Goal: Task Accomplishment & Management: Use online tool/utility

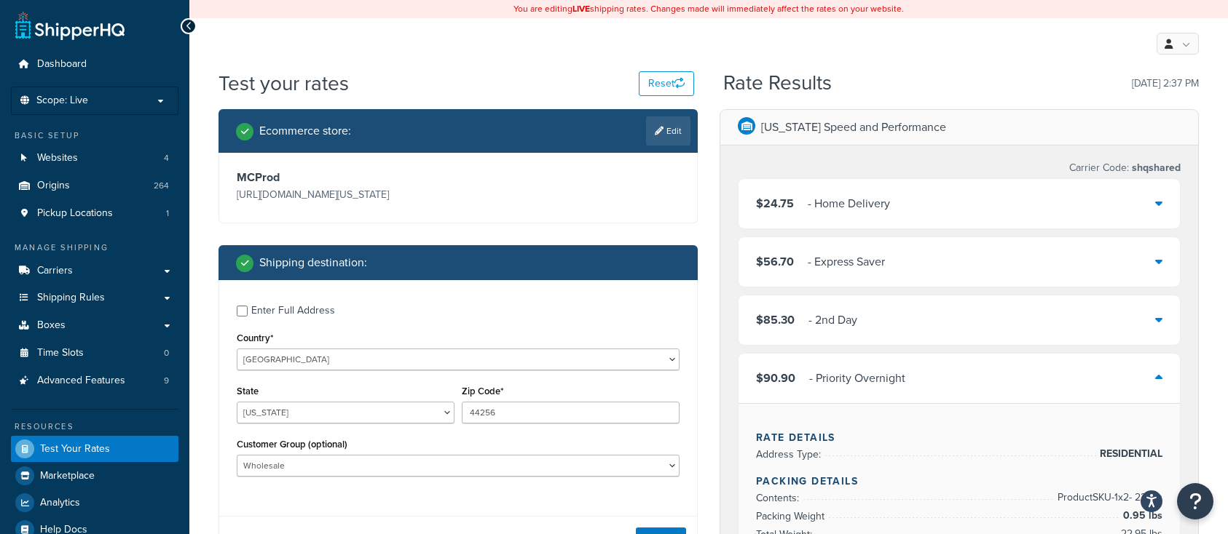
select select "OH"
select select "Wholesale"
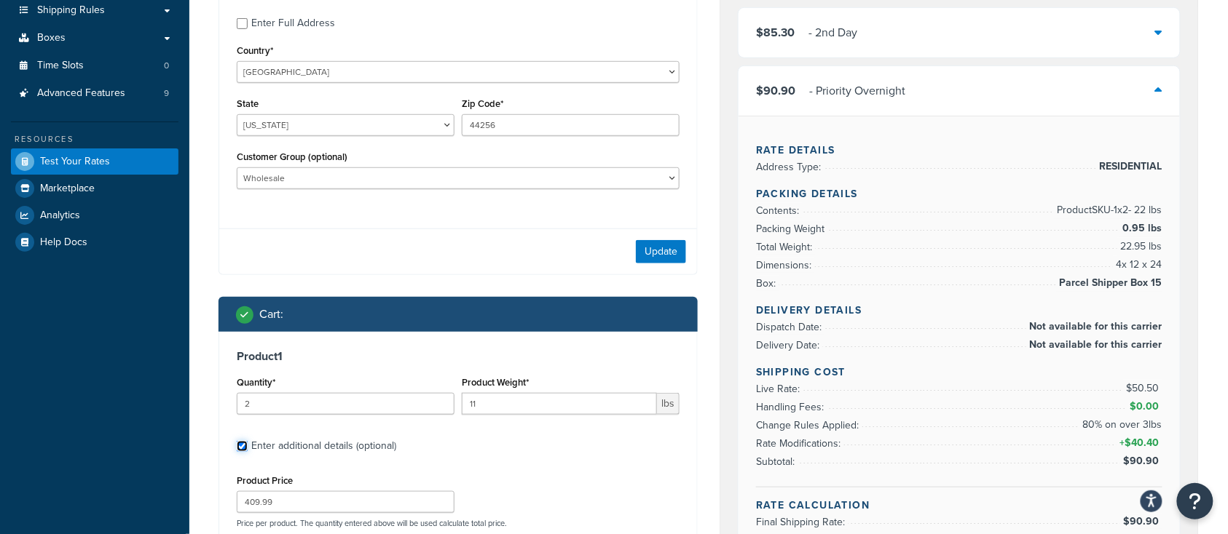
scroll to position [291, 0]
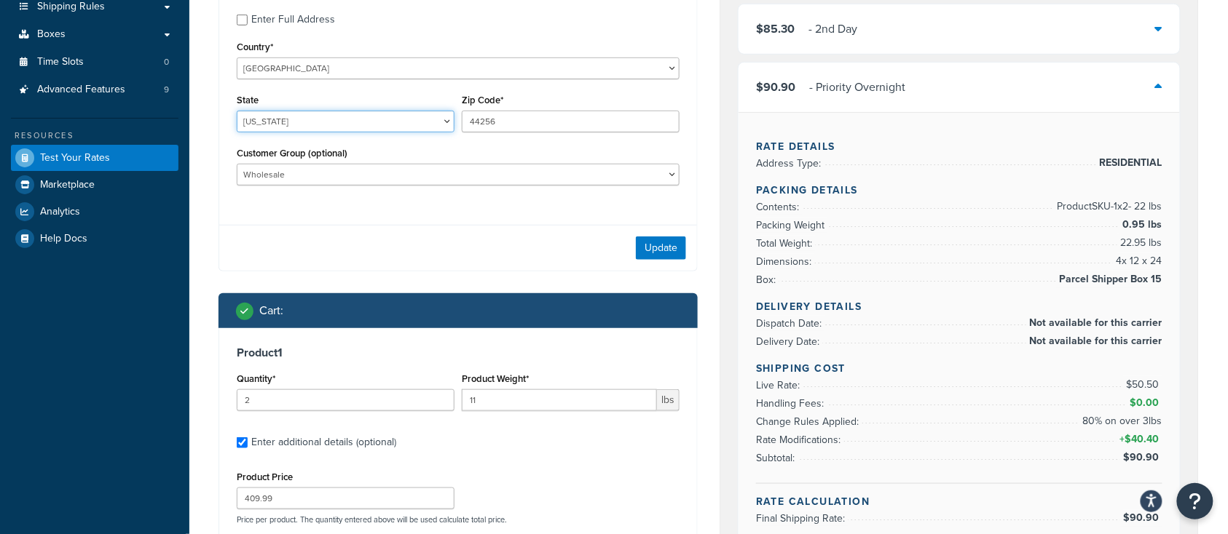
click at [297, 128] on select "Alabama Alaska American Samoa Arizona Arkansas Armed Forces Americas Armed Forc…" at bounding box center [346, 122] width 218 height 22
select select "TX"
click at [237, 111] on select "Alabama Alaska American Samoa Arizona Arkansas Armed Forces Americas Armed Forc…" at bounding box center [346, 122] width 218 height 22
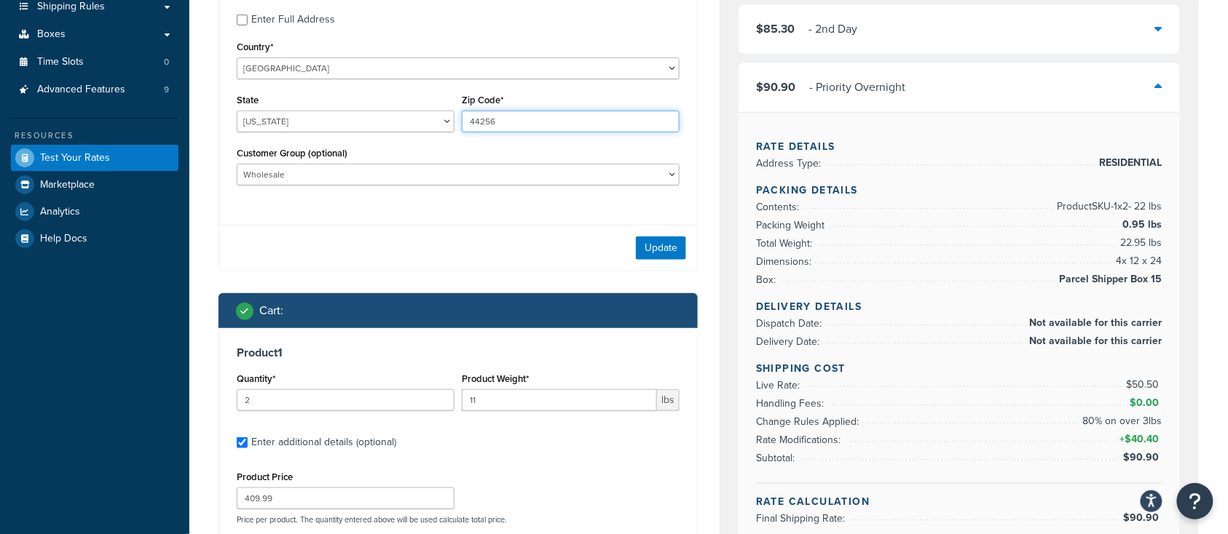
drag, startPoint x: 550, startPoint y: 121, endPoint x: 283, endPoint y: 119, distance: 266.5
click at [282, 120] on div "State Alabama Alaska American Samoa Arizona Arkansas Armed Forces Americas Arme…" at bounding box center [458, 116] width 450 height 53
type input "78133"
click at [323, 229] on div "Update" at bounding box center [458, 248] width 478 height 46
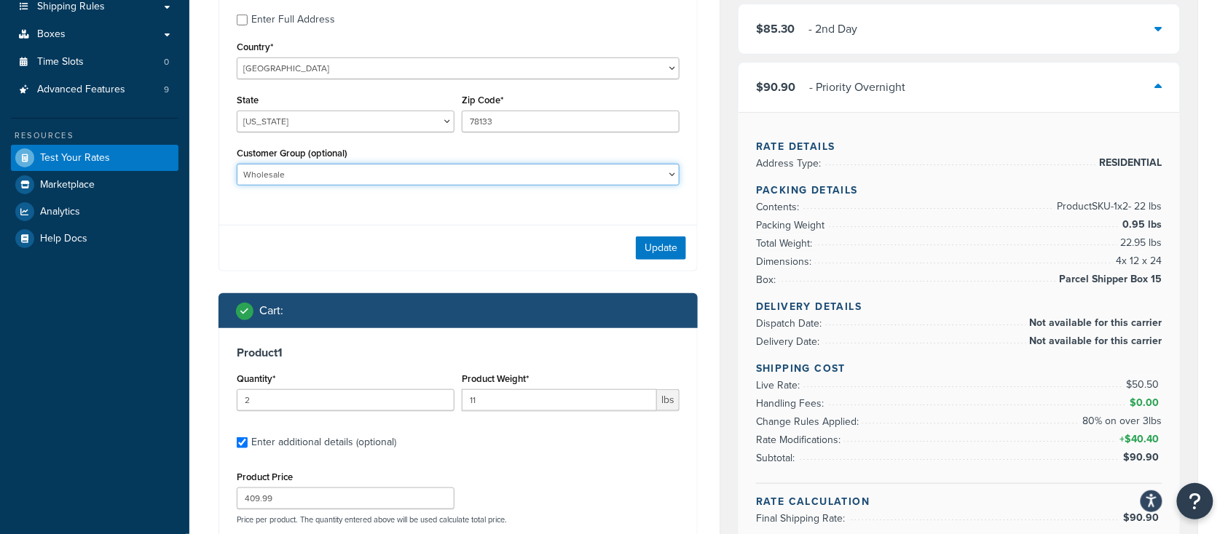
click at [336, 178] on select "Logged In Not Logged in Retail Wholesale" at bounding box center [458, 175] width 443 height 22
select select
click at [237, 165] on select "Logged In Not Logged in Retail Wholesale" at bounding box center [458, 175] width 443 height 22
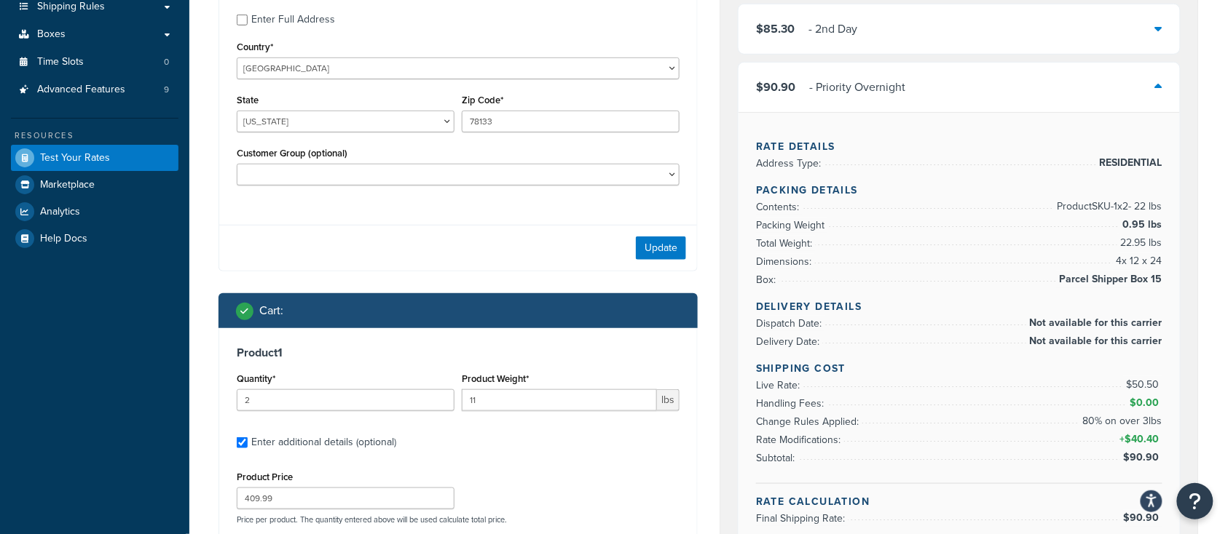
click at [413, 237] on div "Update" at bounding box center [458, 248] width 478 height 46
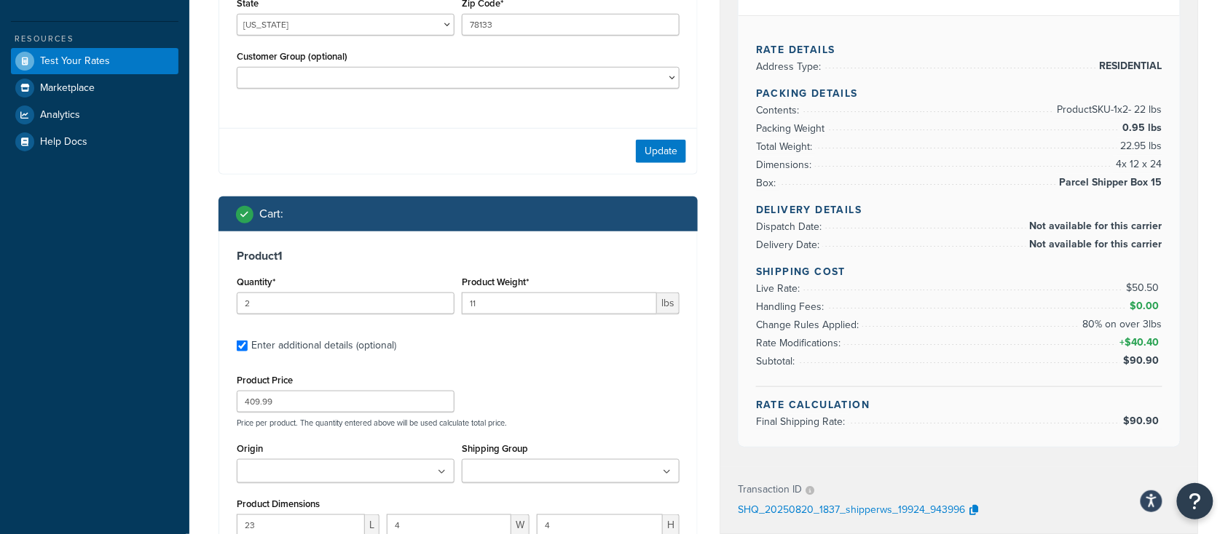
scroll to position [485, 0]
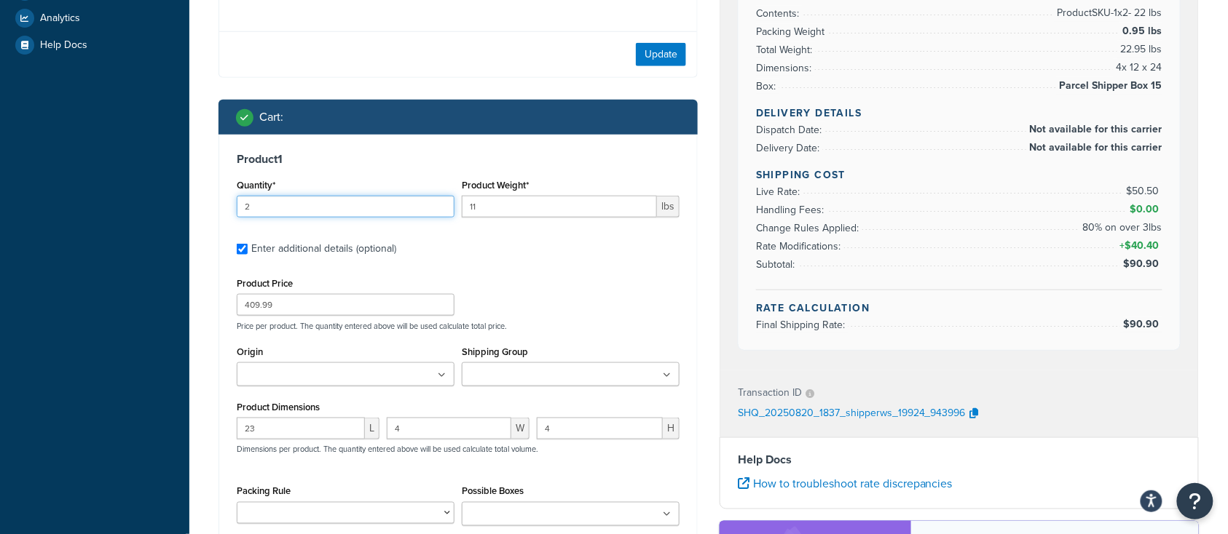
drag, startPoint x: 268, startPoint y: 207, endPoint x: 174, endPoint y: 210, distance: 94.0
click at [211, 210] on div "Ecommerce store : Edit MCProd https://mcprod.texas-speed.com/ Shipping destinat…" at bounding box center [458, 156] width 501 height 1064
type input "1"
click at [515, 264] on div "Product 1 Quantity* 1 Product Weight* 11 lbs Enter additional details (optional…" at bounding box center [458, 371] width 478 height 473
drag, startPoint x: 495, startPoint y: 205, endPoint x: 403, endPoint y: 202, distance: 92.5
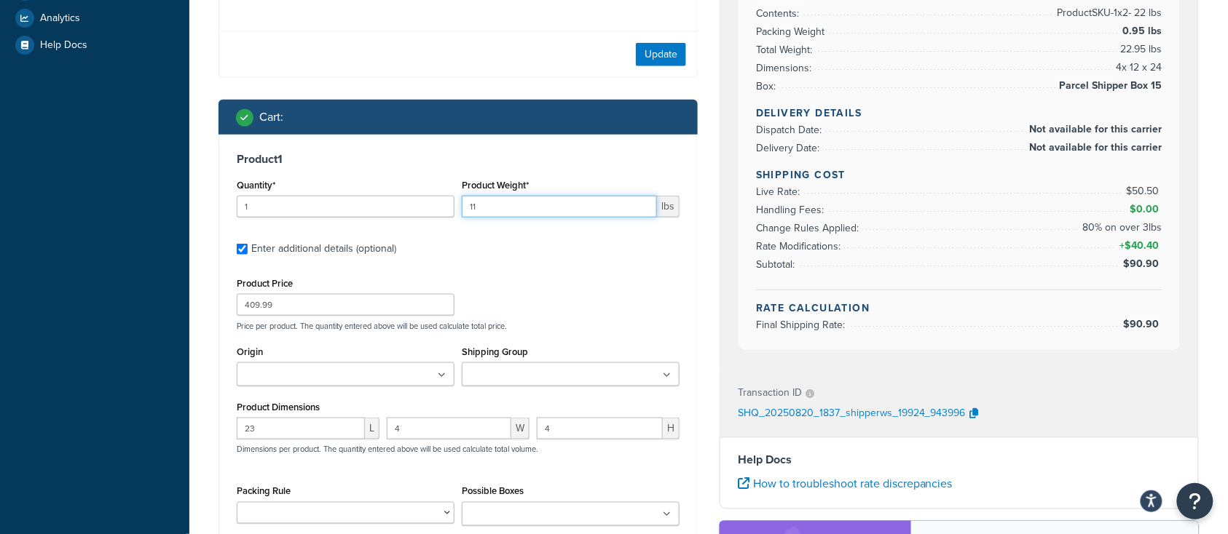
click at [408, 203] on div "Quantity* 1 Product Weight* 11 lbs" at bounding box center [458, 201] width 450 height 53
type input "350"
click at [541, 234] on div "Product 1 Quantity* 1 Product Weight* 350 lbs Enter additional details (optiona…" at bounding box center [458, 371] width 478 height 473
drag, startPoint x: 297, startPoint y: 312, endPoint x: 127, endPoint y: 305, distance: 169.8
click at [130, 305] on div "Dashboard Scope: Live Basic Setup Websites 4 Origins 264 Pickup Locations 1 Man…" at bounding box center [614, 169] width 1228 height 1308
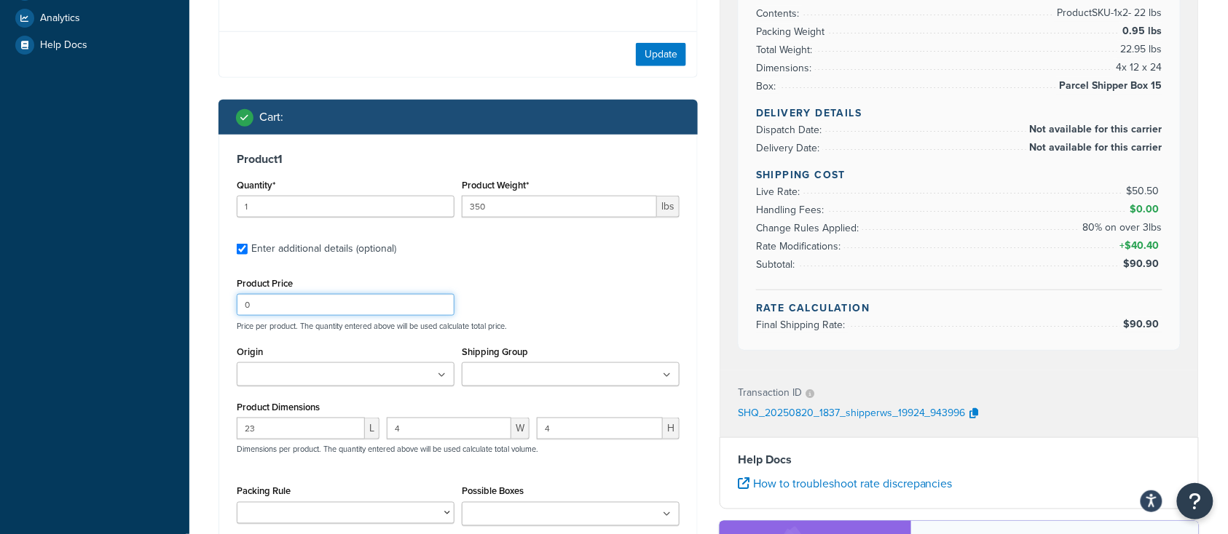
type input "0"
click at [438, 259] on label "Enter additional details (optional)" at bounding box center [465, 247] width 428 height 23
click at [248, 255] on input "Enter additional details (optional)" at bounding box center [242, 249] width 11 height 11
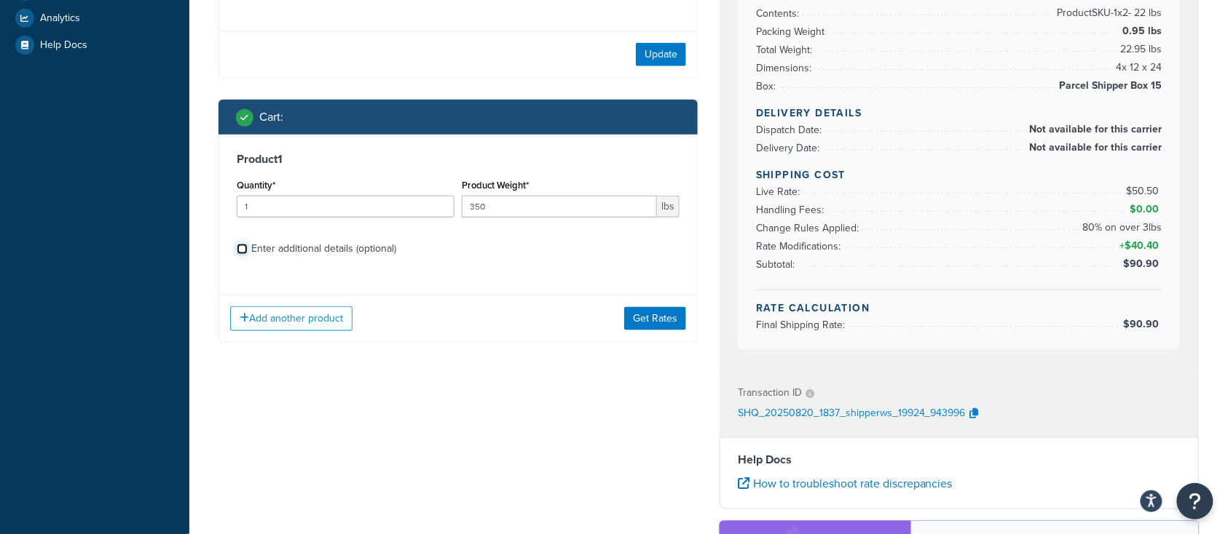
click at [243, 253] on input "Enter additional details (optional)" at bounding box center [242, 249] width 11 height 11
checkbox input "true"
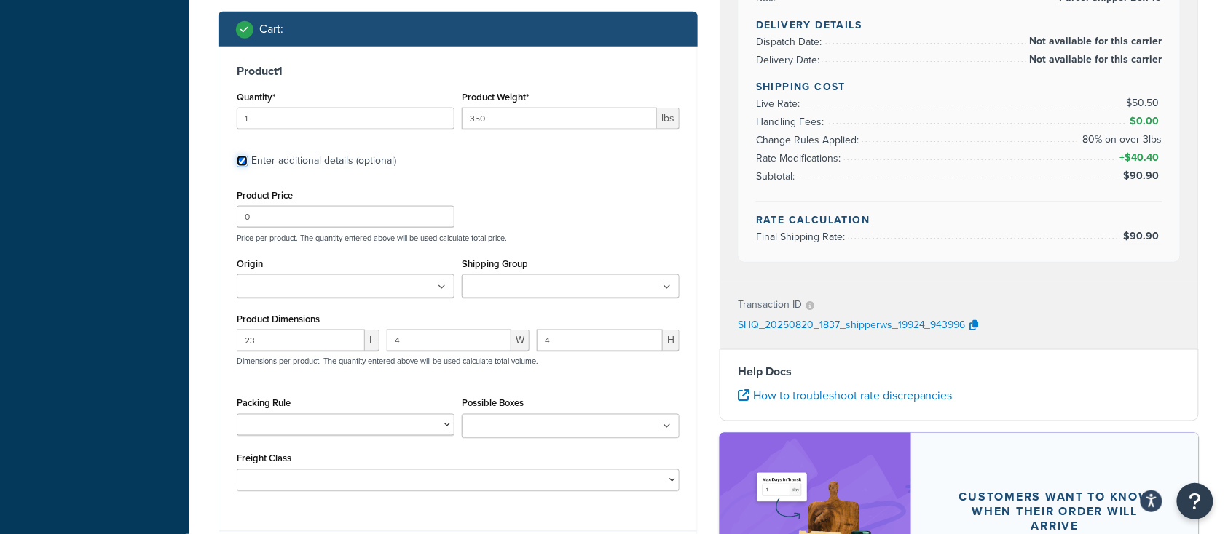
scroll to position [582, 0]
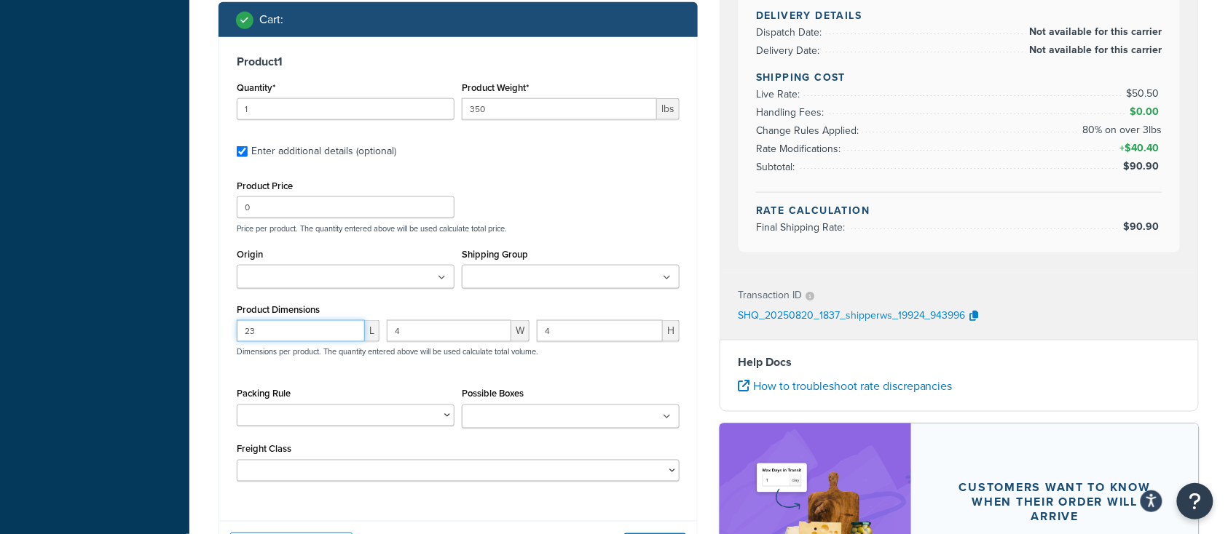
drag, startPoint x: 293, startPoint y: 338, endPoint x: 93, endPoint y: 327, distance: 199.8
click at [107, 328] on div "Dashboard Scope: Live Basic Setup Websites 4 Origins 264 Pickup Locations 1 Man…" at bounding box center [614, 72] width 1228 height 1308
type input "44"
type input "45"
type input "52"
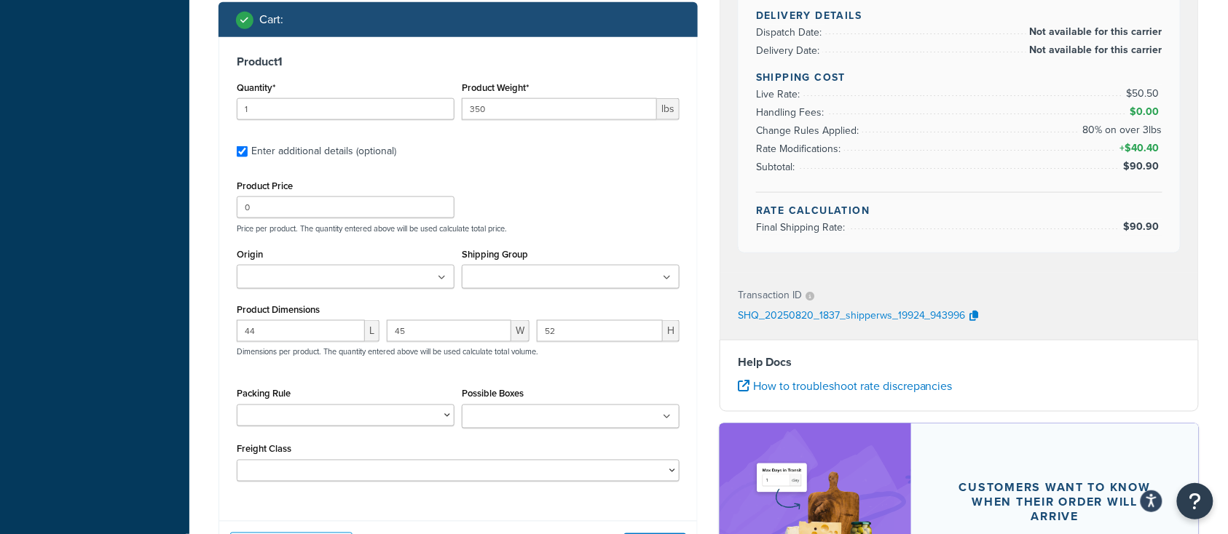
click at [594, 213] on div "Product Price 0 Price per product. The quantity entered above will be used calc…" at bounding box center [458, 205] width 450 height 58
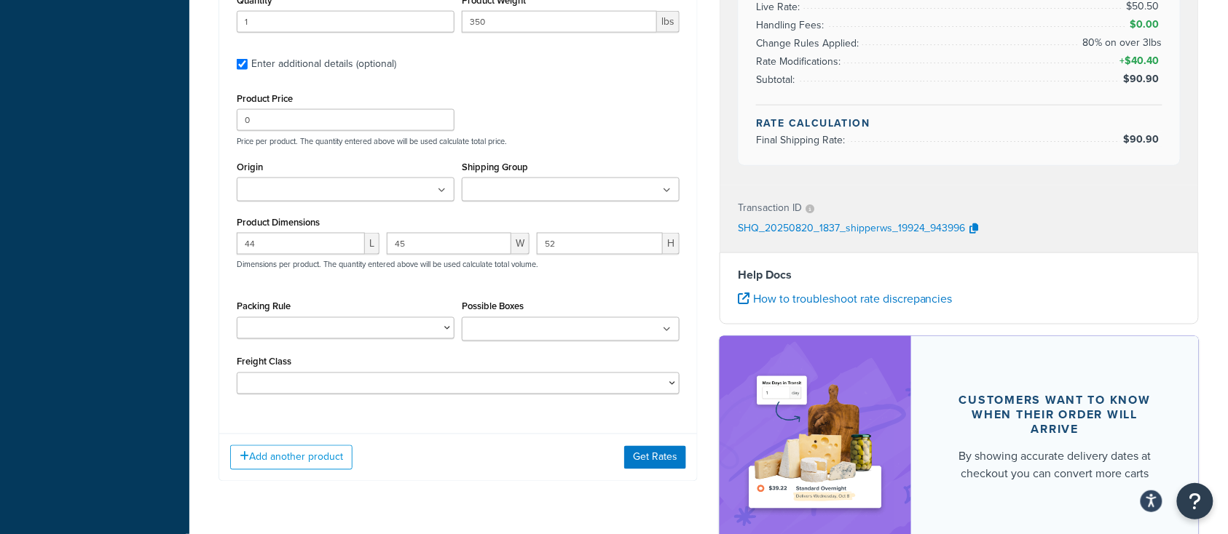
scroll to position [679, 0]
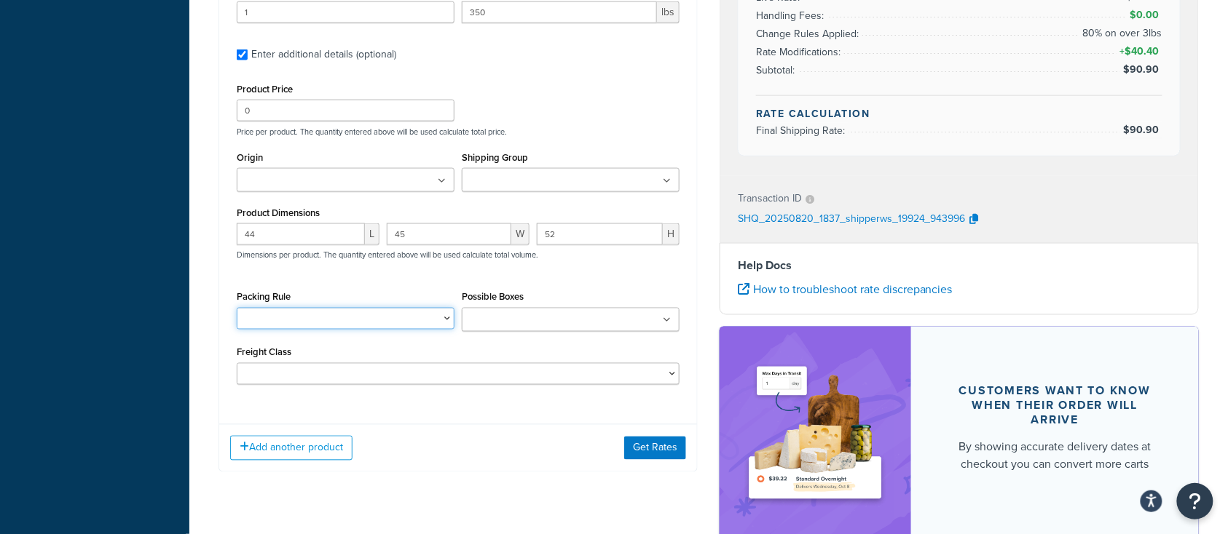
click at [411, 325] on select "BRA 2 Box Packing Rule Cylinder Head 2 box Packing Rule Ships Individually" at bounding box center [346, 319] width 218 height 22
click at [477, 414] on div "Product 1 Quantity* 1 Product Weight* 350 lbs Enter additional details (optiona…" at bounding box center [458, 176] width 478 height 473
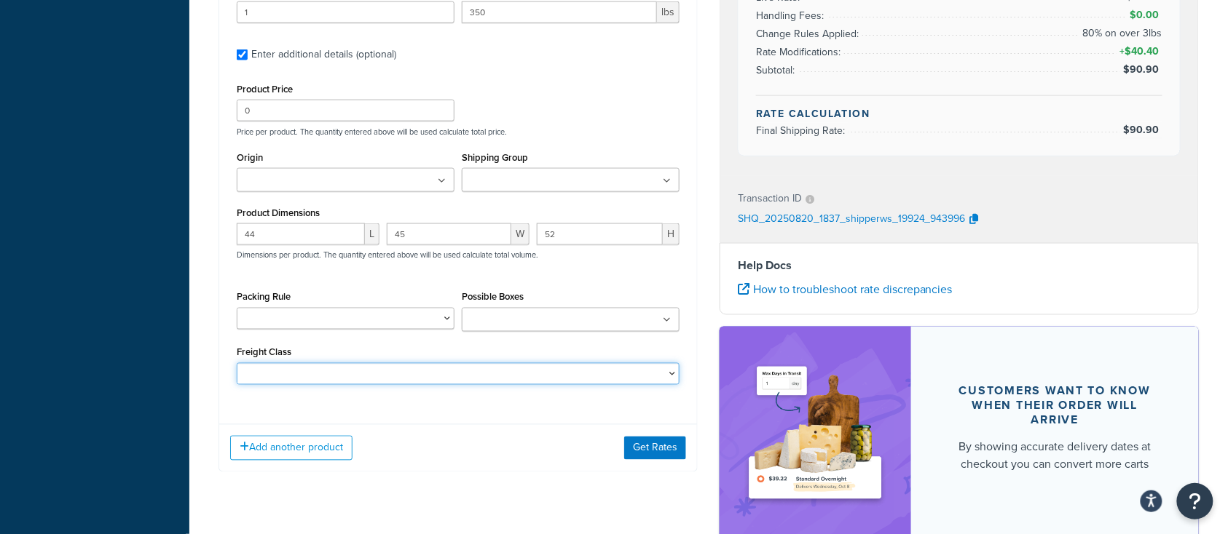
click at [480, 382] on select "50 55 60 65 70 77.5 85 92.5 100 110 125 150 175 200 250 300 400 500" at bounding box center [458, 374] width 443 height 22
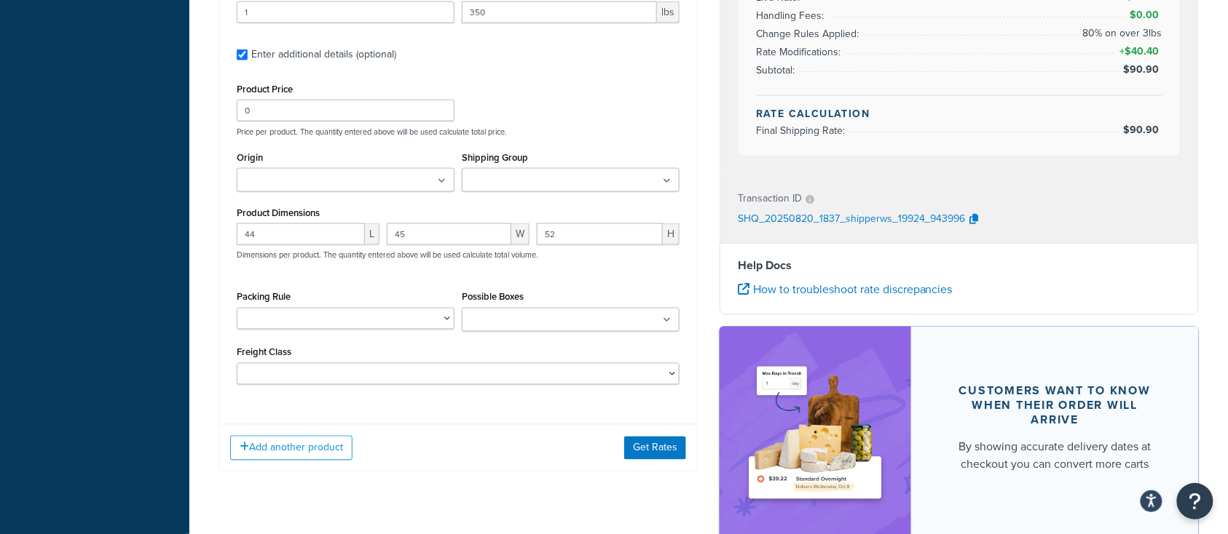
click at [478, 405] on div "Product 1 Quantity* 1 Product Weight* 350 lbs Enter additional details (optiona…" at bounding box center [458, 176] width 478 height 473
click at [643, 451] on button "Get Rates" at bounding box center [655, 448] width 62 height 23
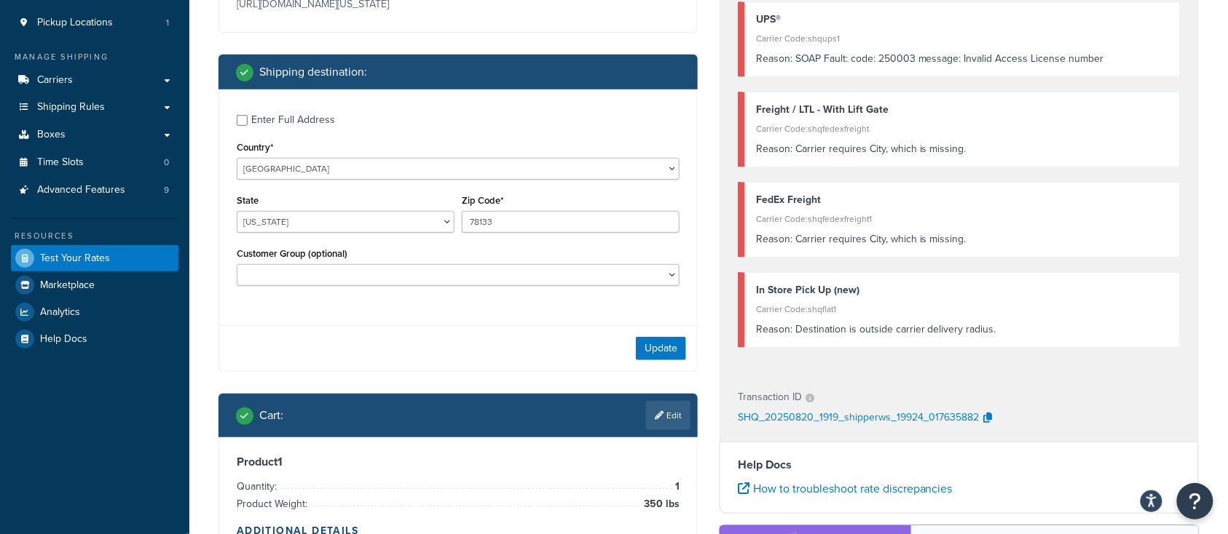
scroll to position [93, 0]
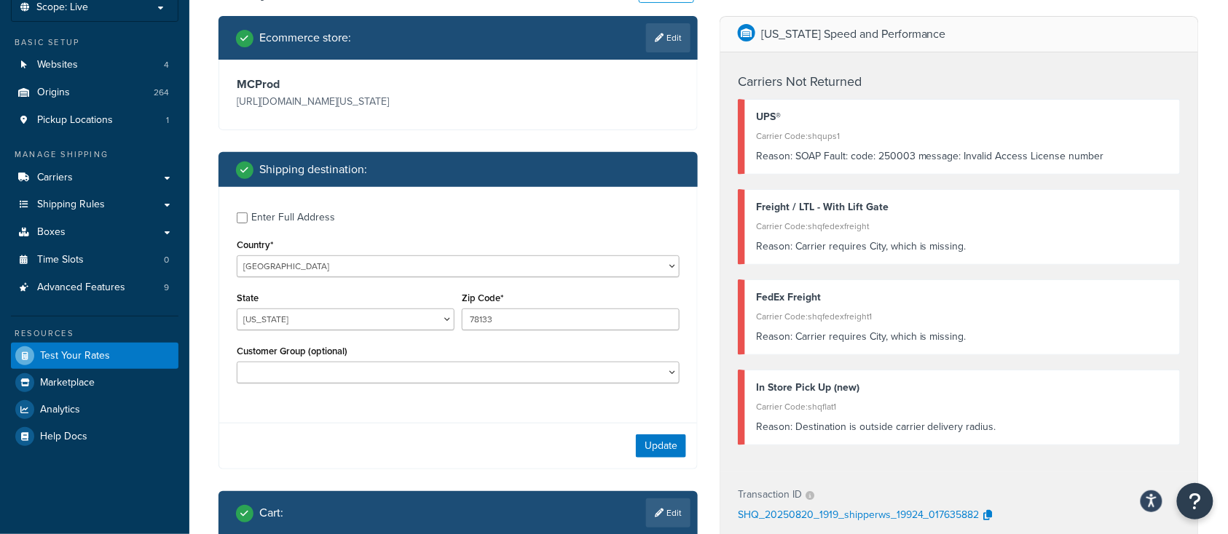
click at [920, 232] on div "Carrier Code: shqfedexfreight" at bounding box center [962, 226] width 413 height 20
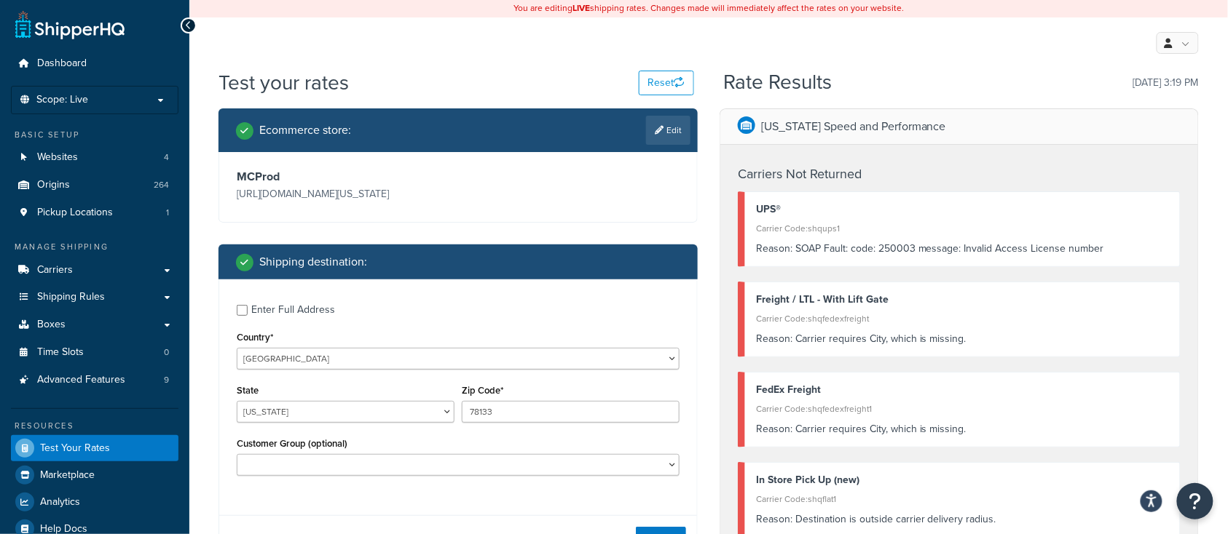
scroll to position [0, 0]
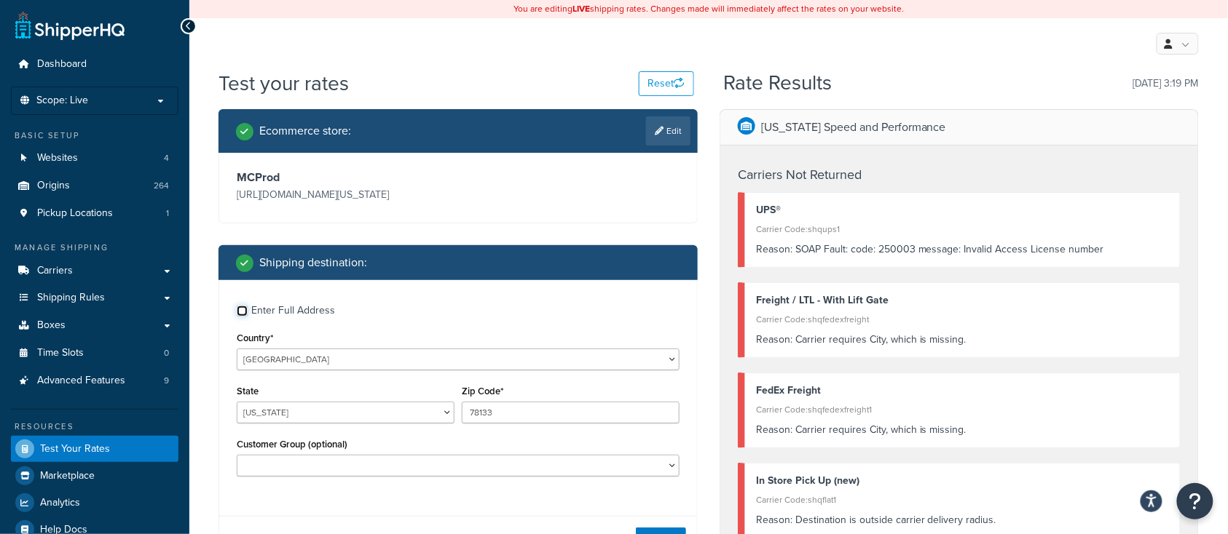
click at [241, 308] on input "Enter Full Address" at bounding box center [242, 311] width 11 height 11
checkbox input "true"
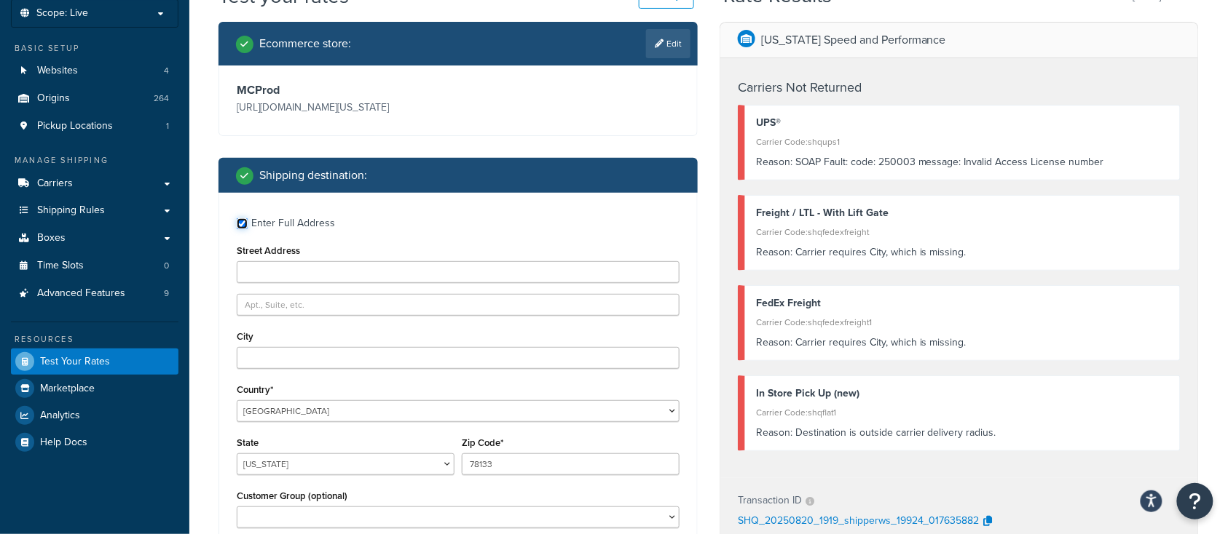
scroll to position [97, 0]
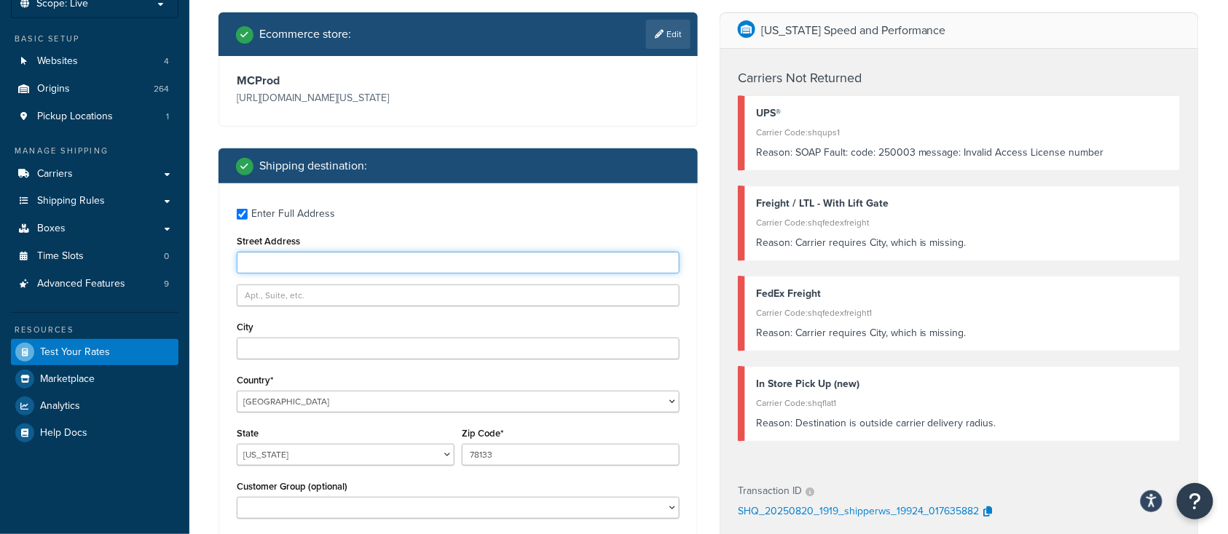
click at [273, 262] on input "Street Address" at bounding box center [458, 263] width 443 height 22
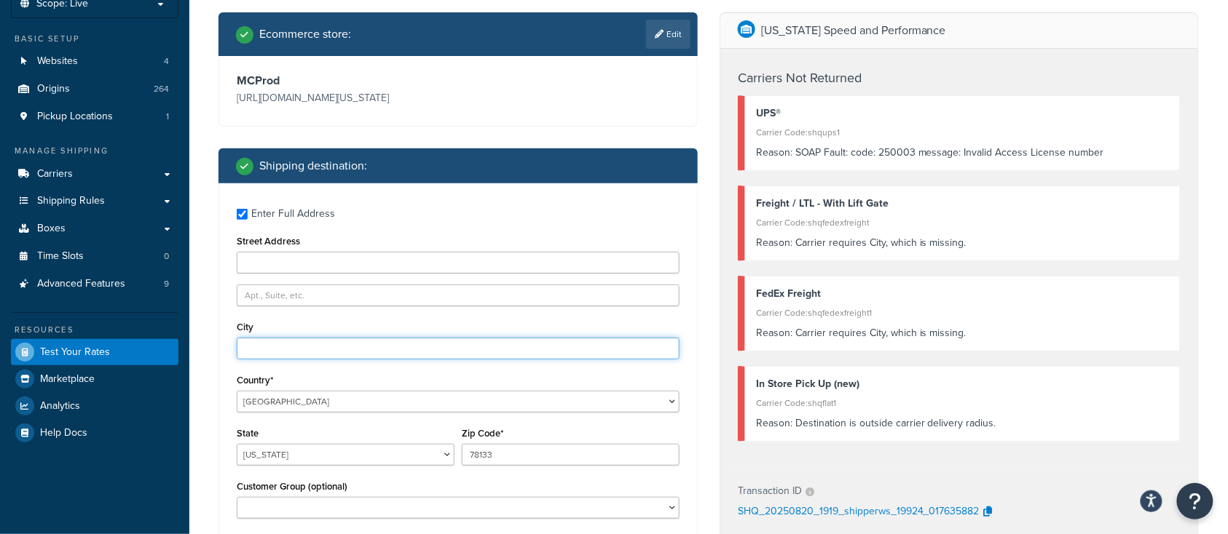
click at [285, 354] on input "City" at bounding box center [458, 349] width 443 height 22
type input "Canyon Lake"
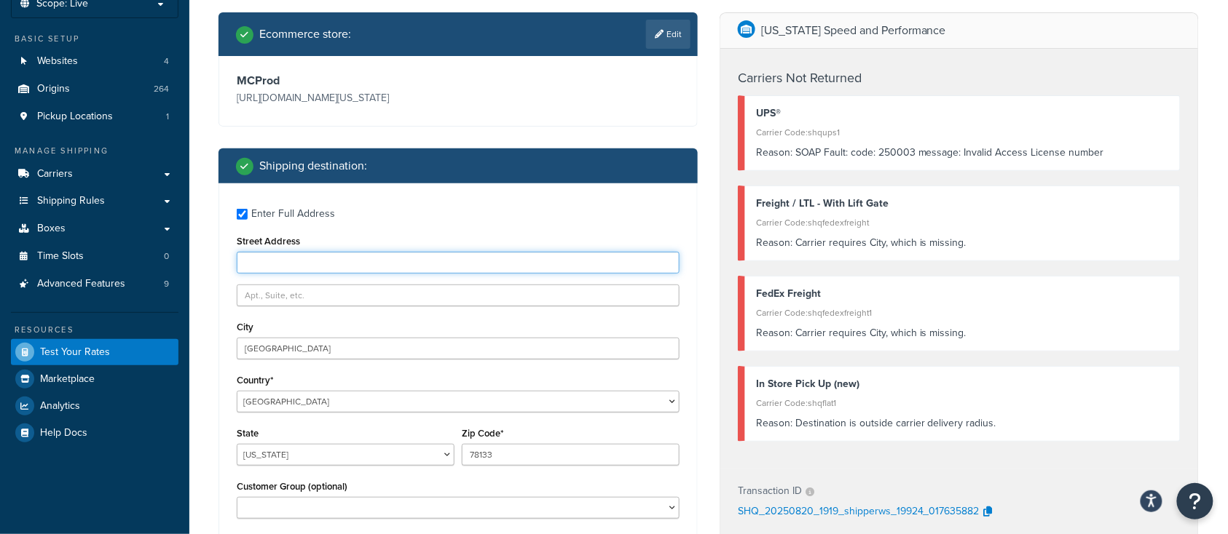
click at [284, 264] on input "Street Address" at bounding box center [458, 263] width 443 height 22
type input "1099 Purple Sage"
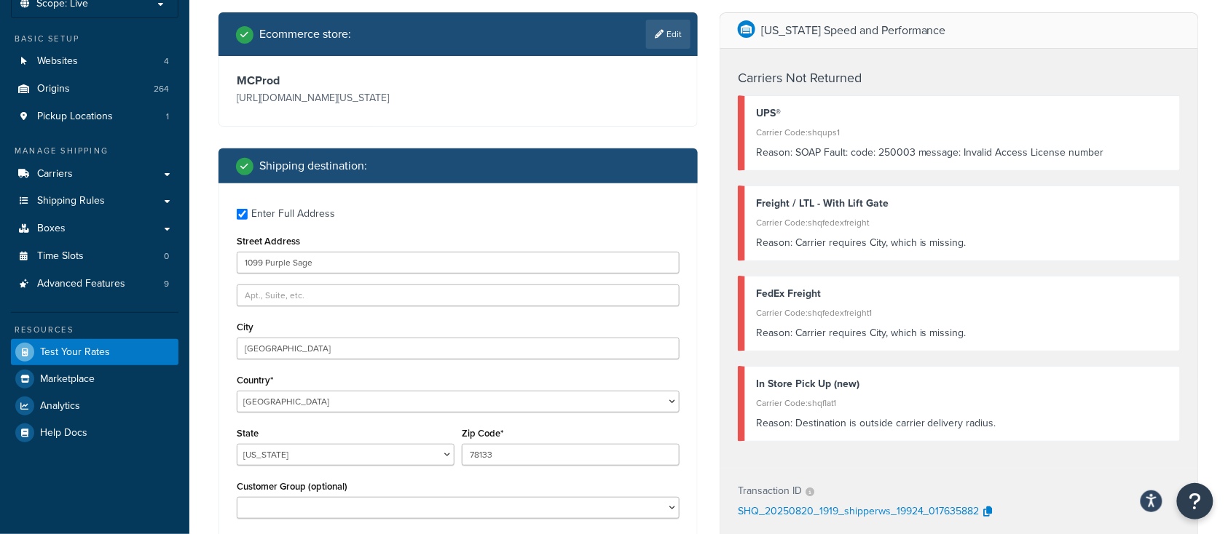
click at [344, 320] on div "City Canyon Lake" at bounding box center [458, 338] width 443 height 42
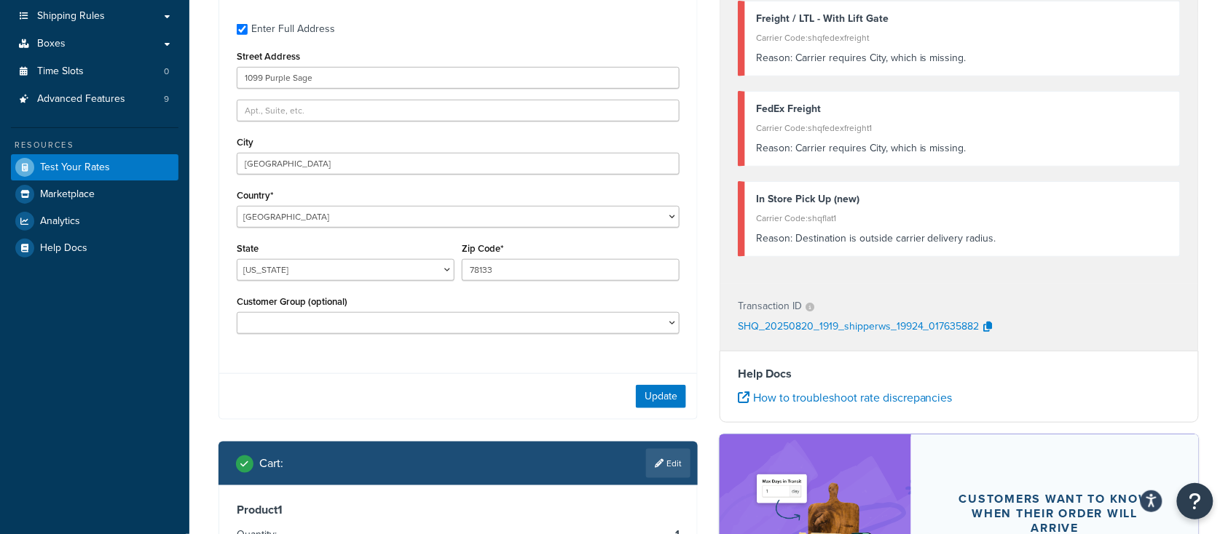
scroll to position [291, 0]
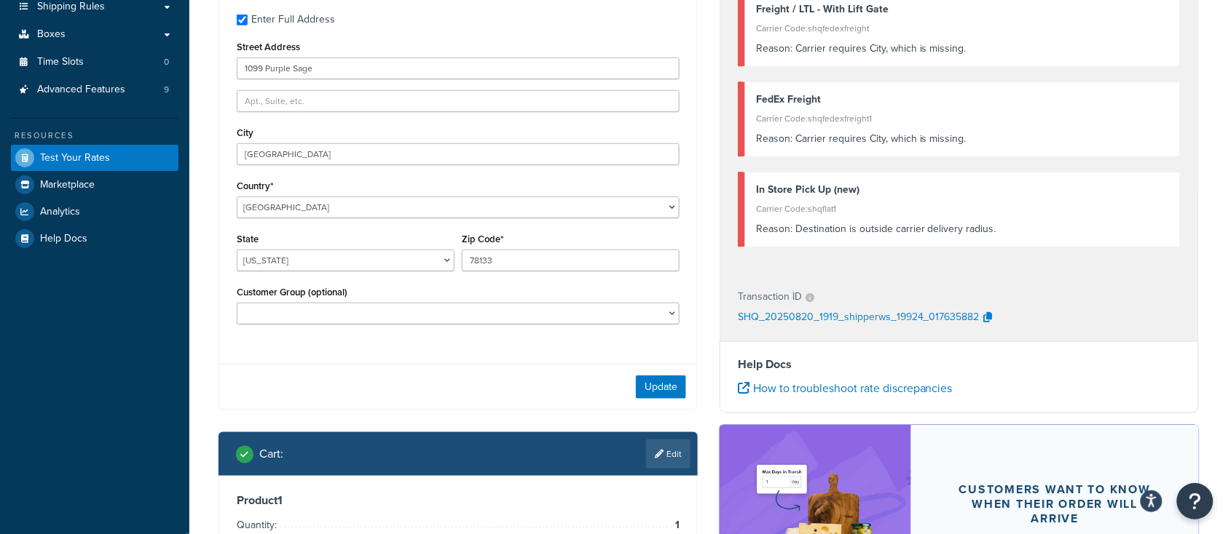
click at [411, 345] on div "Enter Full Address Street Address 1099 Purple Sage City Canyon Lake Country* Un…" at bounding box center [458, 171] width 478 height 364
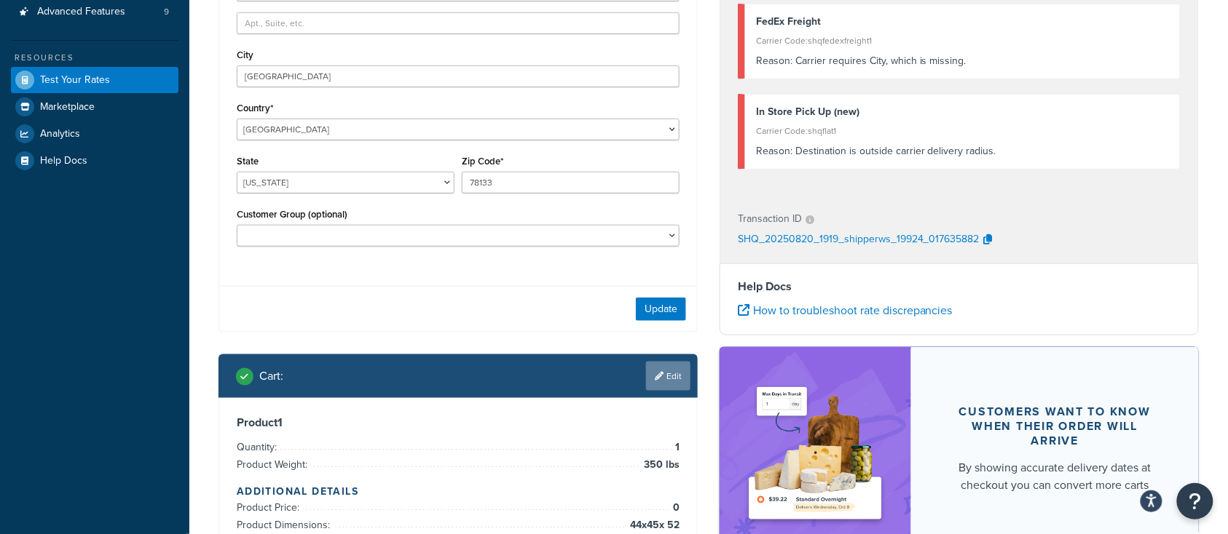
scroll to position [388, 0]
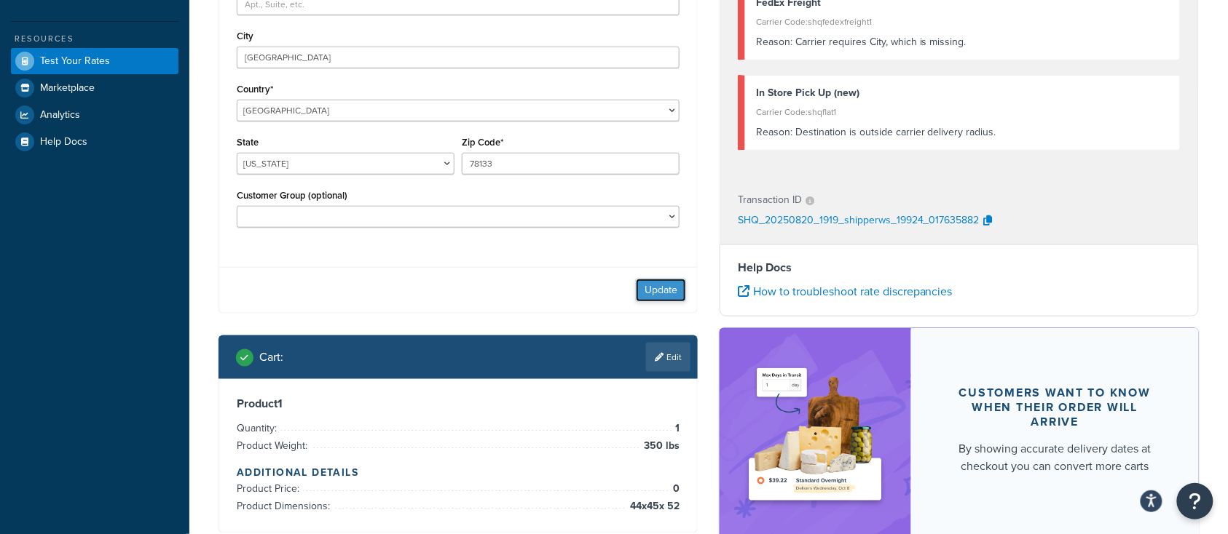
click at [647, 293] on button "Update" at bounding box center [661, 290] width 50 height 23
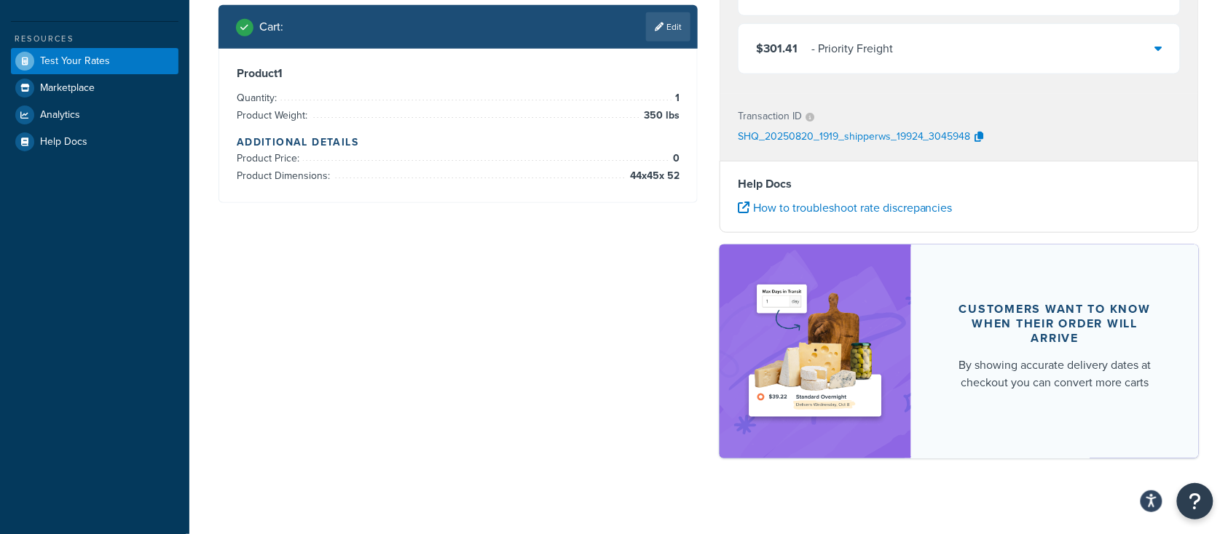
scroll to position [97, 0]
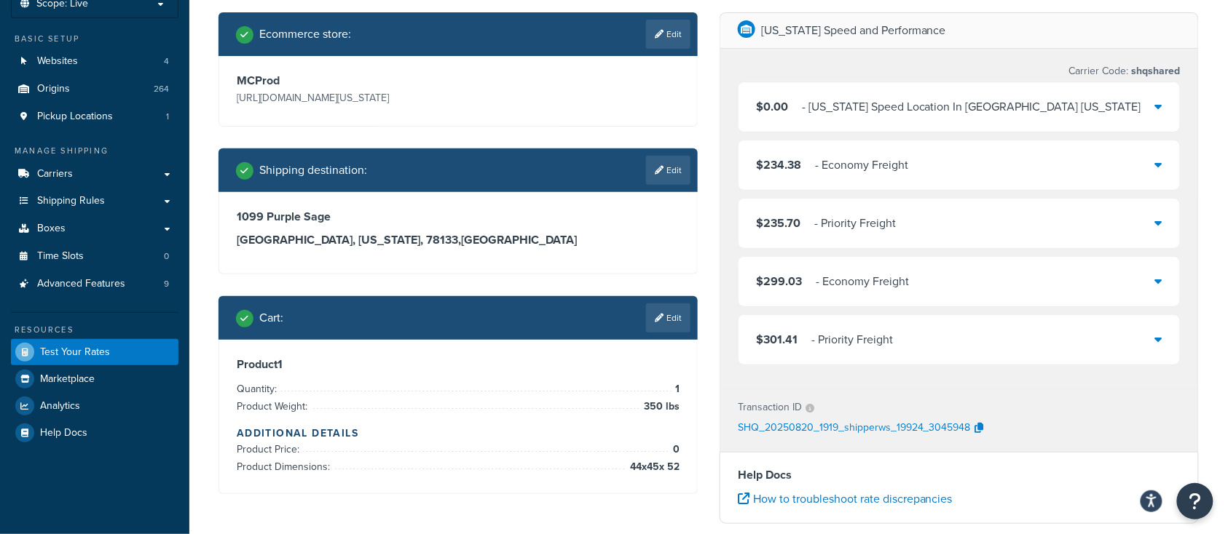
click at [895, 114] on div "- Texas Speed Location In Georgetown Texas" at bounding box center [971, 107] width 339 height 20
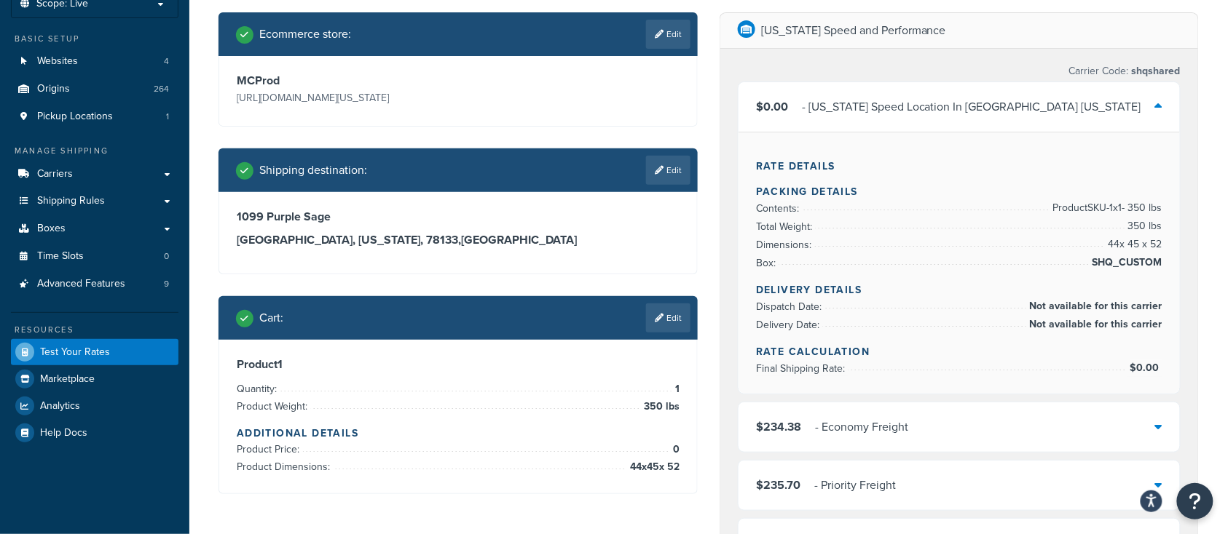
click at [895, 114] on div "- Texas Speed Location In Georgetown Texas" at bounding box center [971, 107] width 339 height 20
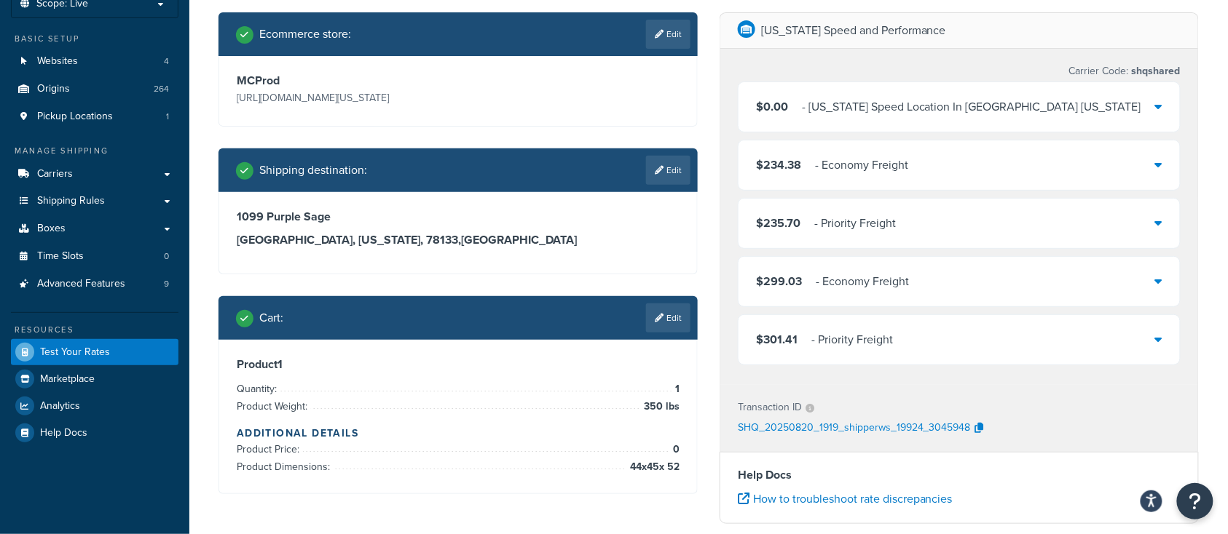
click at [882, 167] on div "- Economy Freight" at bounding box center [861, 165] width 93 height 20
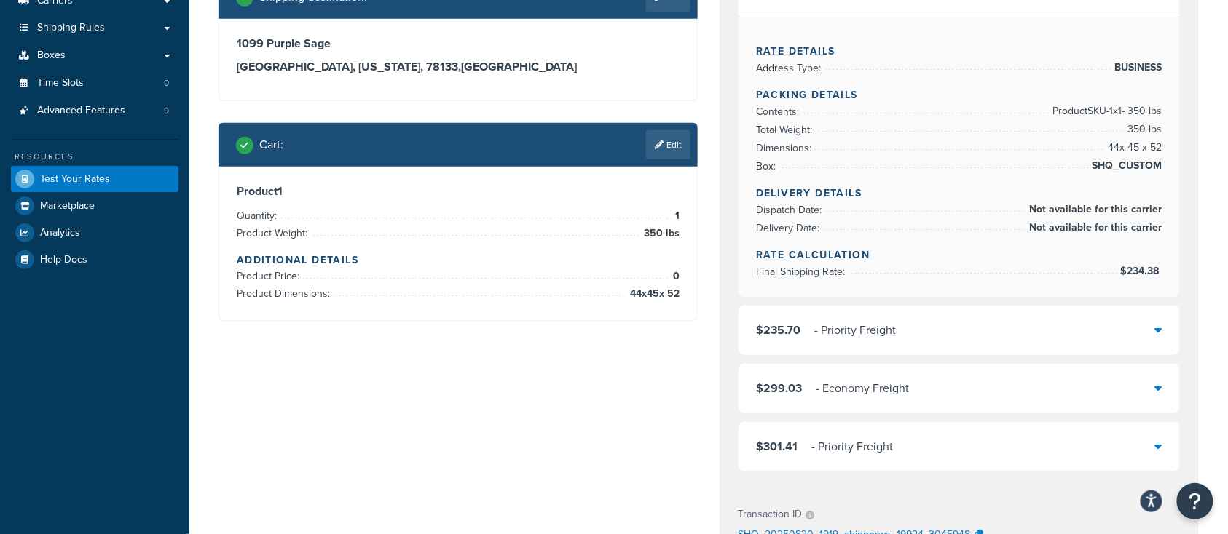
scroll to position [291, 0]
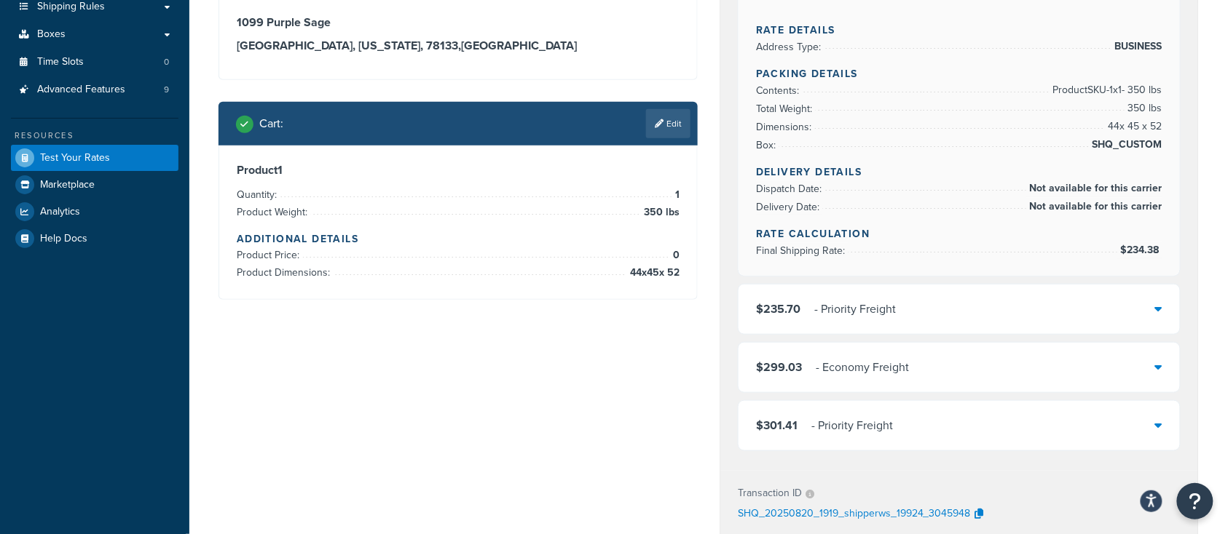
click at [932, 315] on div "$235.70 - Priority Freight" at bounding box center [958, 310] width 441 height 50
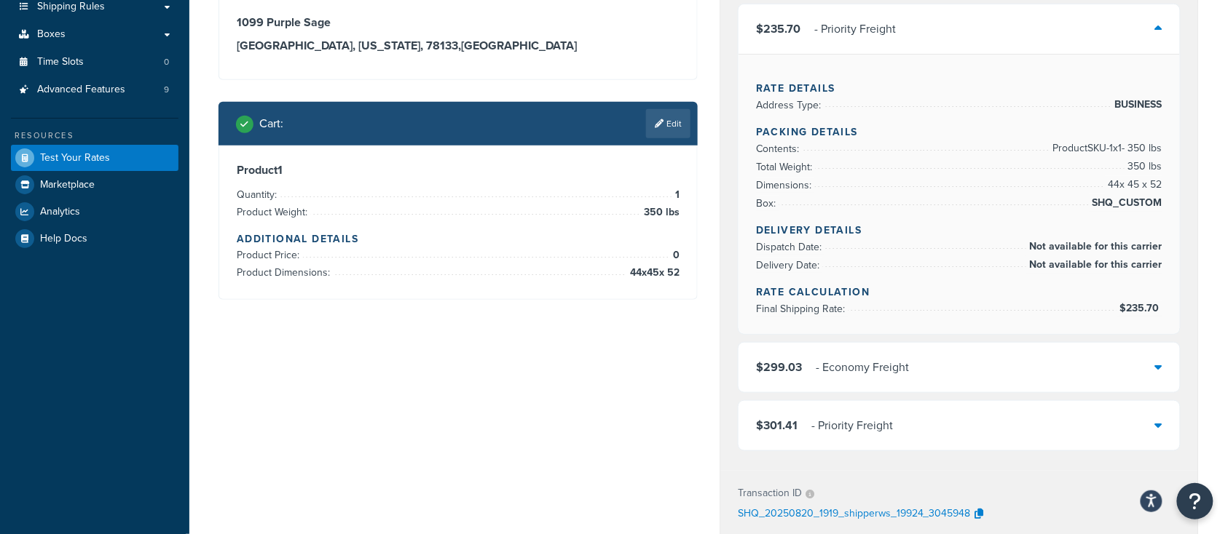
click at [967, 373] on div "$299.03 - Economy Freight" at bounding box center [958, 368] width 441 height 50
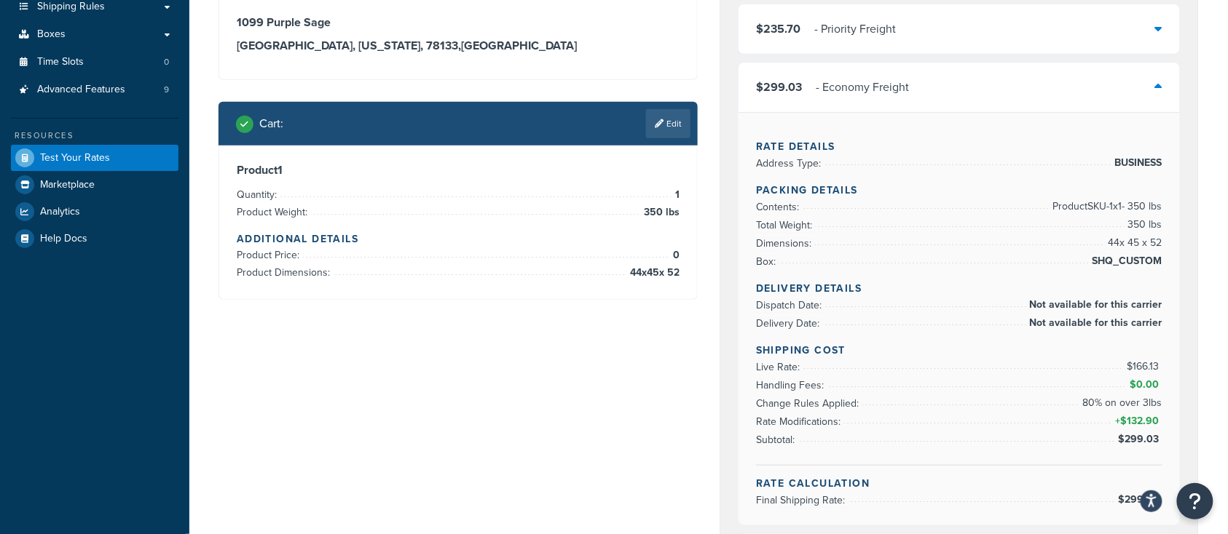
click at [944, 88] on div "$299.03 - Economy Freight" at bounding box center [958, 88] width 441 height 50
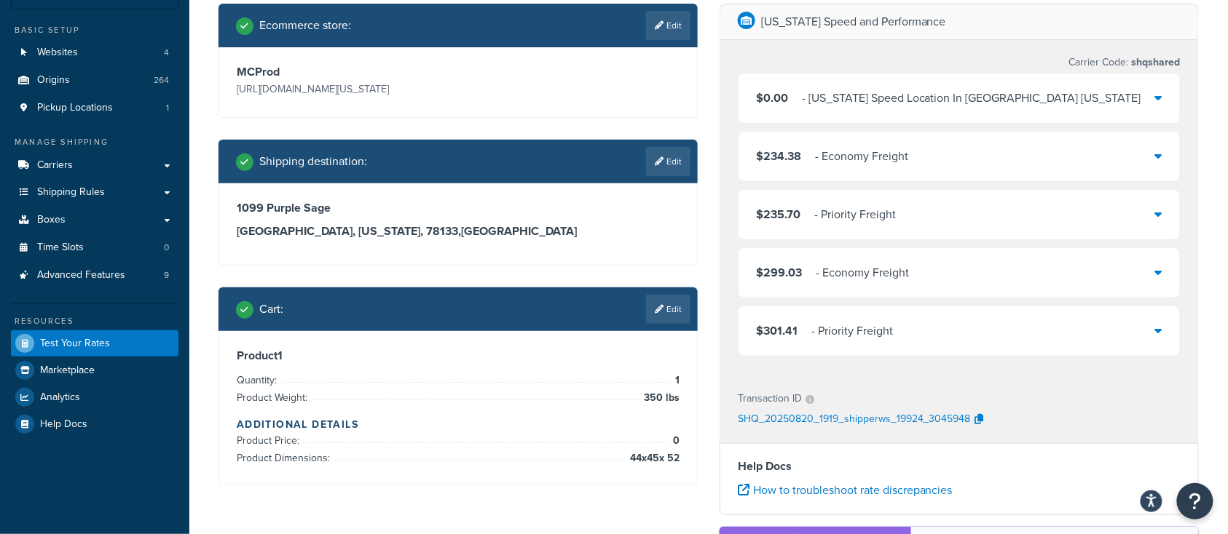
scroll to position [97, 0]
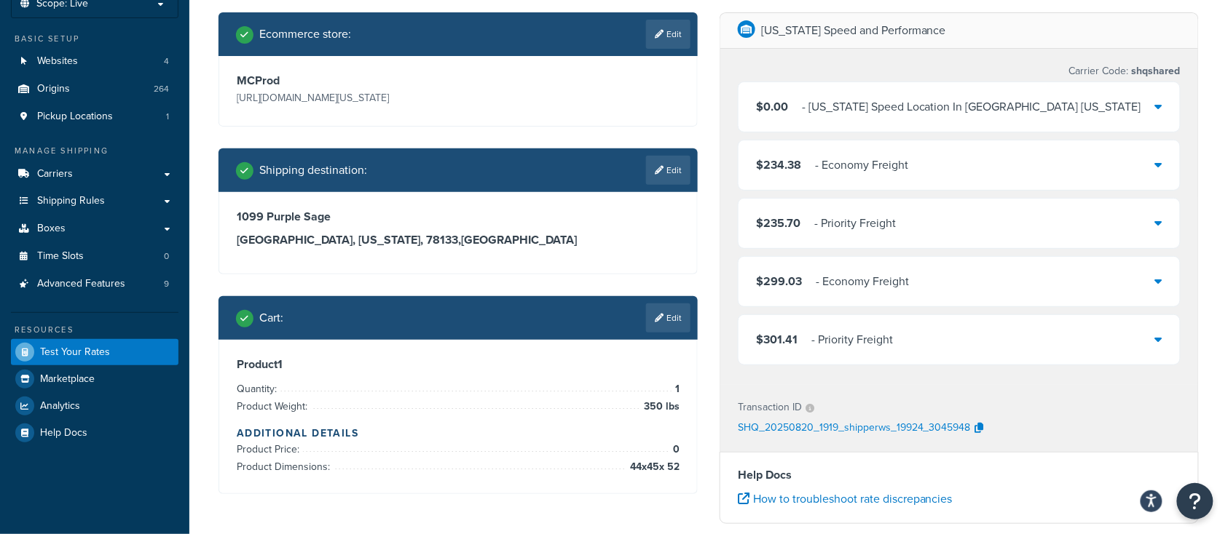
click at [963, 285] on div "$299.03 - Economy Freight" at bounding box center [958, 282] width 441 height 50
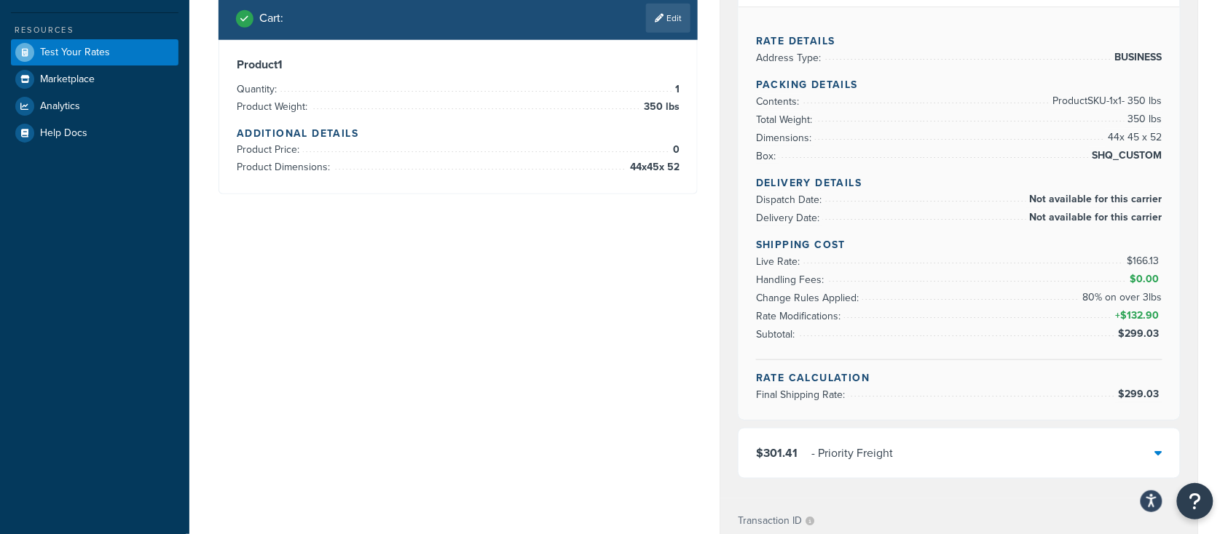
scroll to position [388, 0]
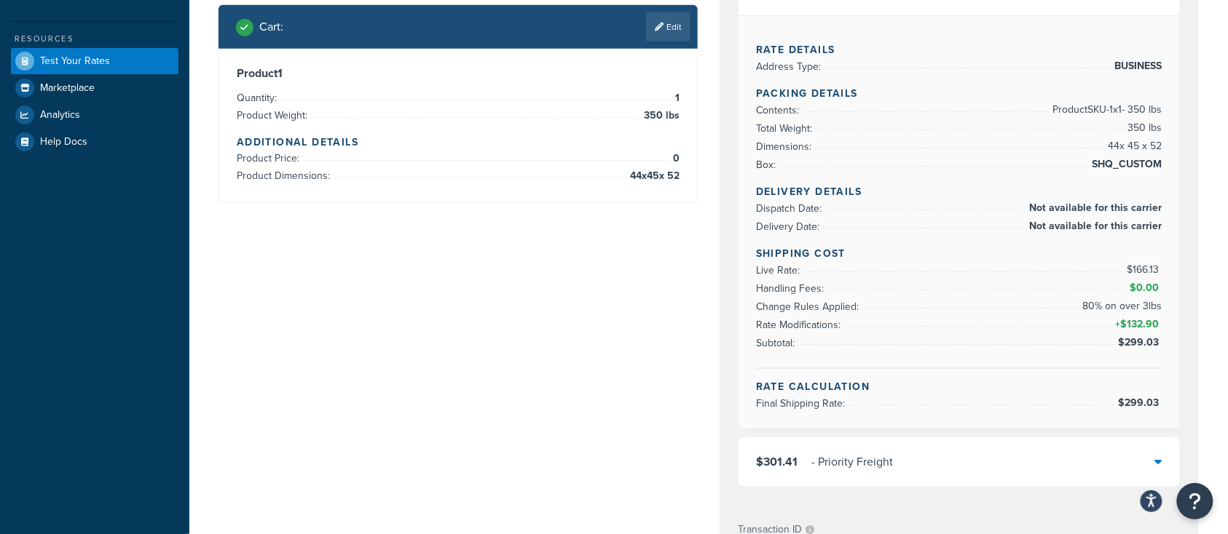
click at [970, 457] on div "$301.41 - Priority Freight" at bounding box center [958, 463] width 441 height 50
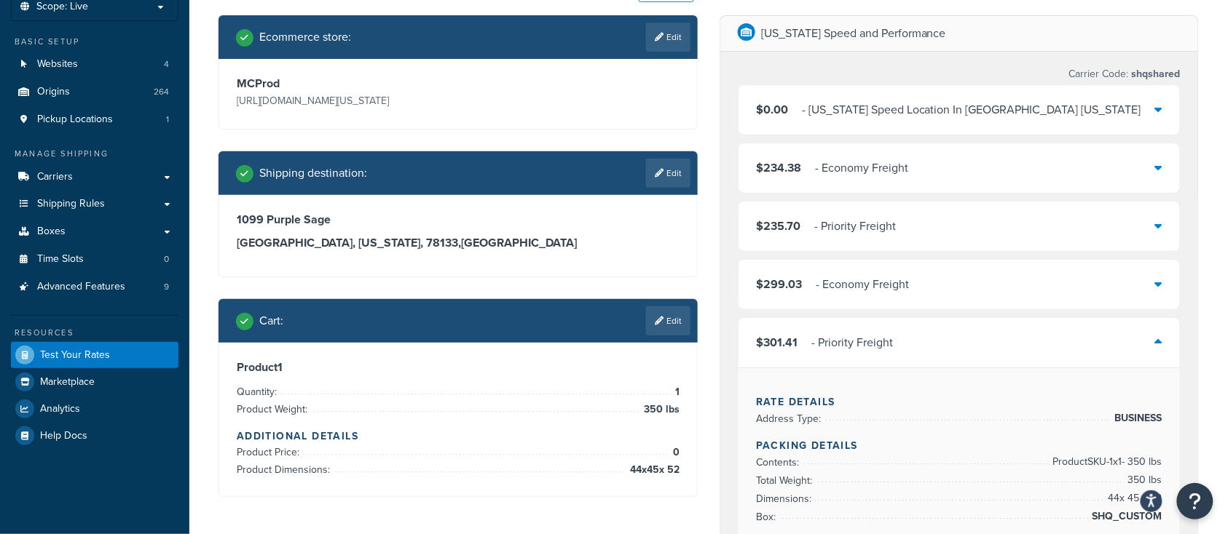
scroll to position [0, 0]
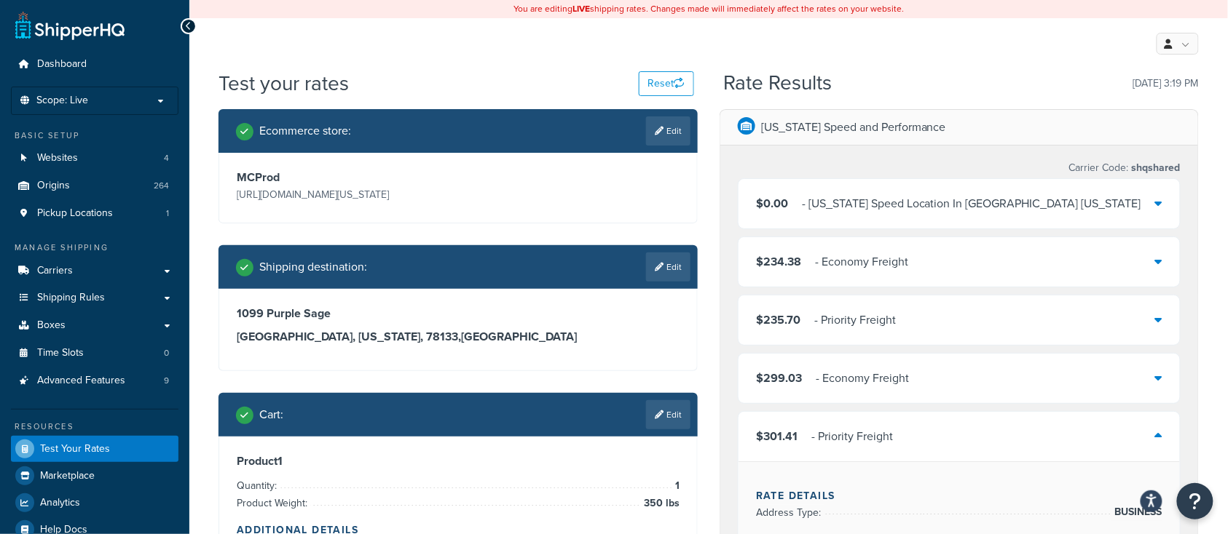
click at [957, 262] on div "$234.38 - Economy Freight" at bounding box center [958, 262] width 441 height 50
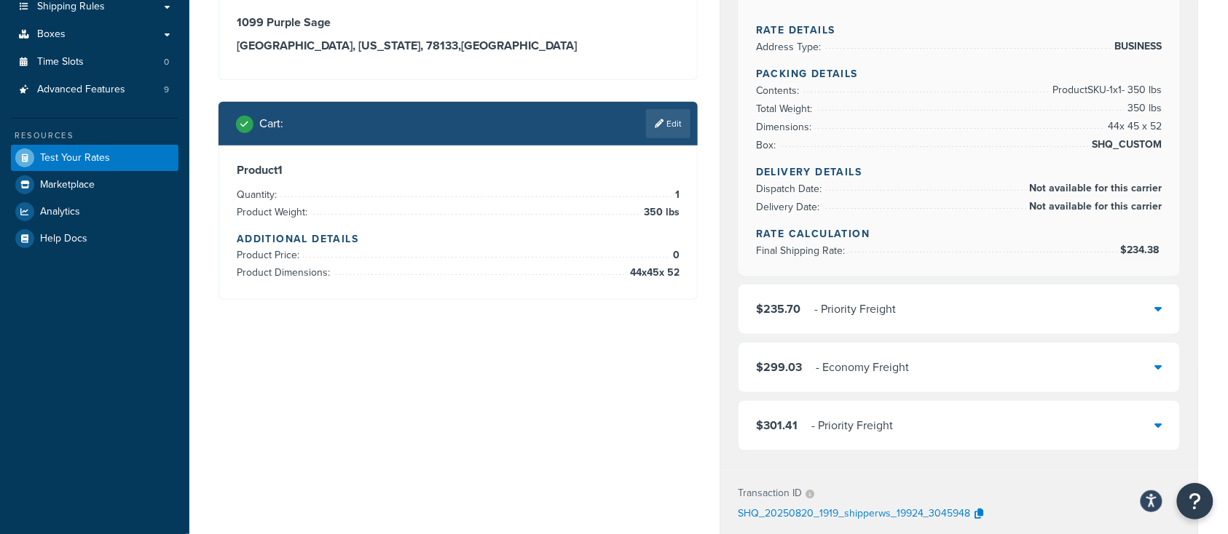
scroll to position [194, 0]
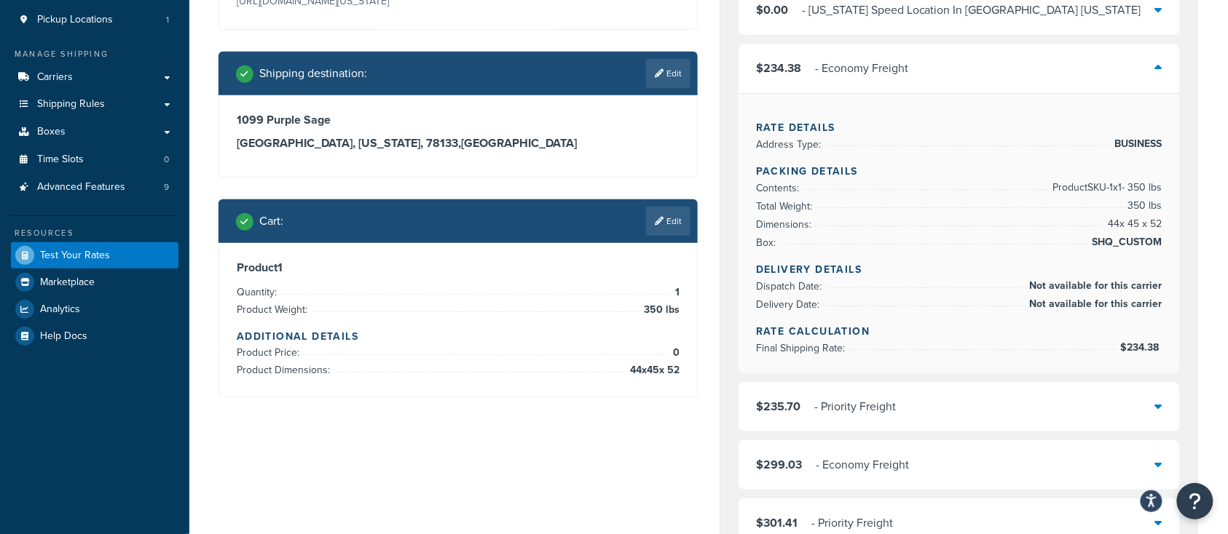
click at [960, 404] on div "$235.70 - Priority Freight" at bounding box center [958, 407] width 441 height 50
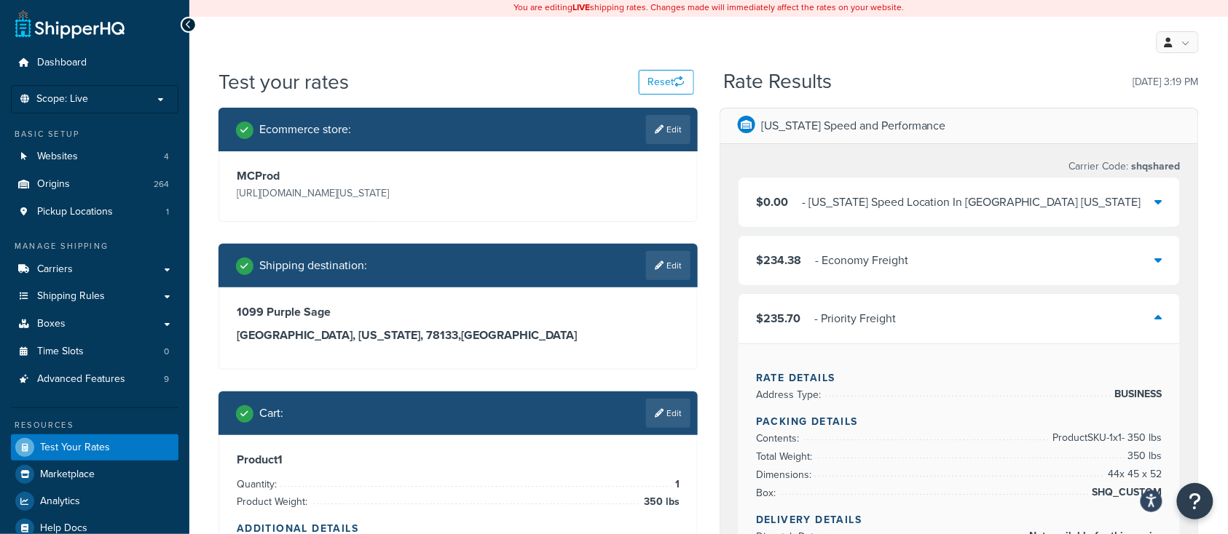
scroll to position [0, 0]
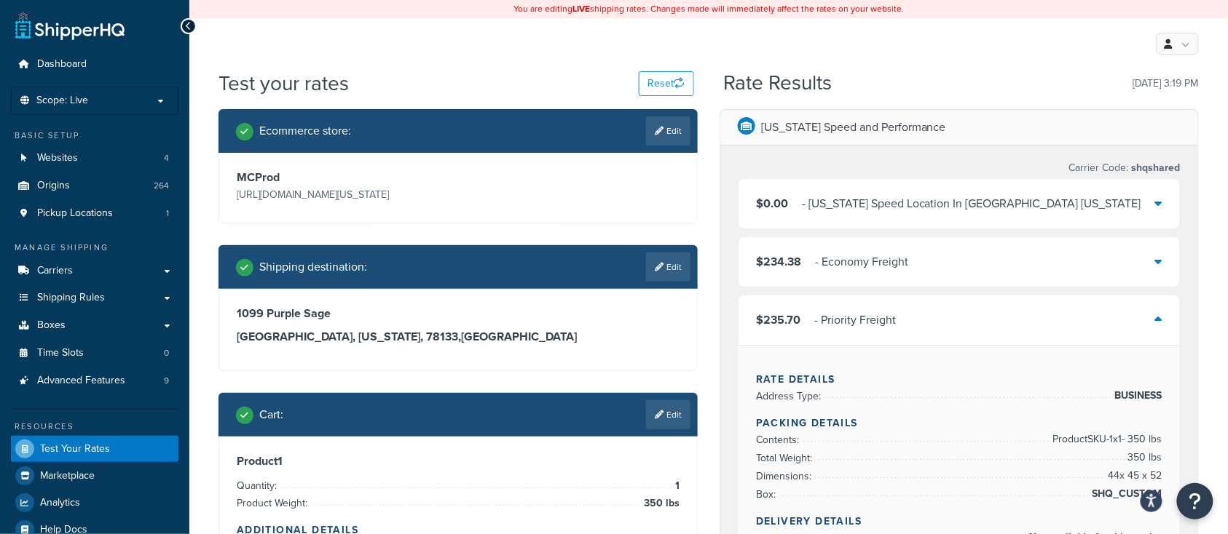
click at [906, 266] on div "- Economy Freight" at bounding box center [861, 262] width 93 height 20
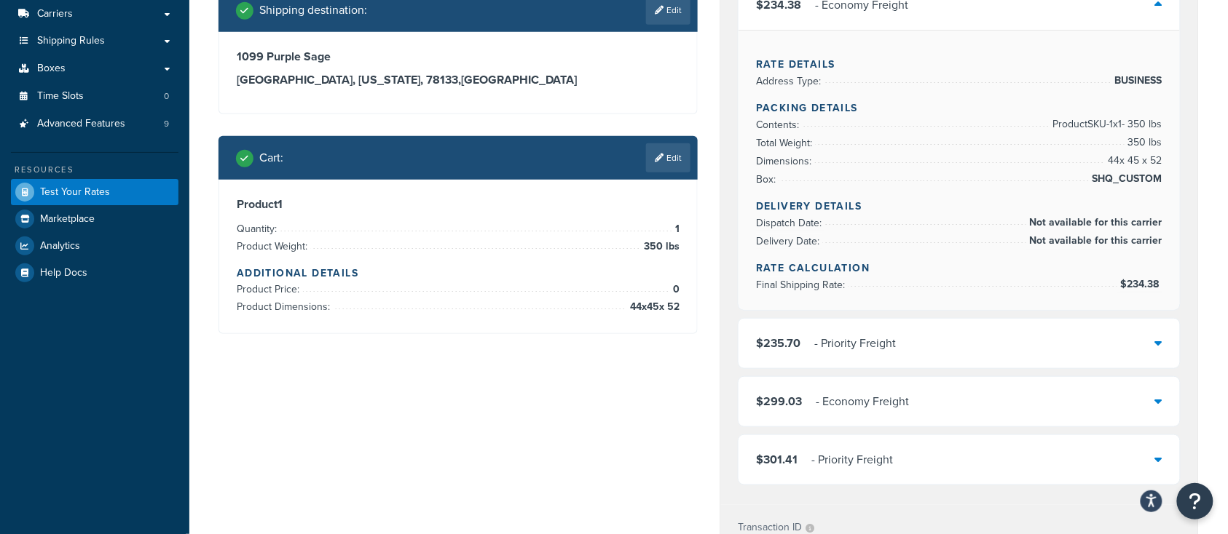
scroll to position [291, 0]
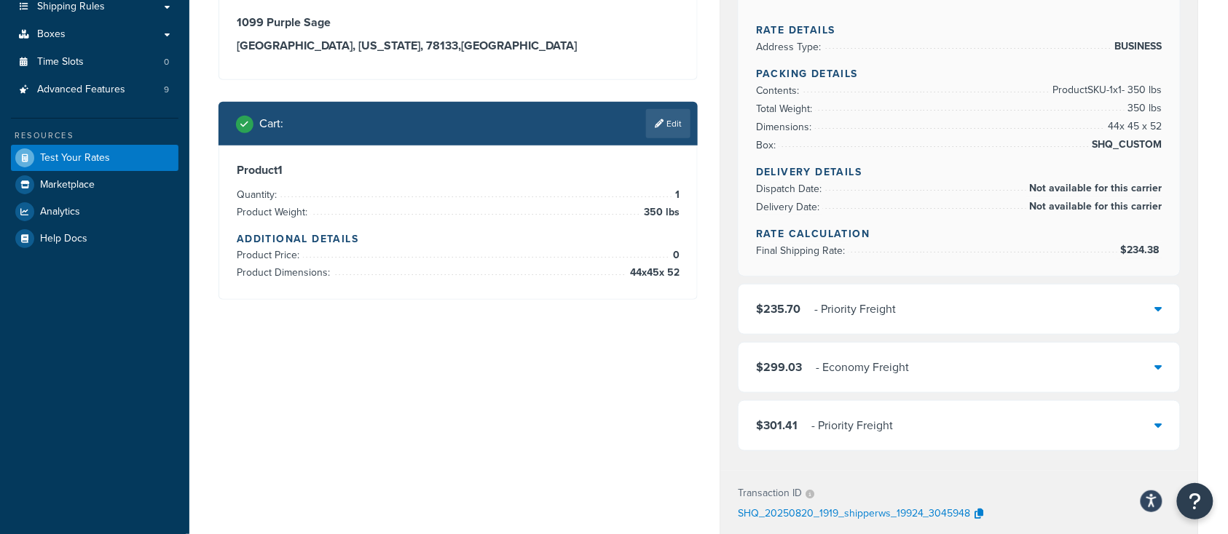
click at [935, 306] on div "$235.70 - Priority Freight" at bounding box center [958, 310] width 441 height 50
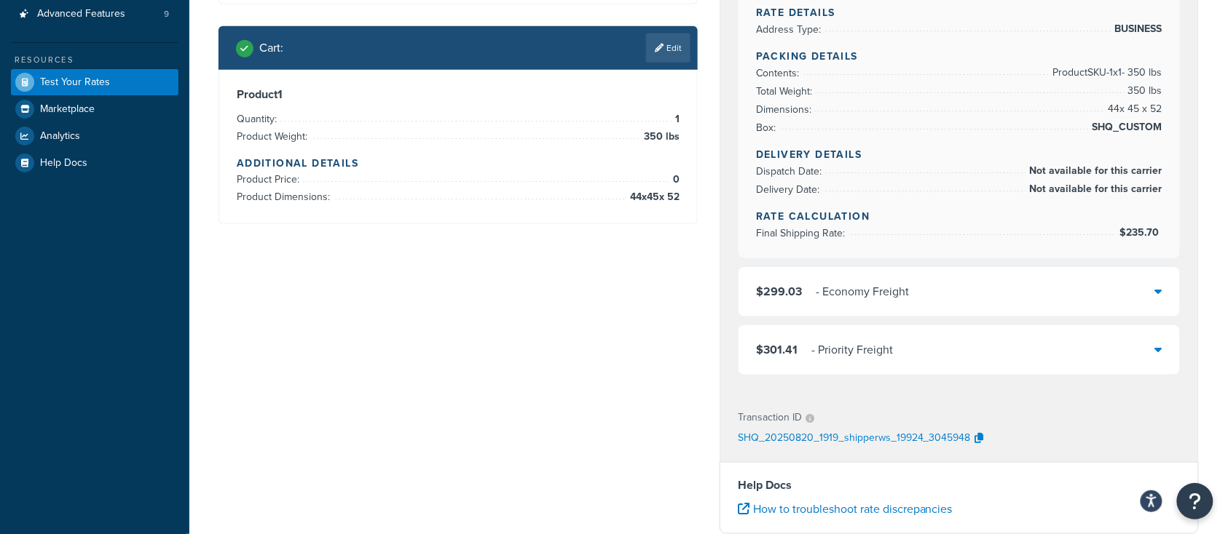
scroll to position [388, 0]
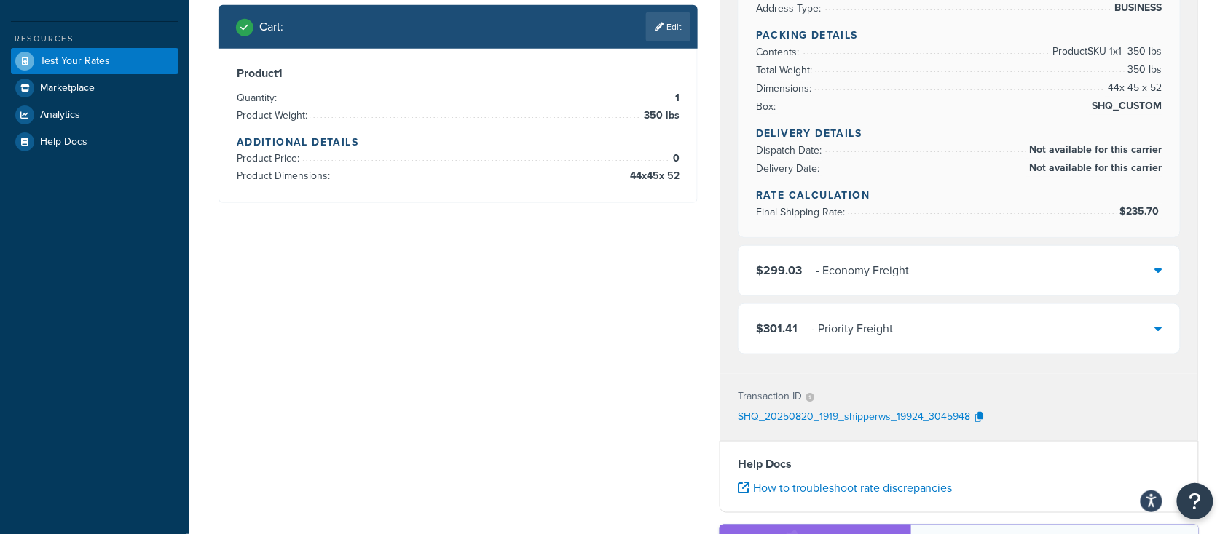
click at [967, 269] on div "$299.03 - Economy Freight" at bounding box center [958, 271] width 441 height 50
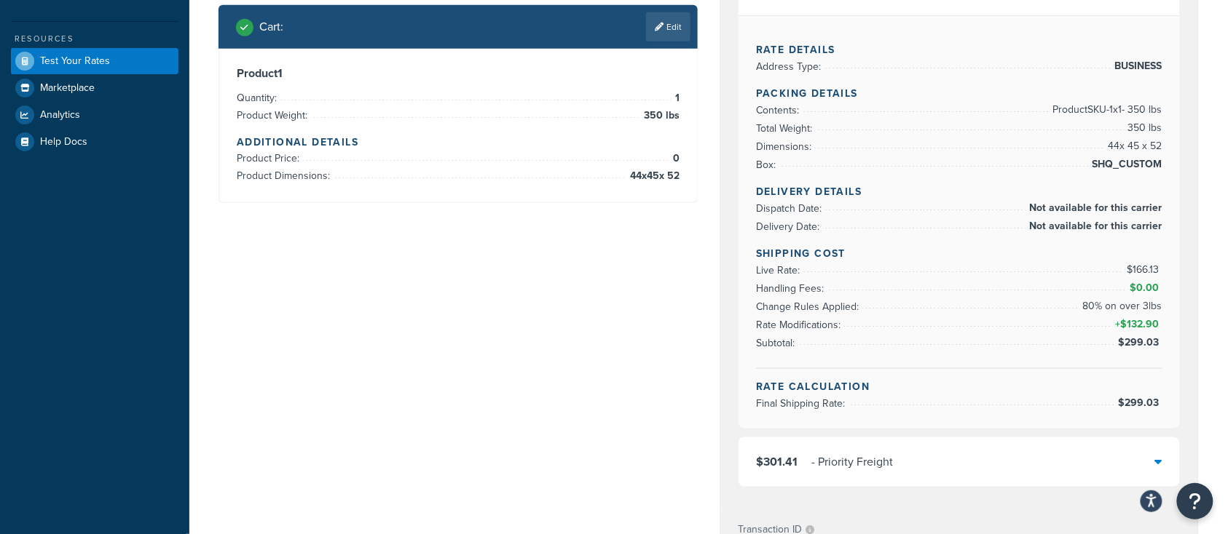
scroll to position [582, 0]
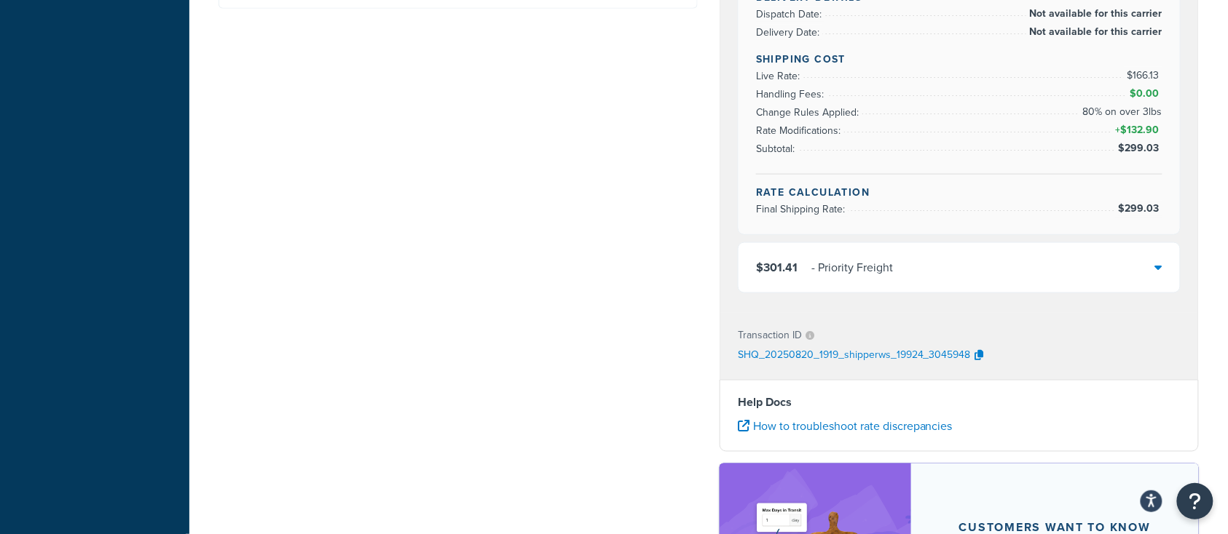
click at [967, 274] on div "$301.41 - Priority Freight" at bounding box center [958, 268] width 441 height 50
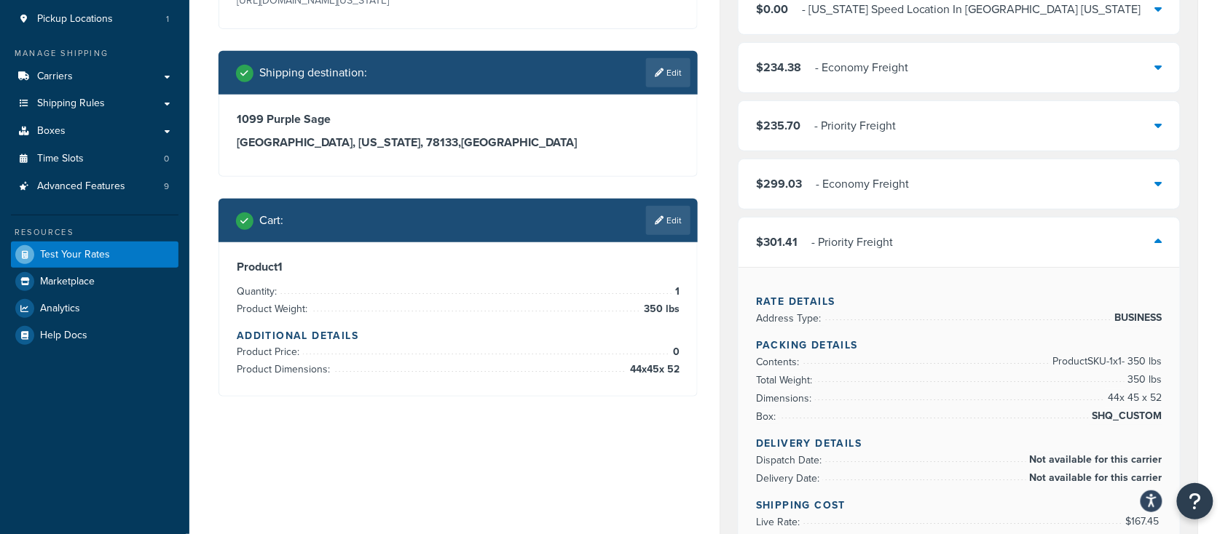
scroll to position [194, 0]
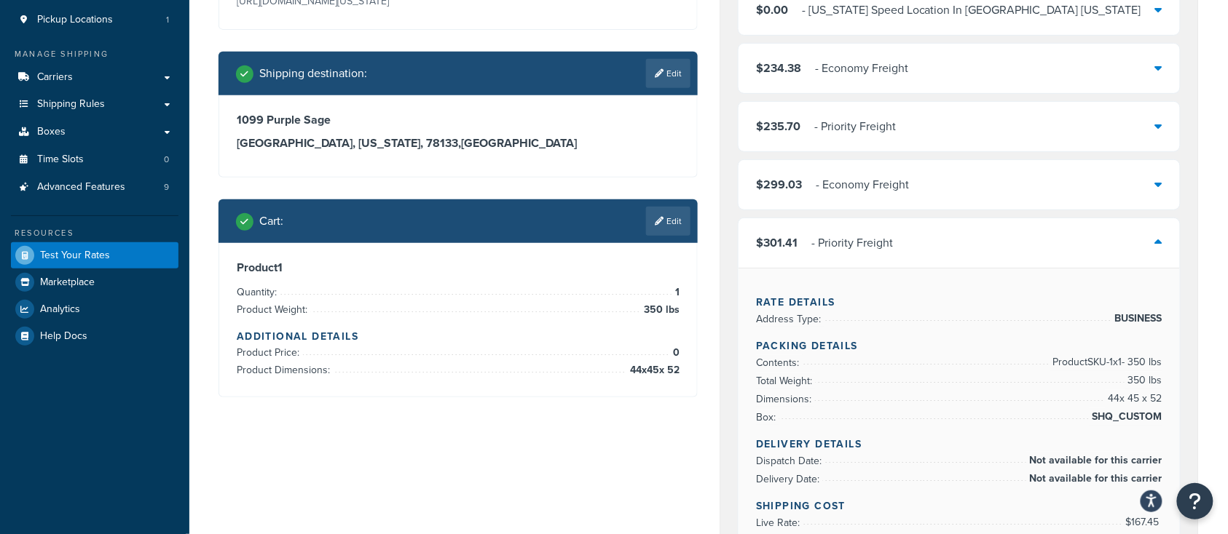
click at [919, 238] on div "$301.41 - Priority Freight" at bounding box center [958, 243] width 441 height 50
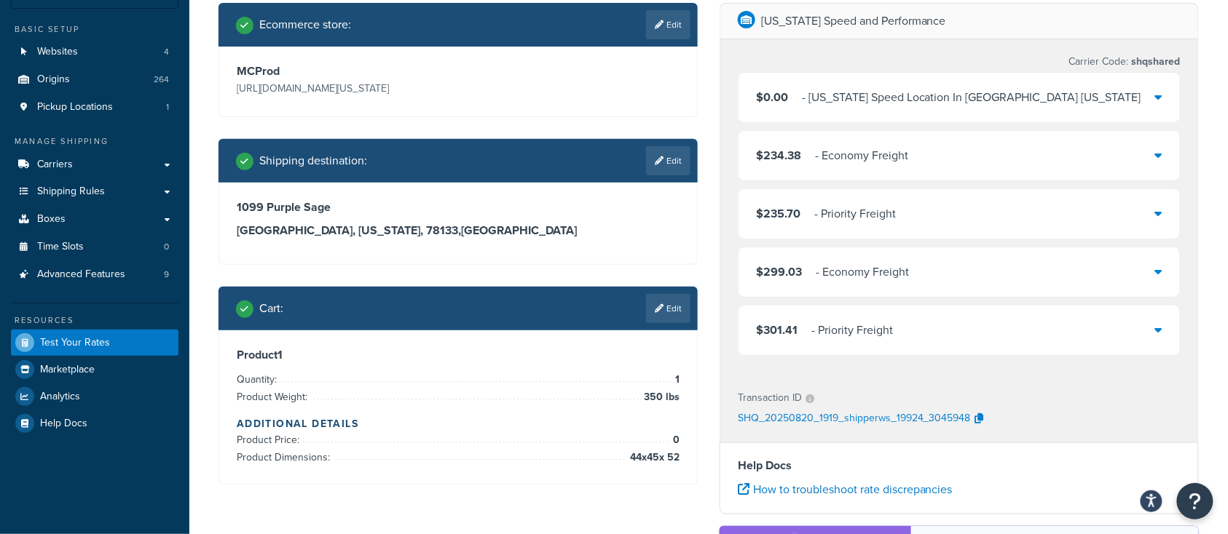
scroll to position [97, 0]
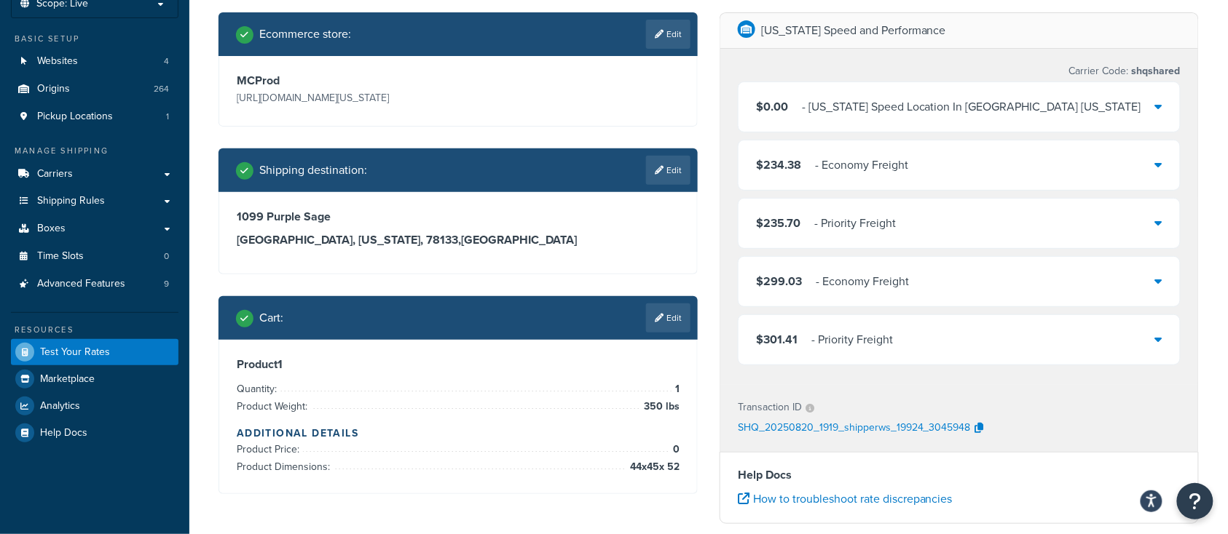
click at [1088, 342] on div "$301.41 - Priority Freight" at bounding box center [958, 340] width 441 height 50
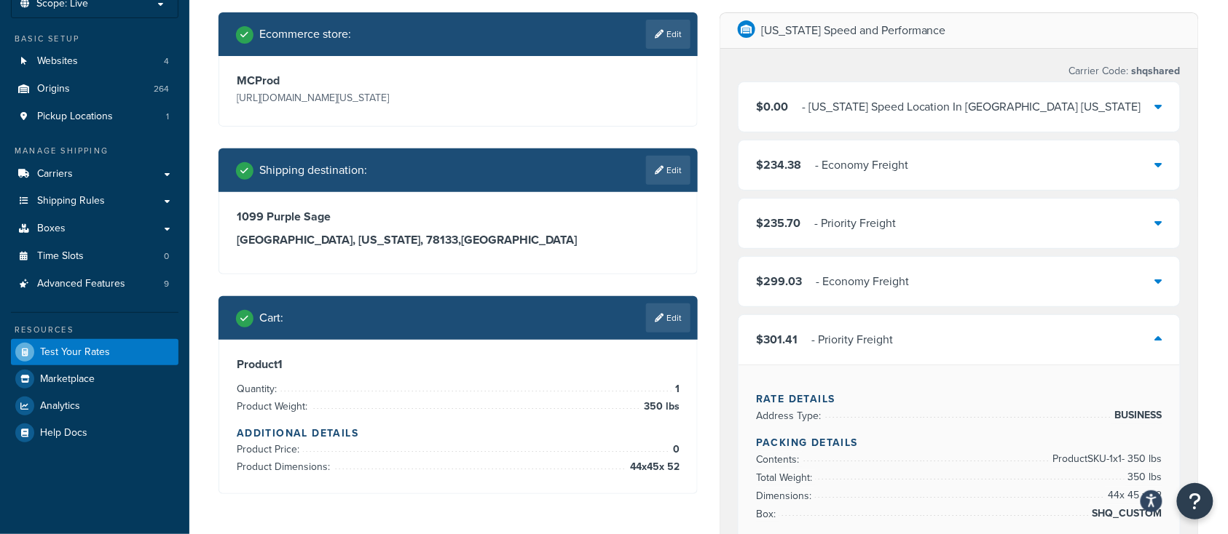
click at [1088, 342] on div "$301.41 - Priority Freight" at bounding box center [958, 340] width 441 height 50
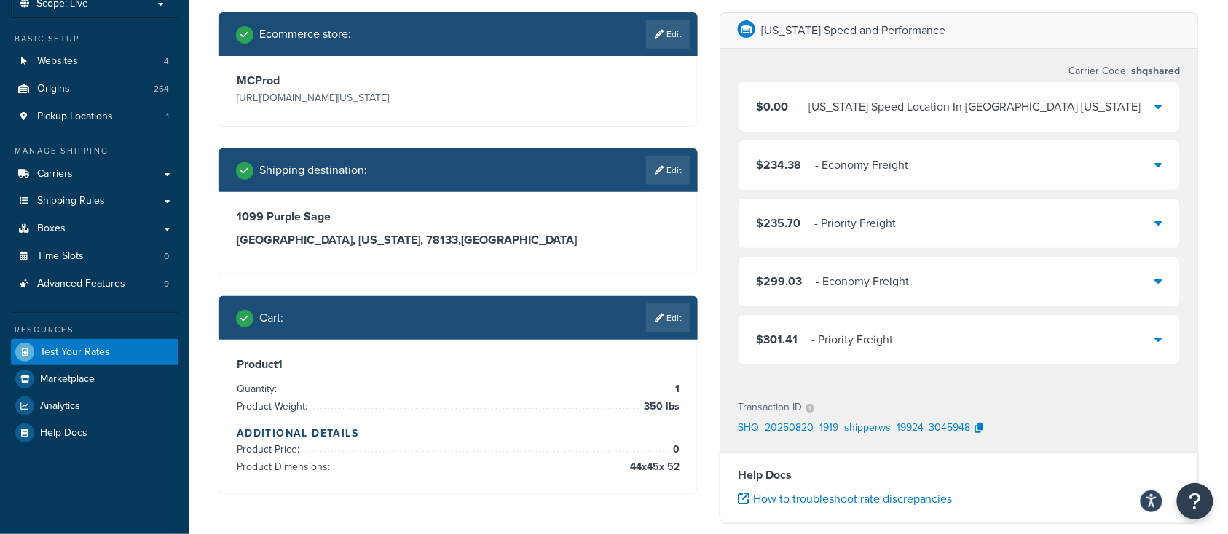
click at [1016, 166] on div "$234.38 - Economy Freight" at bounding box center [958, 166] width 441 height 50
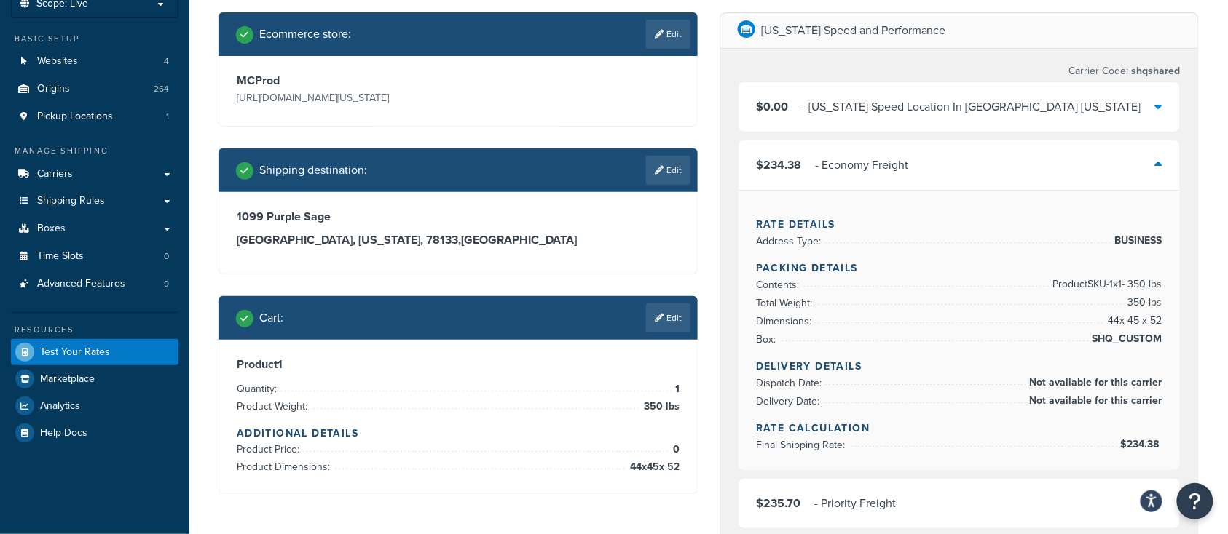
click at [1016, 166] on div "$234.38 - Economy Freight" at bounding box center [958, 166] width 441 height 50
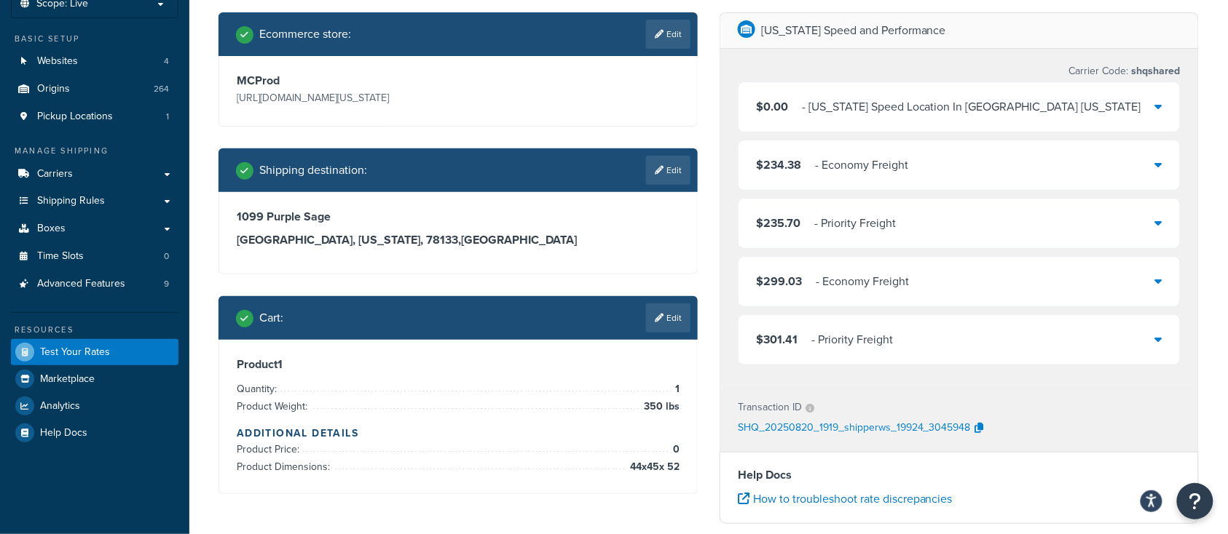
click at [1024, 231] on div "$235.70 - Priority Freight" at bounding box center [958, 224] width 441 height 50
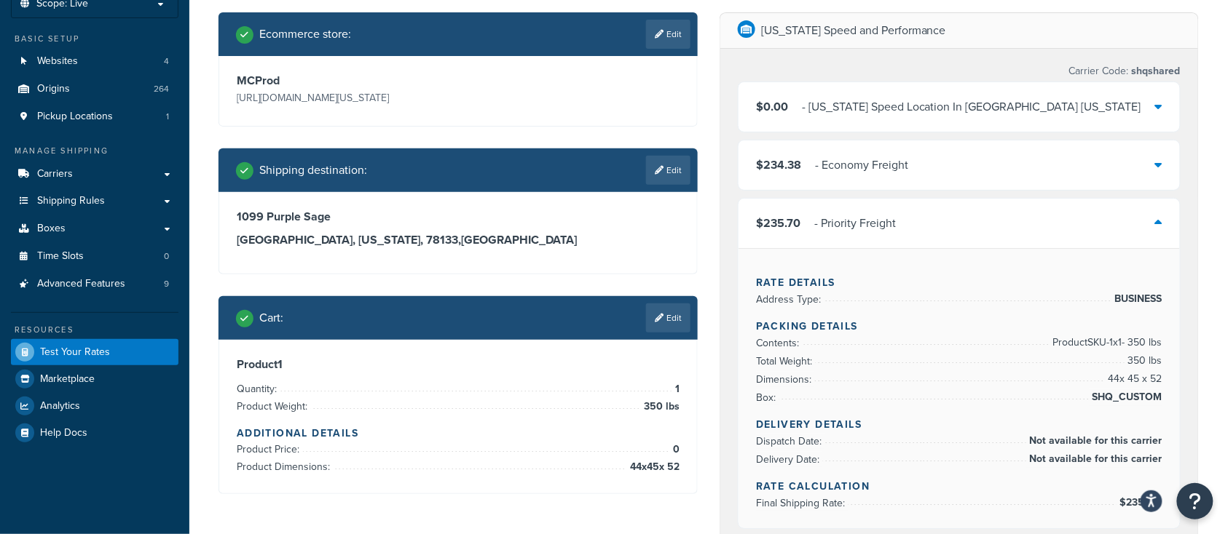
click at [1024, 231] on div "$235.70 - Priority Freight" at bounding box center [958, 224] width 441 height 50
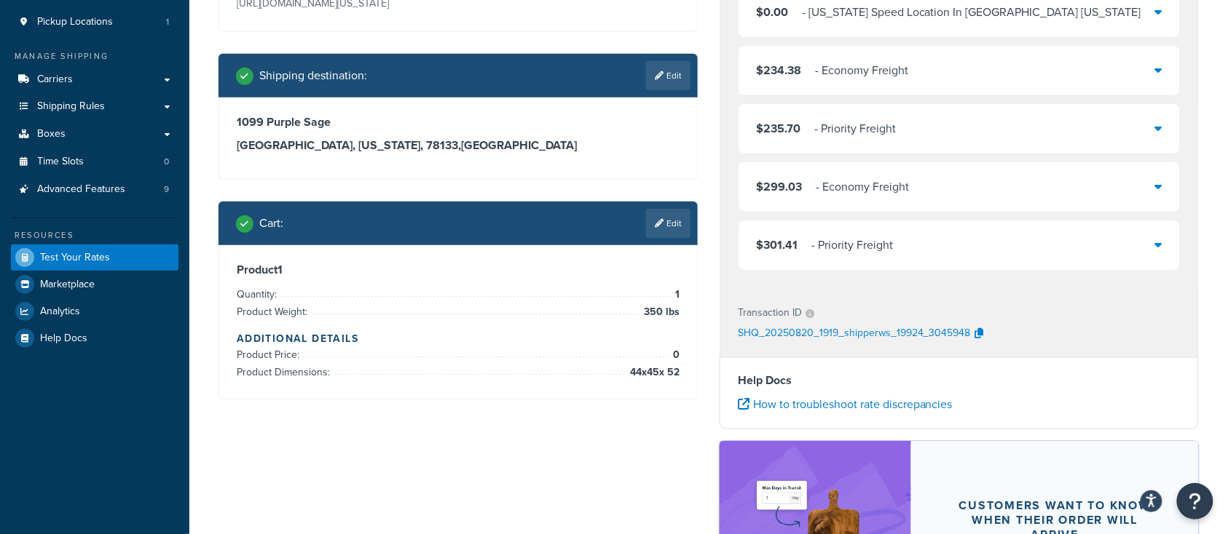
scroll to position [194, 0]
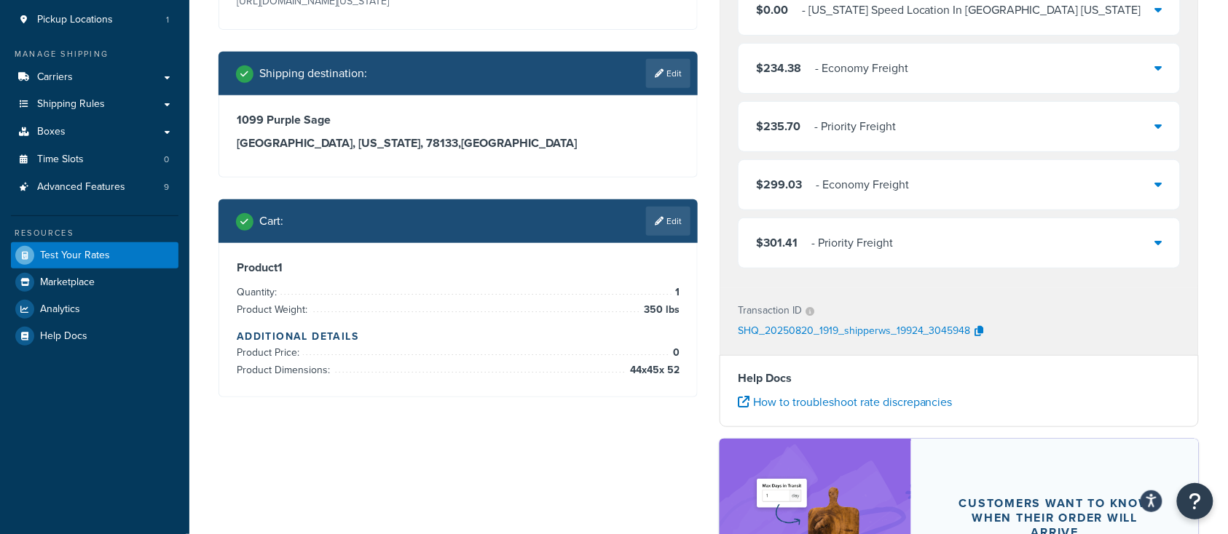
click at [1019, 197] on div "$299.03 - Economy Freight" at bounding box center [958, 185] width 441 height 50
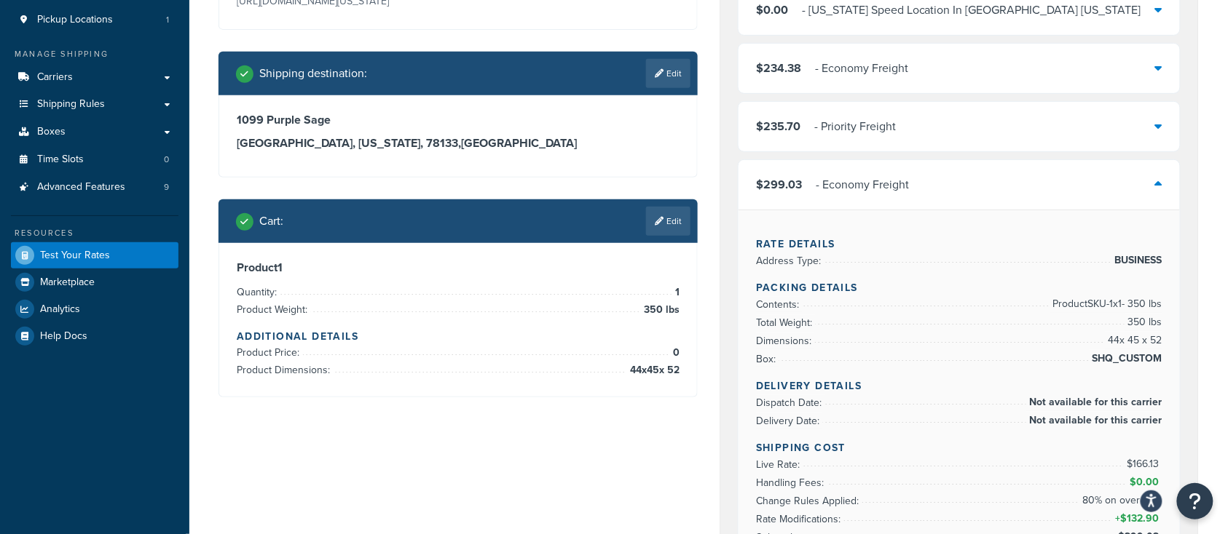
click at [1019, 197] on div "$299.03 - Economy Freight" at bounding box center [958, 185] width 441 height 50
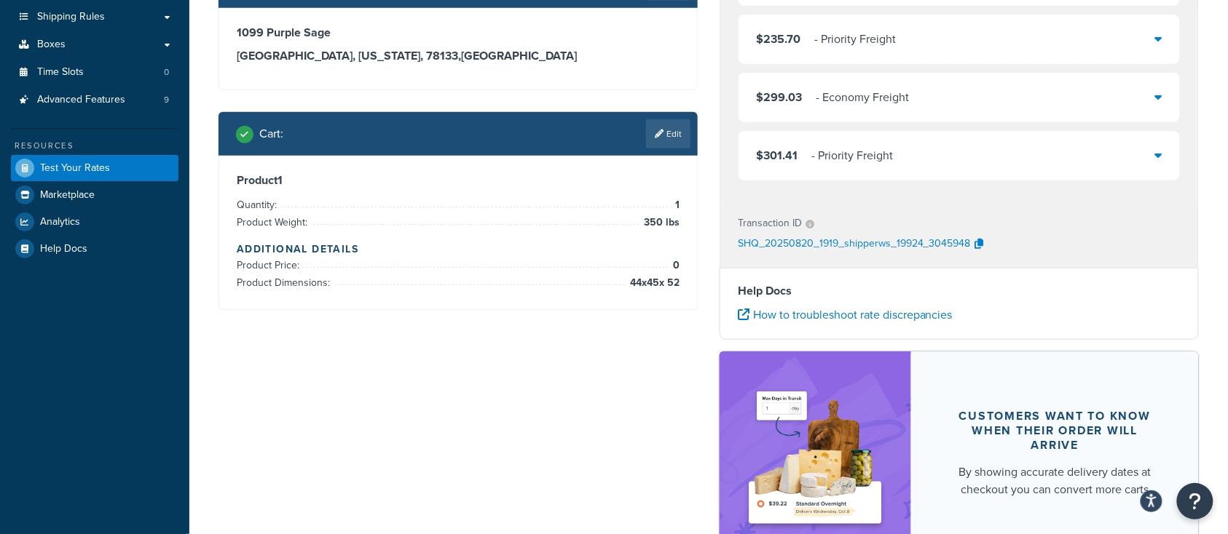
scroll to position [291, 0]
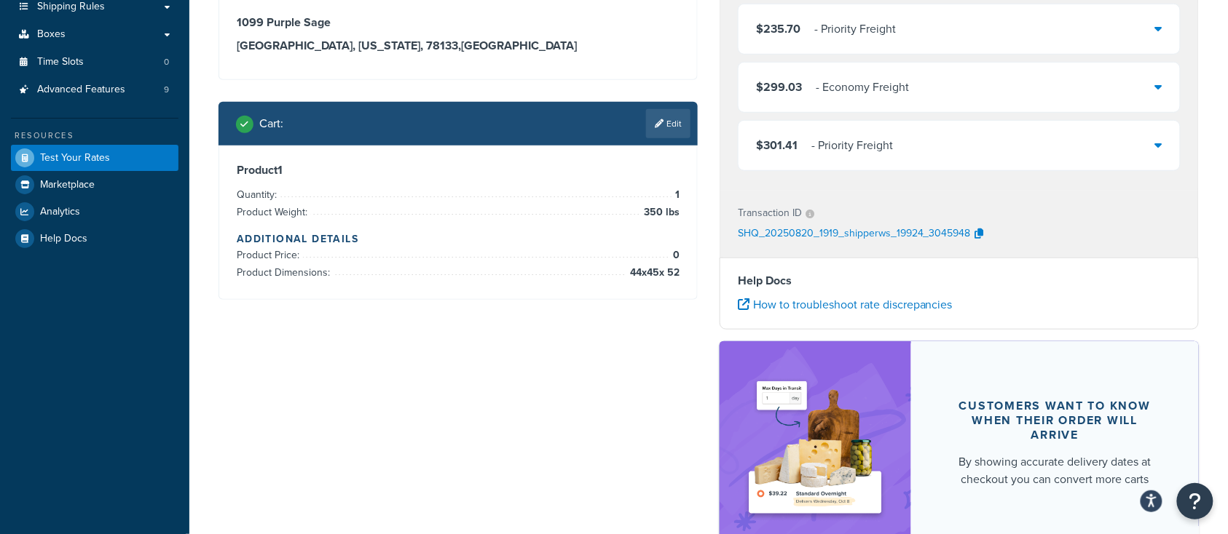
click at [1023, 151] on div "$301.41 - Priority Freight" at bounding box center [958, 146] width 441 height 50
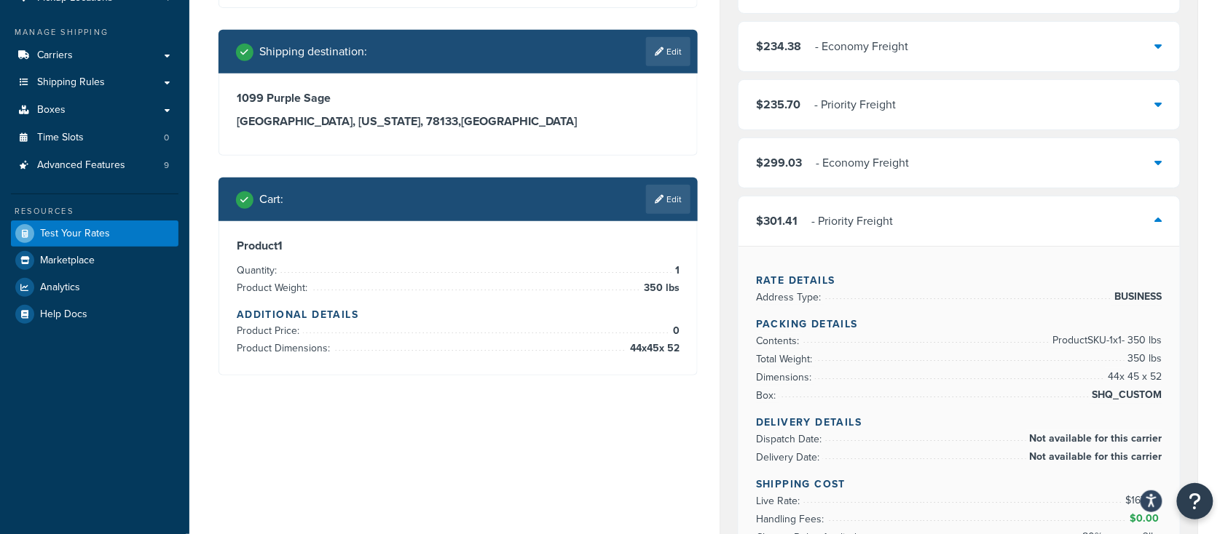
scroll to position [194, 0]
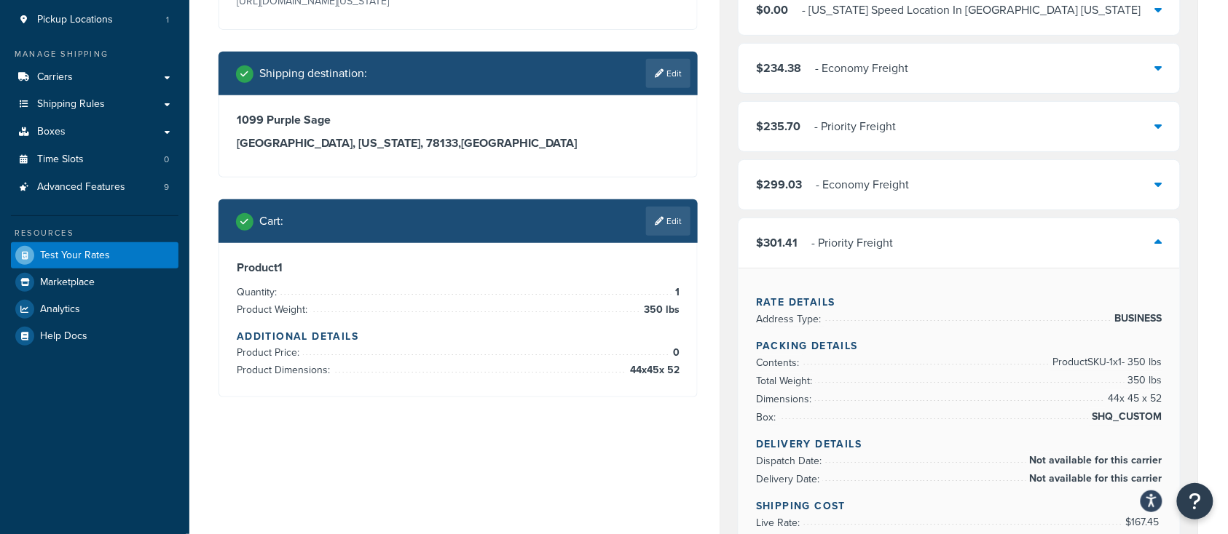
click at [947, 252] on div "$301.41 - Priority Freight" at bounding box center [958, 243] width 441 height 50
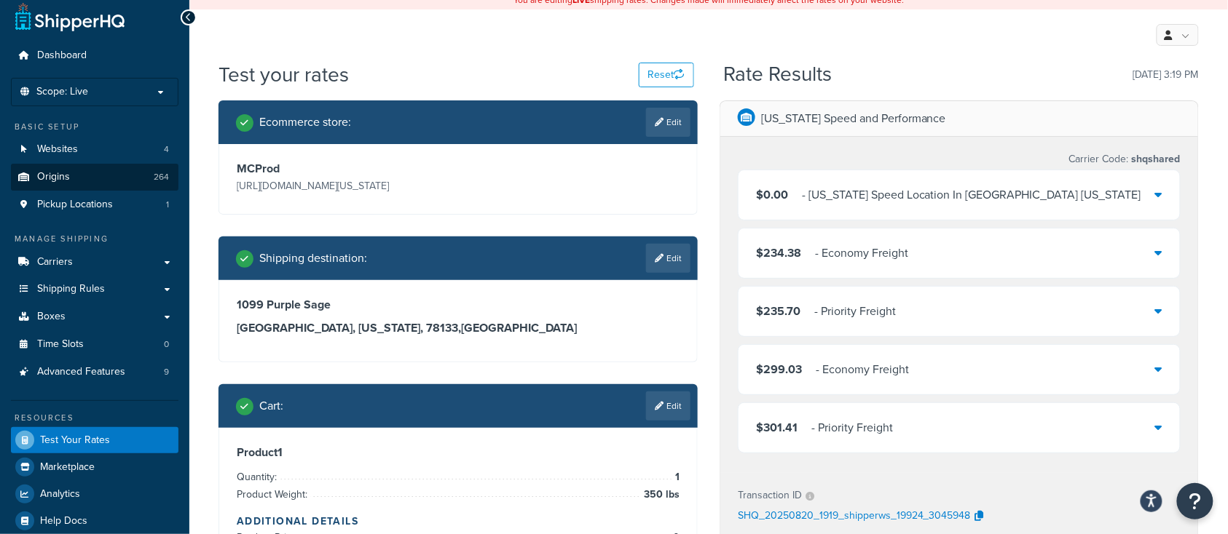
scroll to position [0, 0]
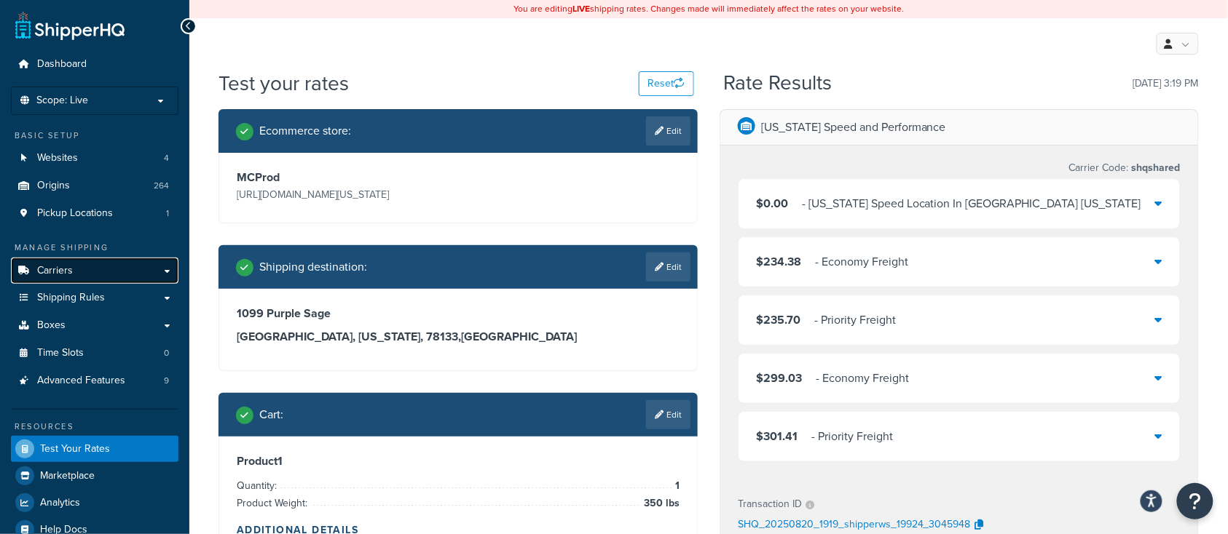
click at [62, 276] on span "Carriers" at bounding box center [55, 271] width 36 height 12
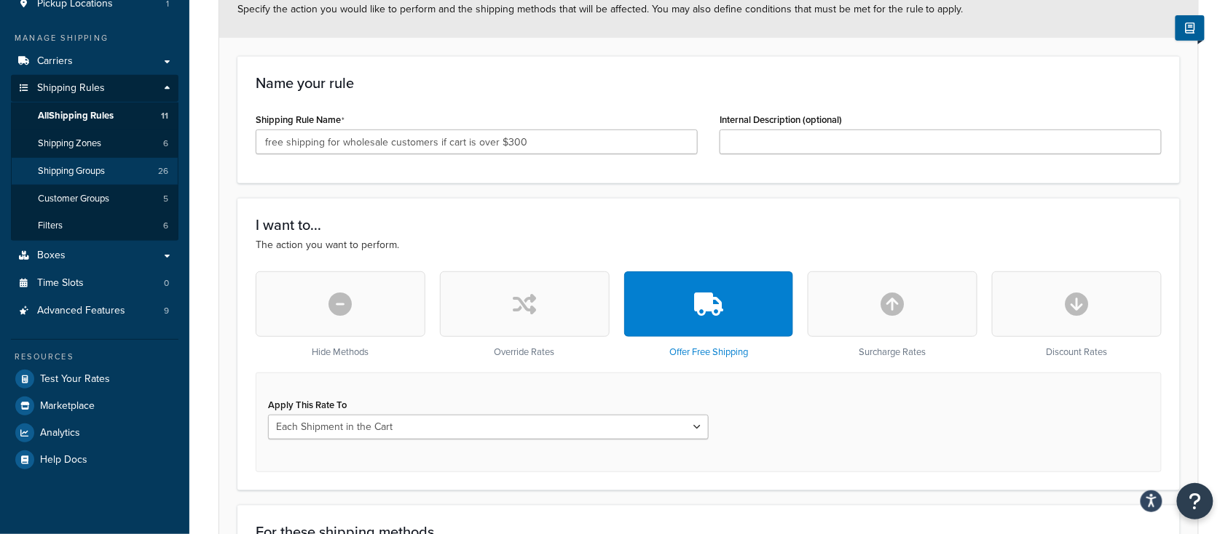
scroll to position [296, 0]
click at [96, 110] on span "All Shipping Rules" at bounding box center [76, 116] width 76 height 12
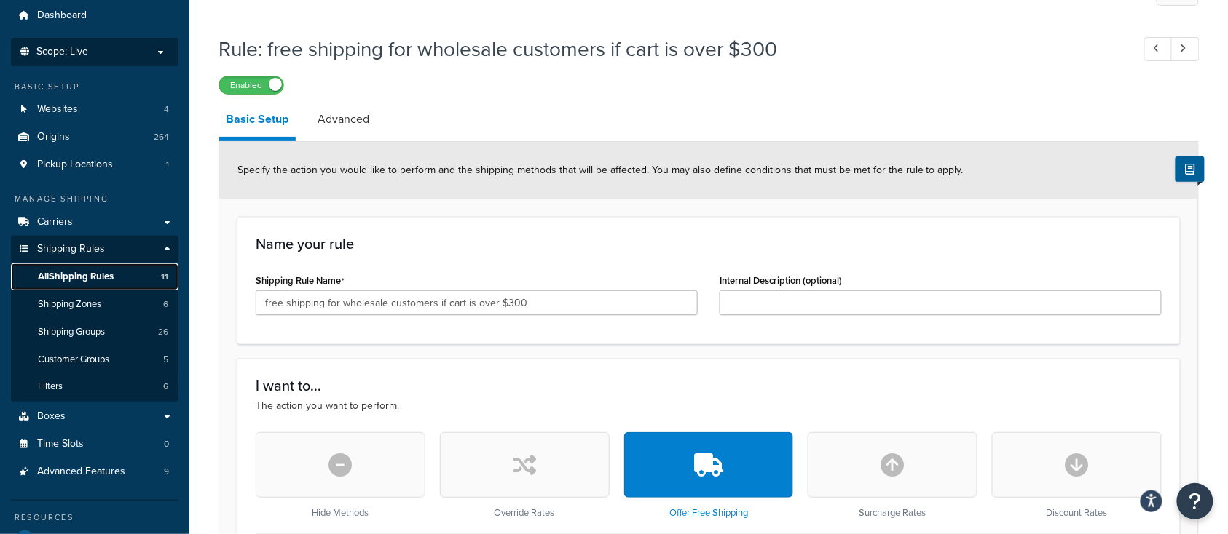
scroll to position [0, 0]
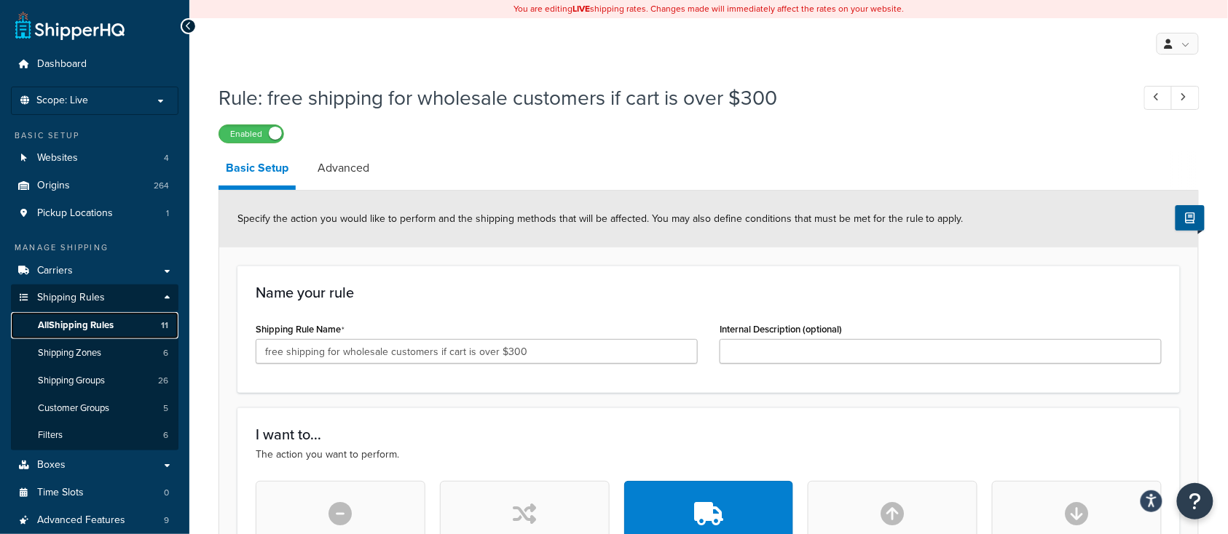
click at [94, 328] on span "All Shipping Rules" at bounding box center [76, 326] width 76 height 12
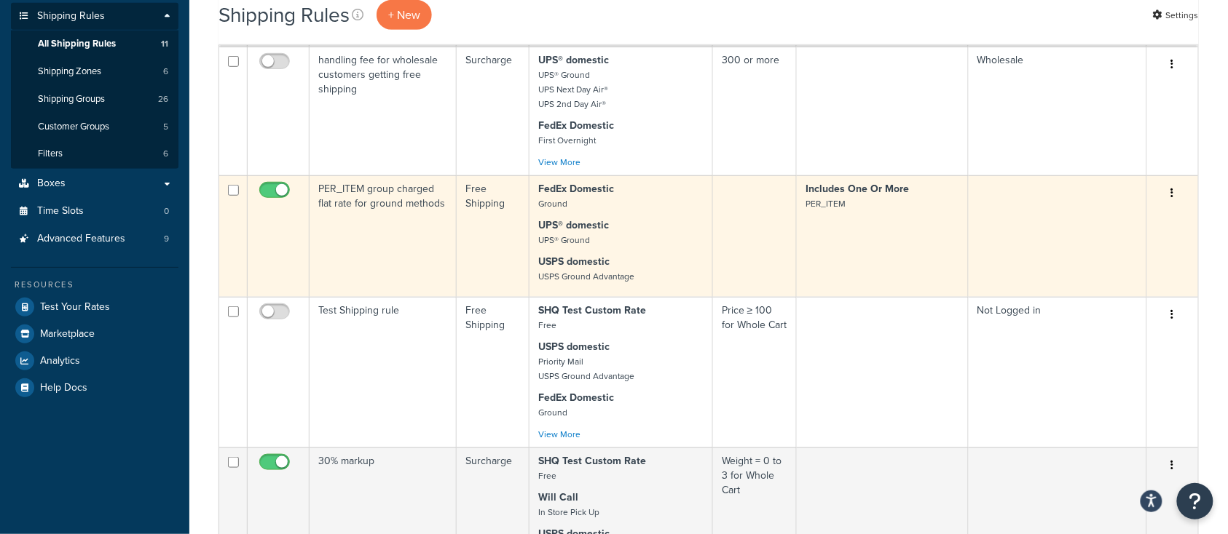
scroll to position [291, 0]
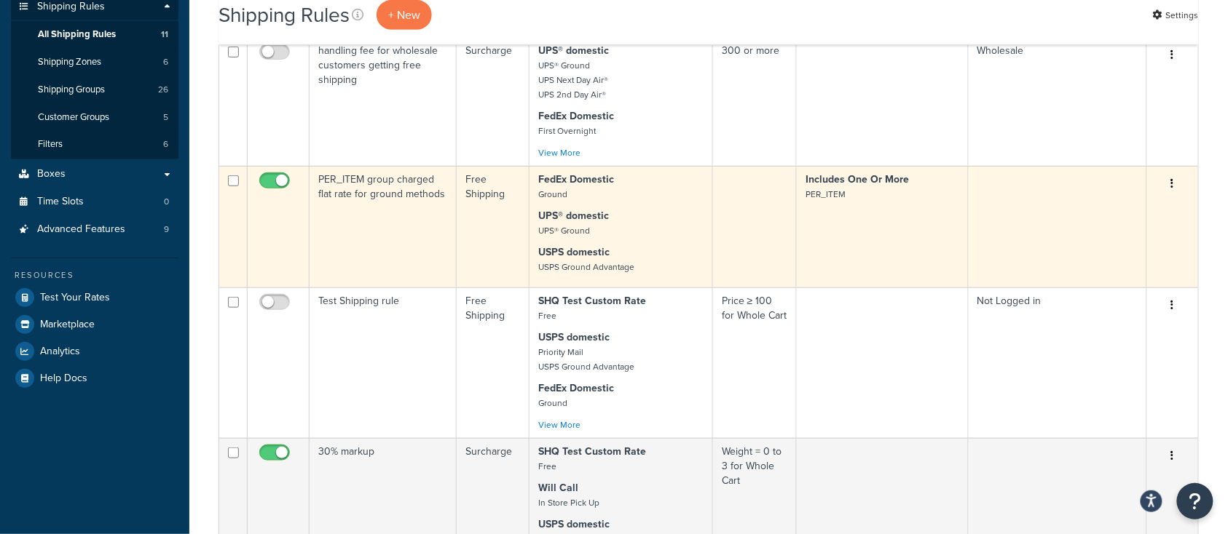
click at [386, 234] on td "PER_ITEM group charged flat rate for ground methods" at bounding box center [382, 227] width 147 height 122
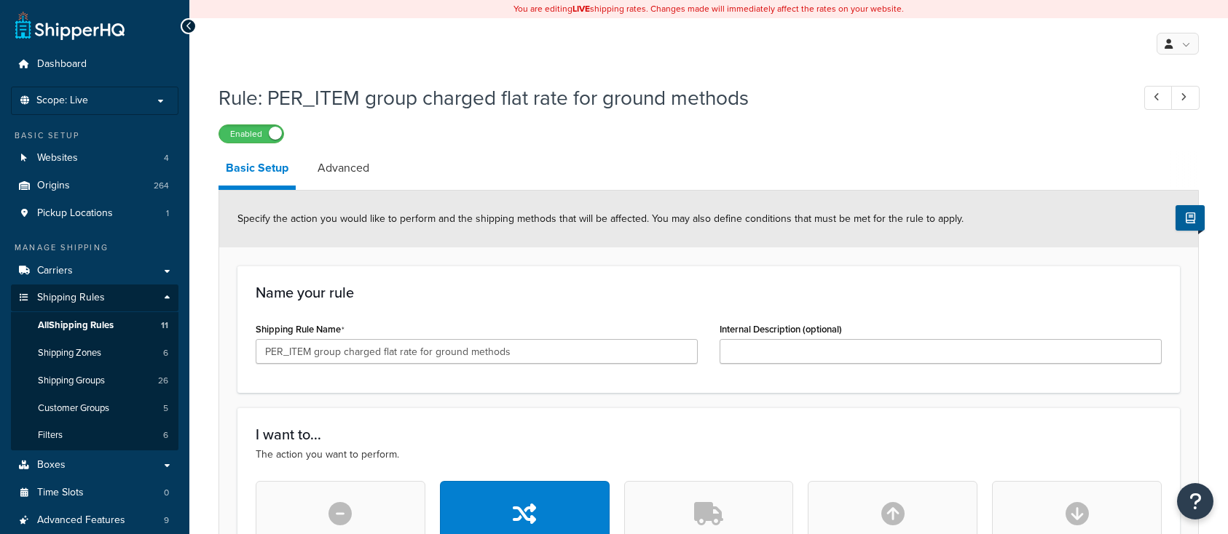
select select "ITEM"
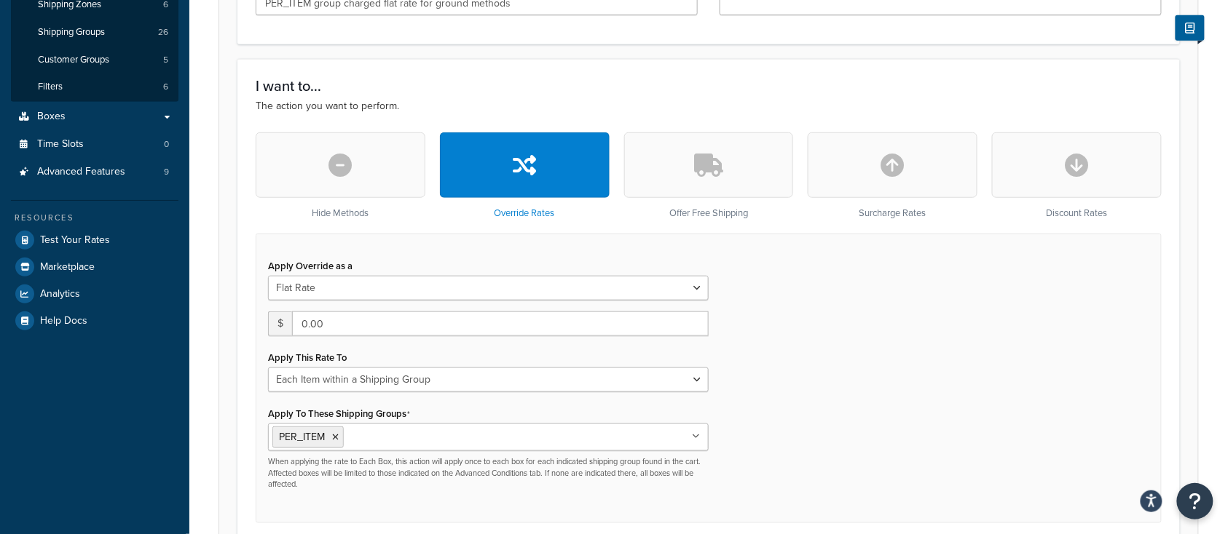
scroll to position [388, 0]
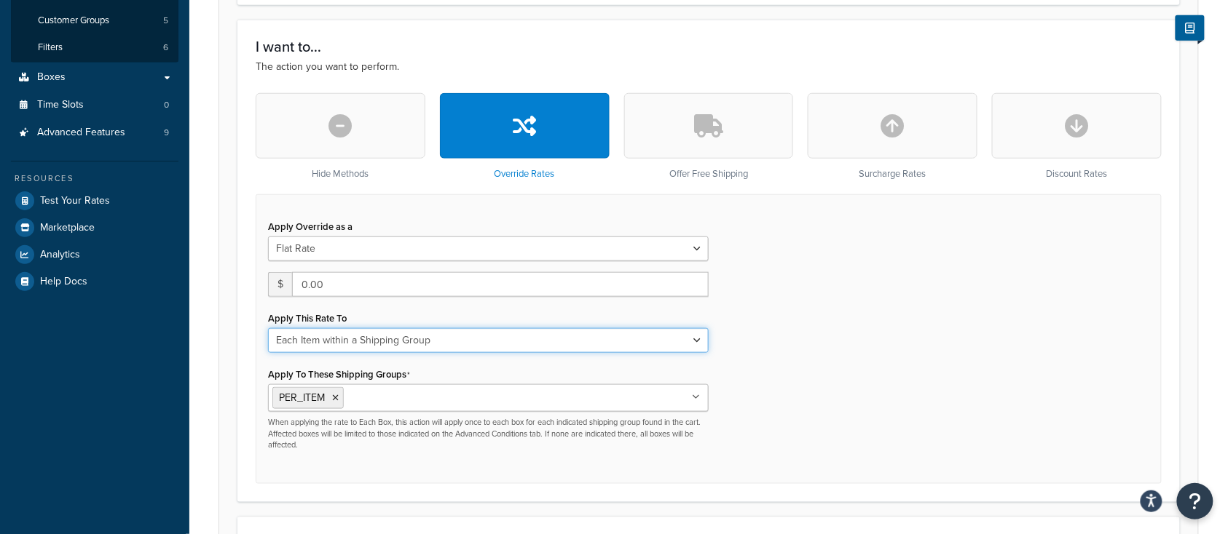
click at [446, 344] on select "Each Shipment in the Cart Each Origin in the Cart Each Shipping Group in the Ca…" at bounding box center [488, 340] width 440 height 25
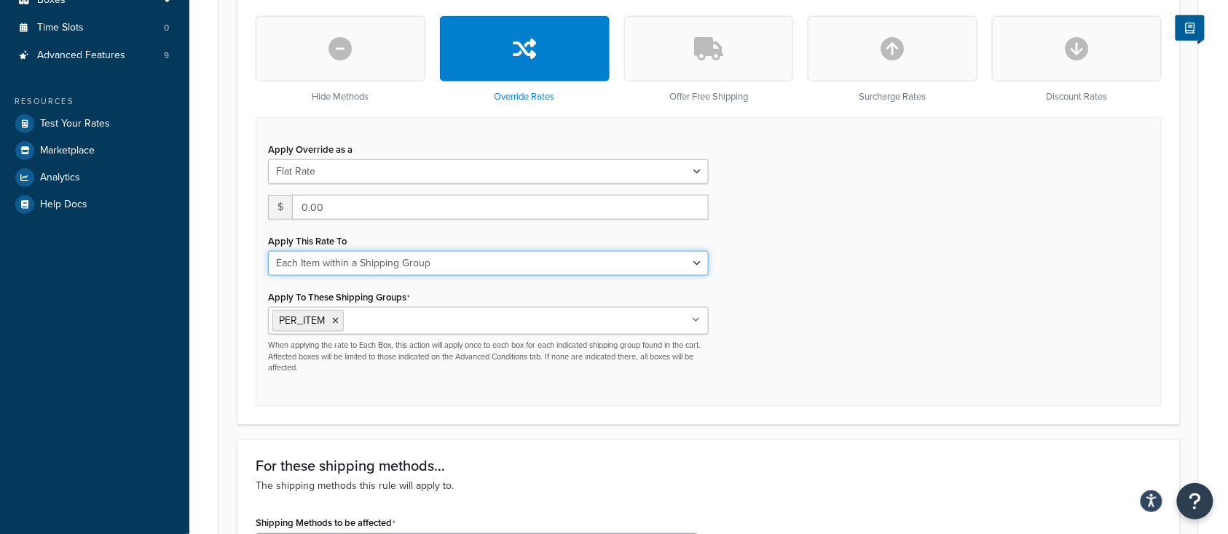
scroll to position [485, 0]
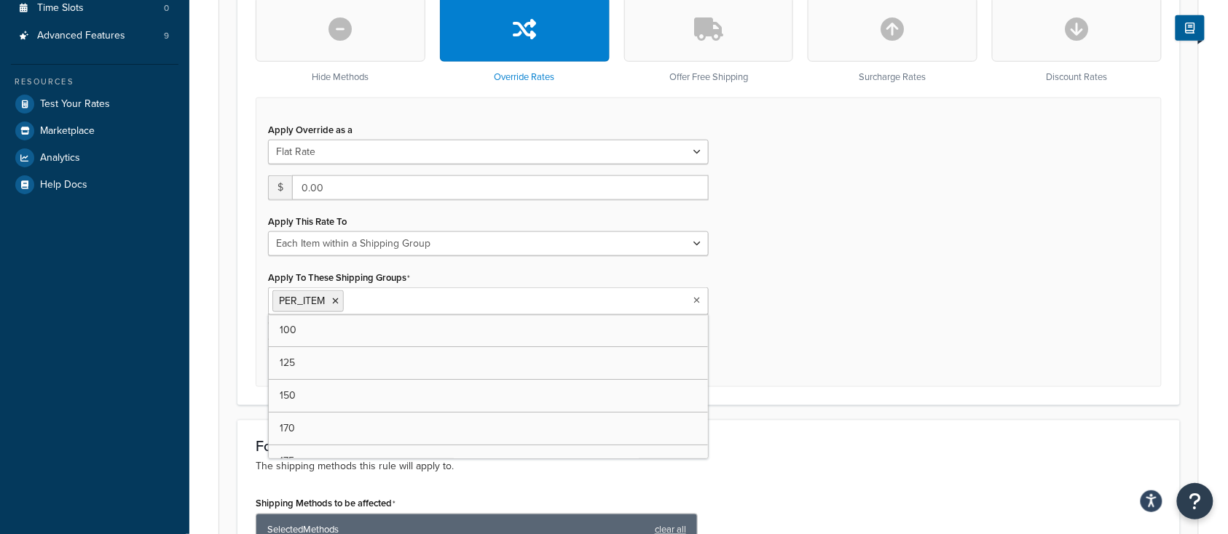
click at [605, 301] on ul "PER_ITEM" at bounding box center [488, 302] width 440 height 28
click at [783, 266] on div "Apply Override as a Flat Rate Percentage Flat Rate & Percentage $ 0.00 Apply Th…" at bounding box center [709, 242] width 906 height 289
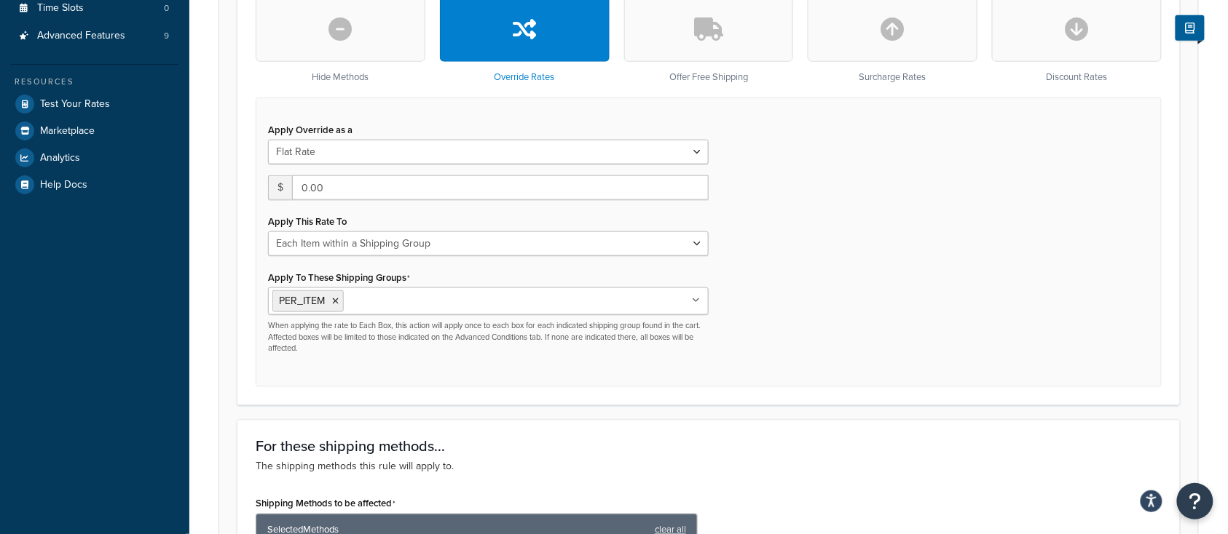
click at [529, 307] on ul "PER_ITEM" at bounding box center [488, 302] width 440 height 28
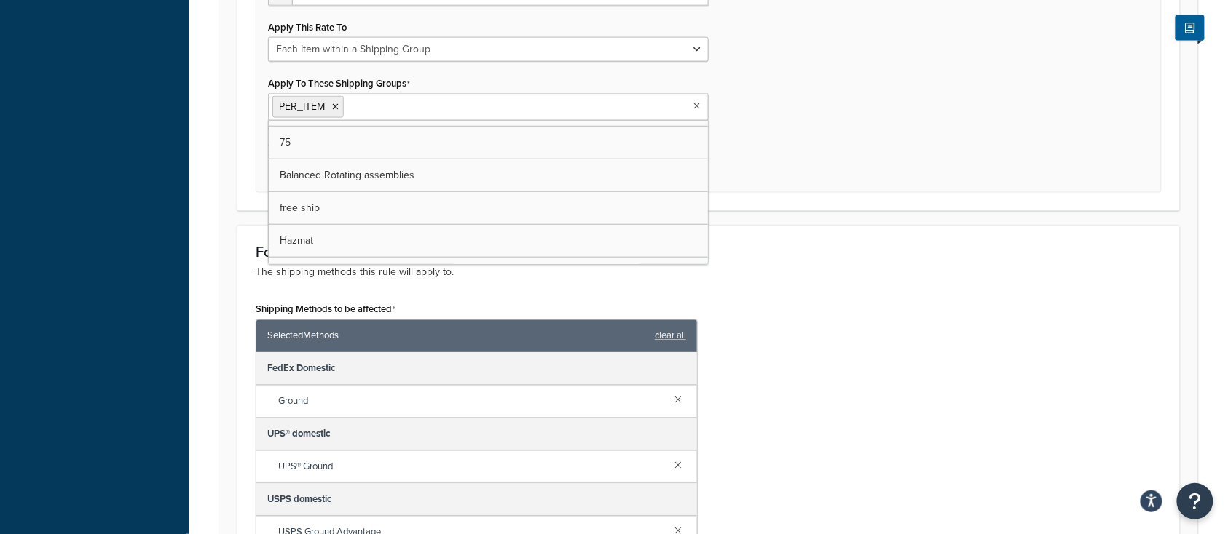
click at [909, 153] on div "Apply Override as a Flat Rate Percentage Flat Rate & Percentage $ 0.00 Apply Th…" at bounding box center [709, 47] width 906 height 289
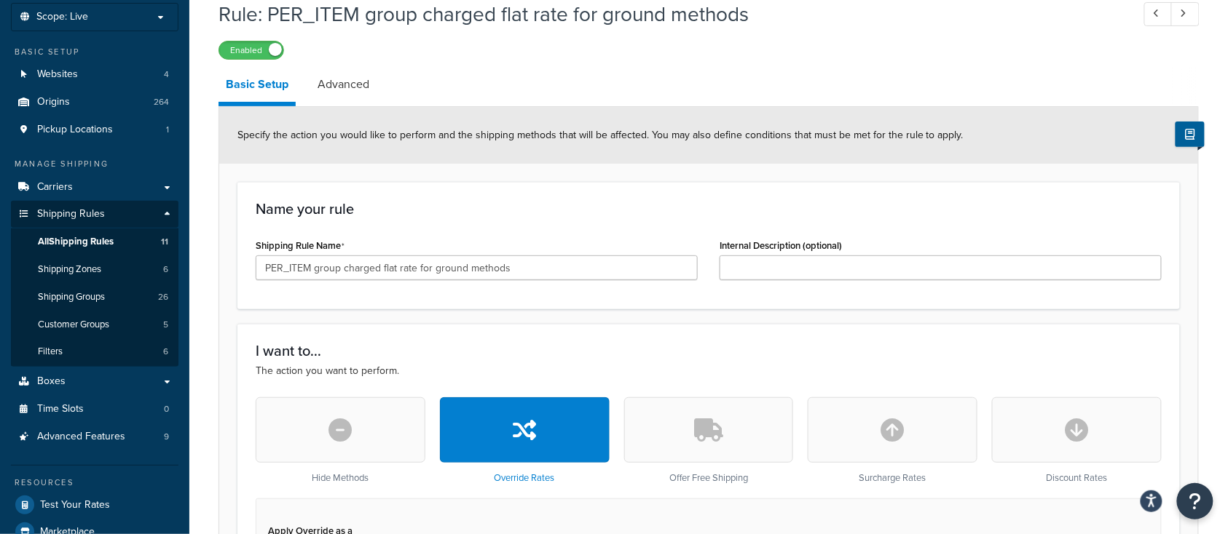
scroll to position [76, 0]
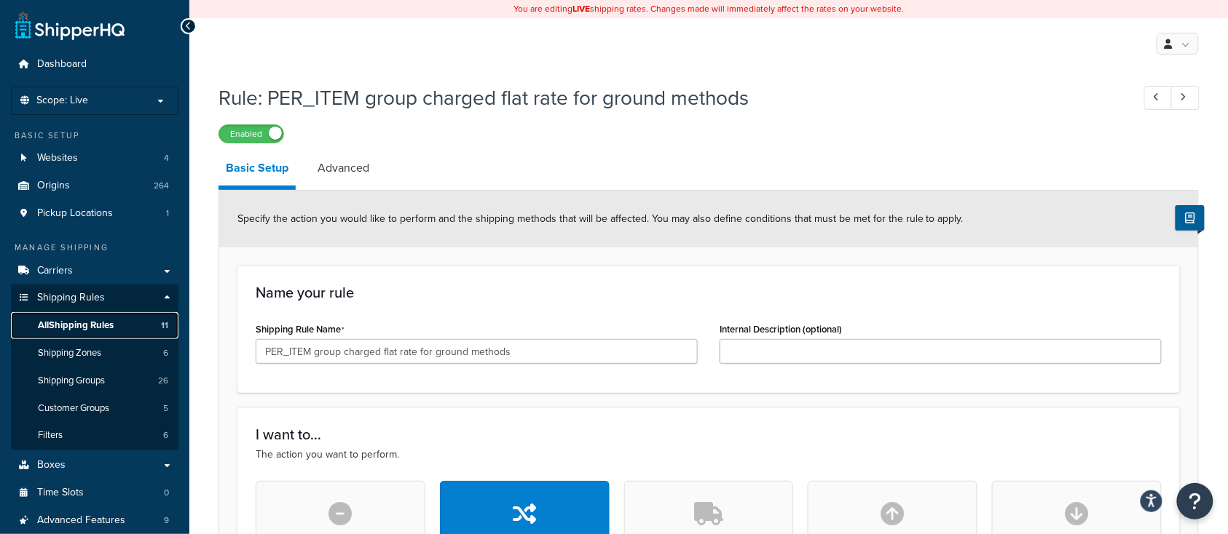
click at [99, 325] on span "All Shipping Rules" at bounding box center [76, 326] width 76 height 12
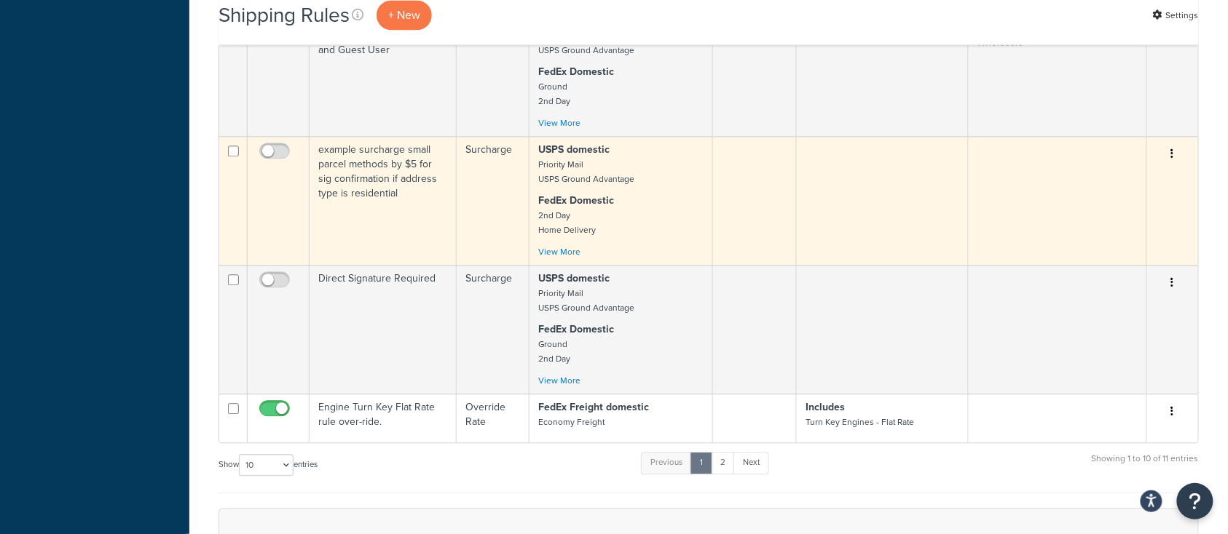
scroll to position [1165, 0]
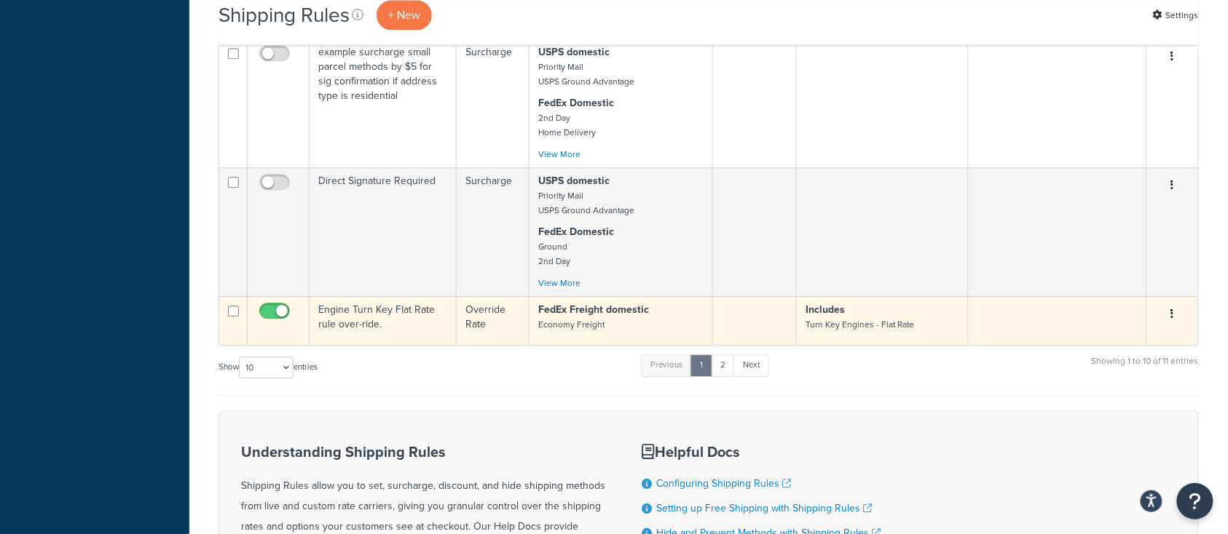
click at [415, 337] on td "Engine Turn Key Flat Rate rule over-ride." at bounding box center [382, 320] width 147 height 49
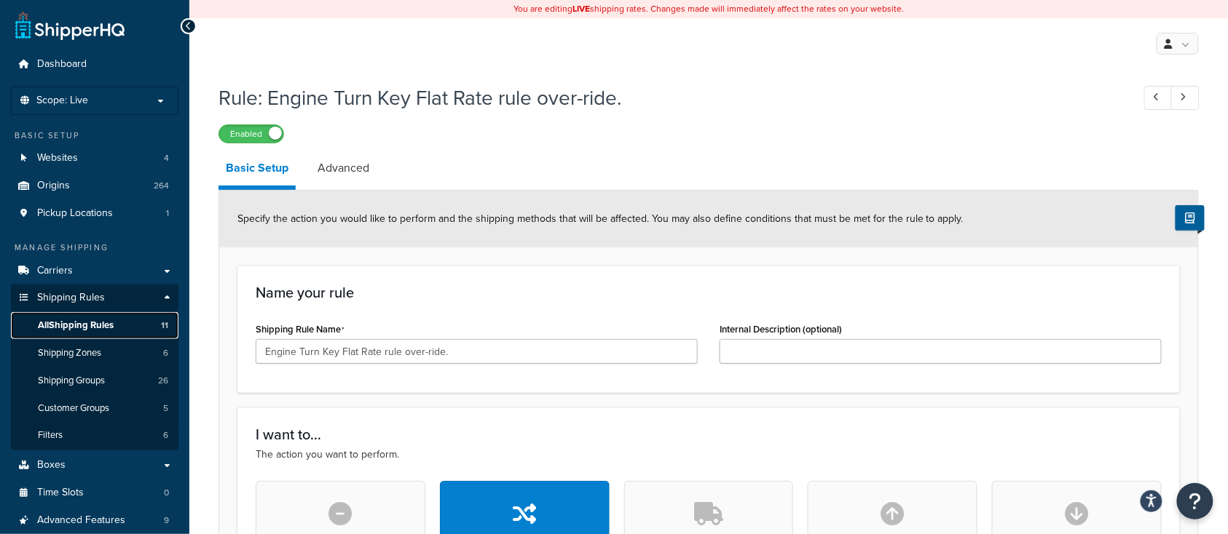
click at [87, 324] on span "All Shipping Rules" at bounding box center [76, 326] width 76 height 12
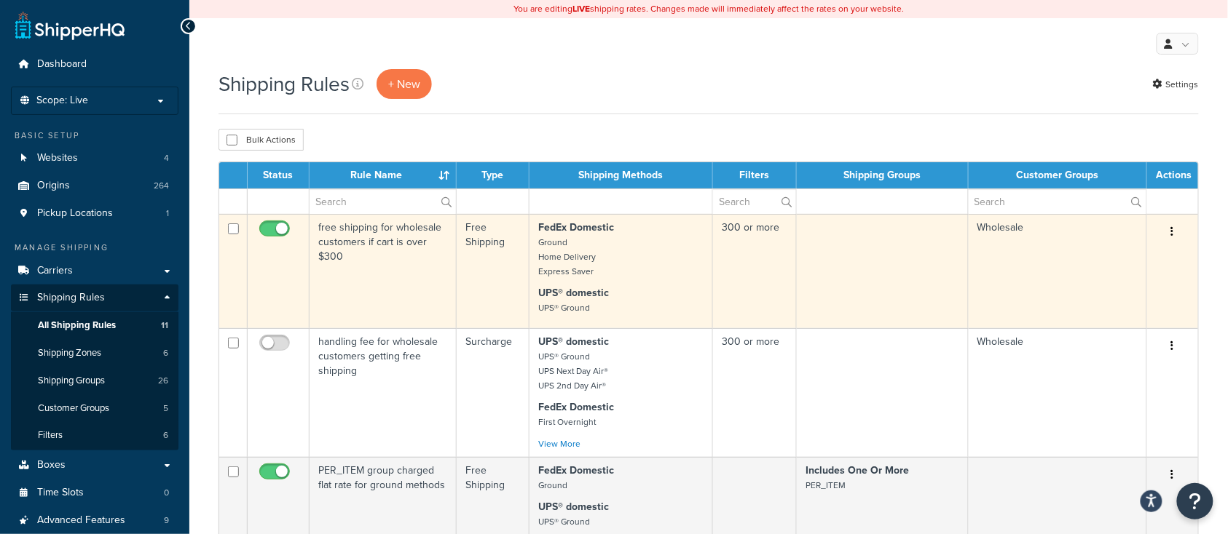
scroll to position [97, 0]
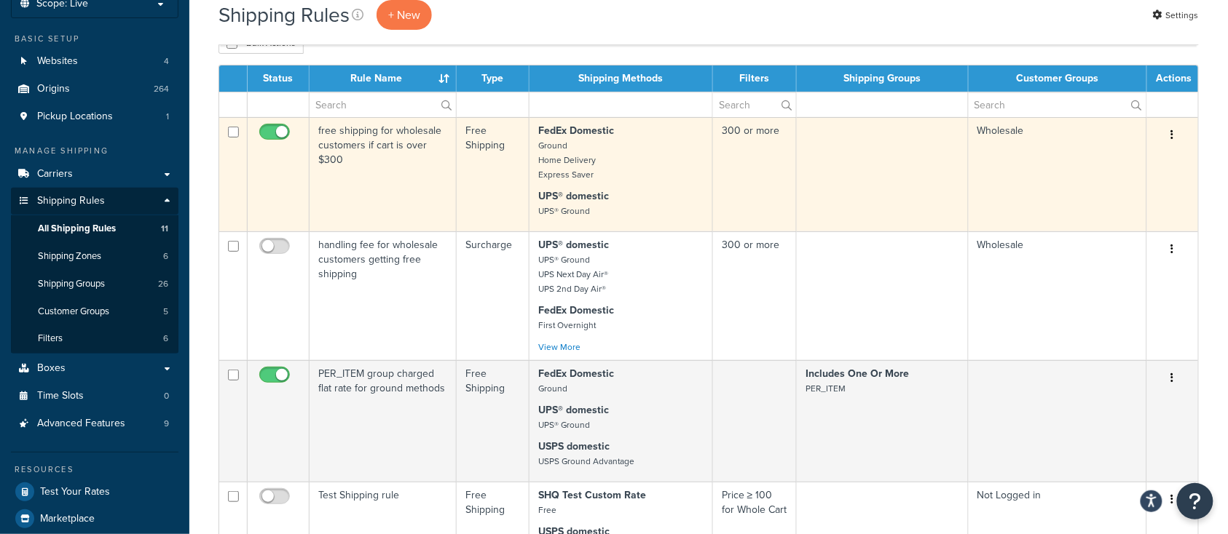
click at [373, 180] on td "free shipping for wholesale customers if cart is over $300" at bounding box center [382, 174] width 147 height 114
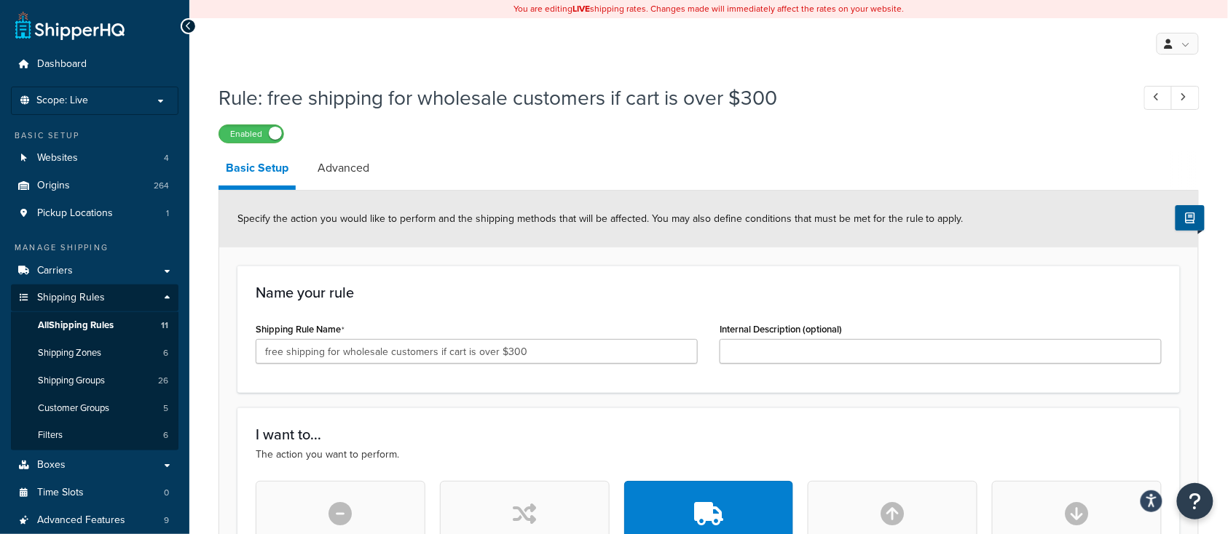
scroll to position [194, 0]
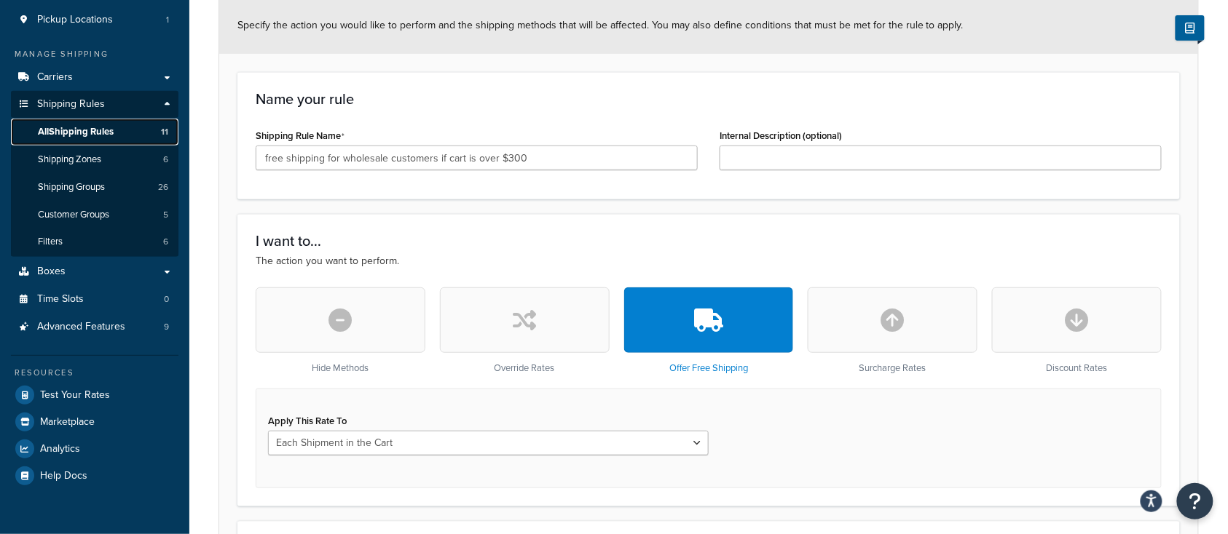
click at [74, 135] on span "All Shipping Rules" at bounding box center [76, 132] width 76 height 12
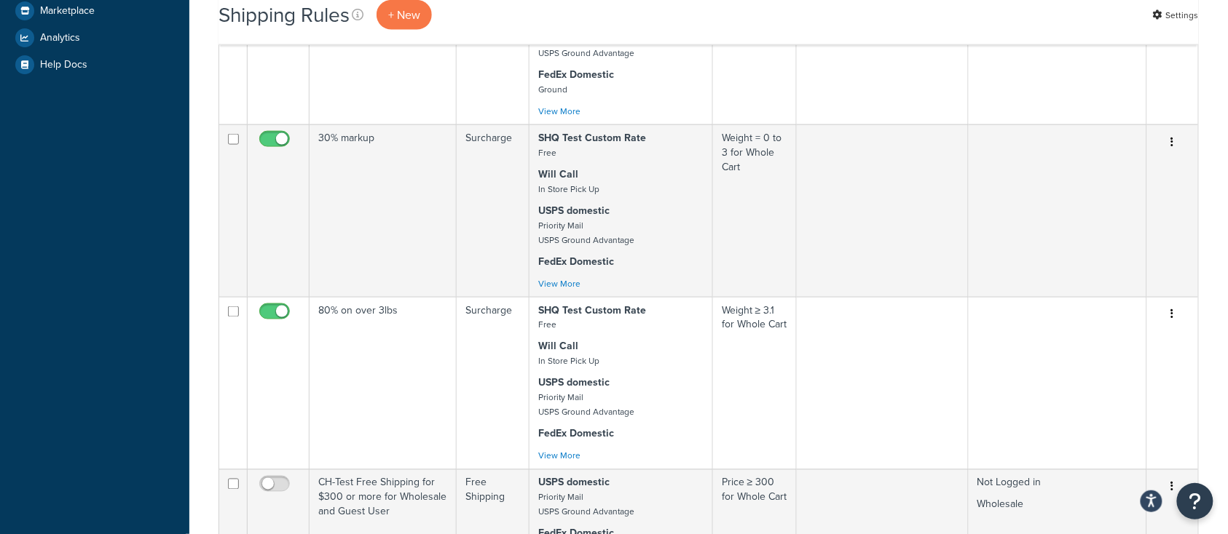
scroll to position [679, 0]
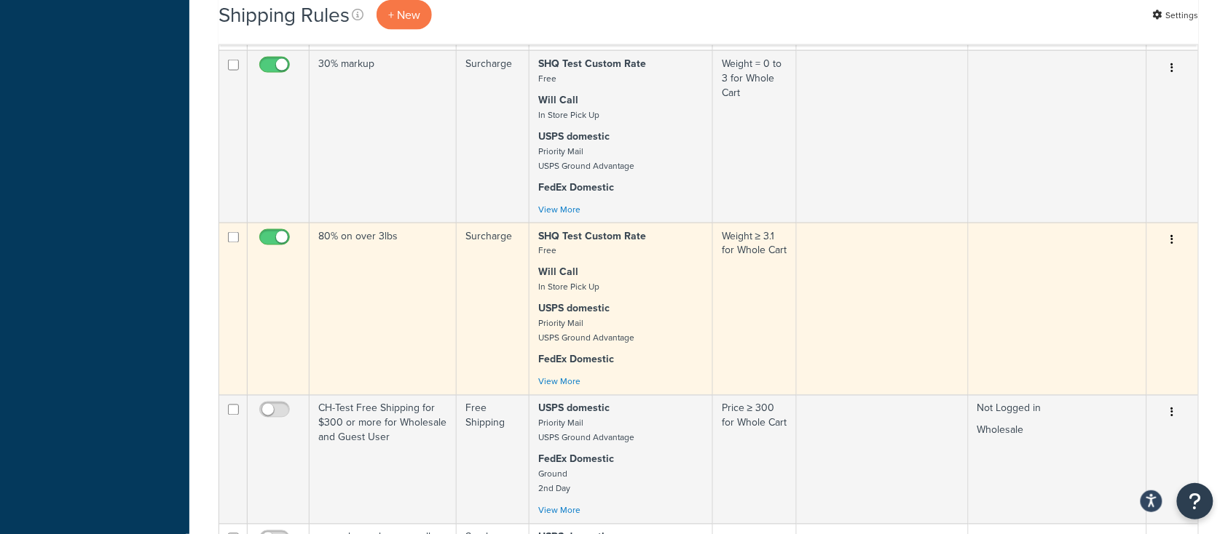
click at [360, 295] on td "80% on over 3lbs" at bounding box center [382, 309] width 147 height 173
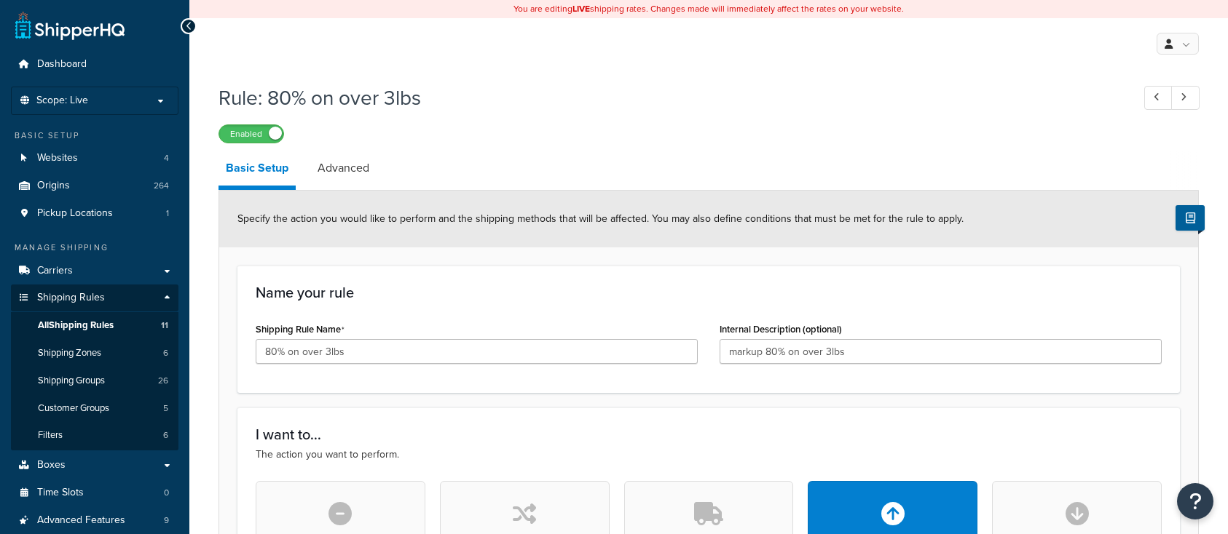
select select "PERCENTAGE"
select select "CART"
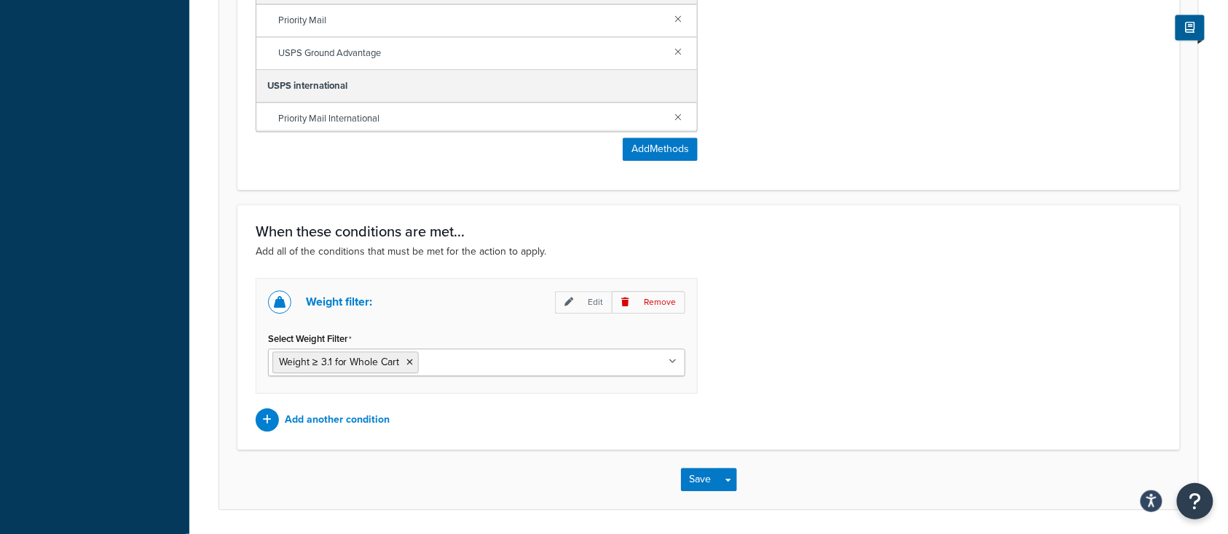
scroll to position [1142, 0]
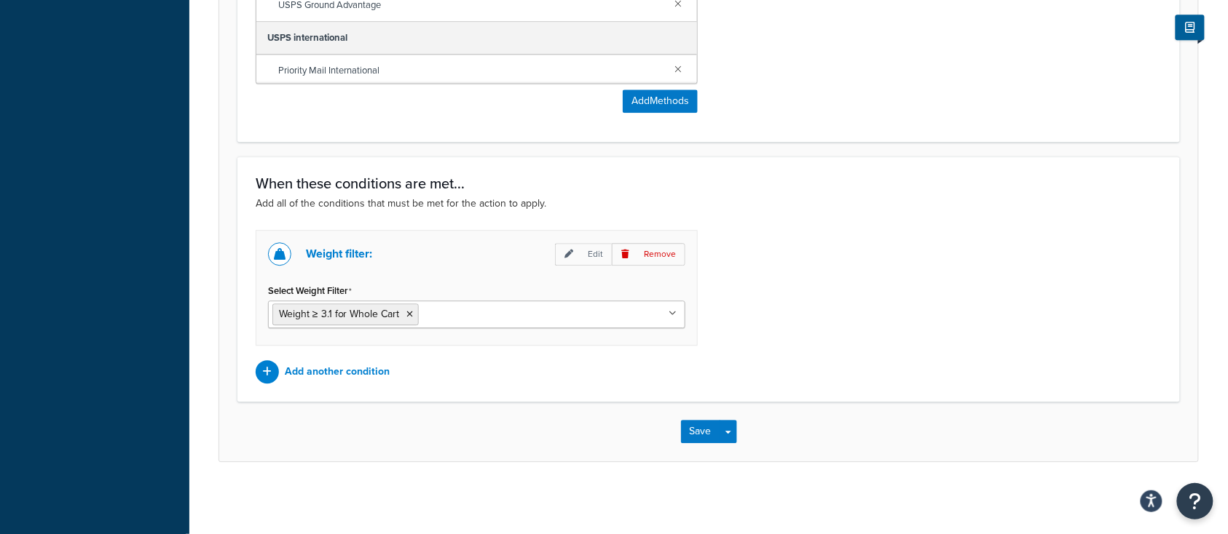
click at [690, 446] on div "Save Save Dropdown Save and Edit Save and Duplicate Save and Create New" at bounding box center [708, 432] width 979 height 60
click at [696, 439] on button "Save" at bounding box center [700, 431] width 39 height 23
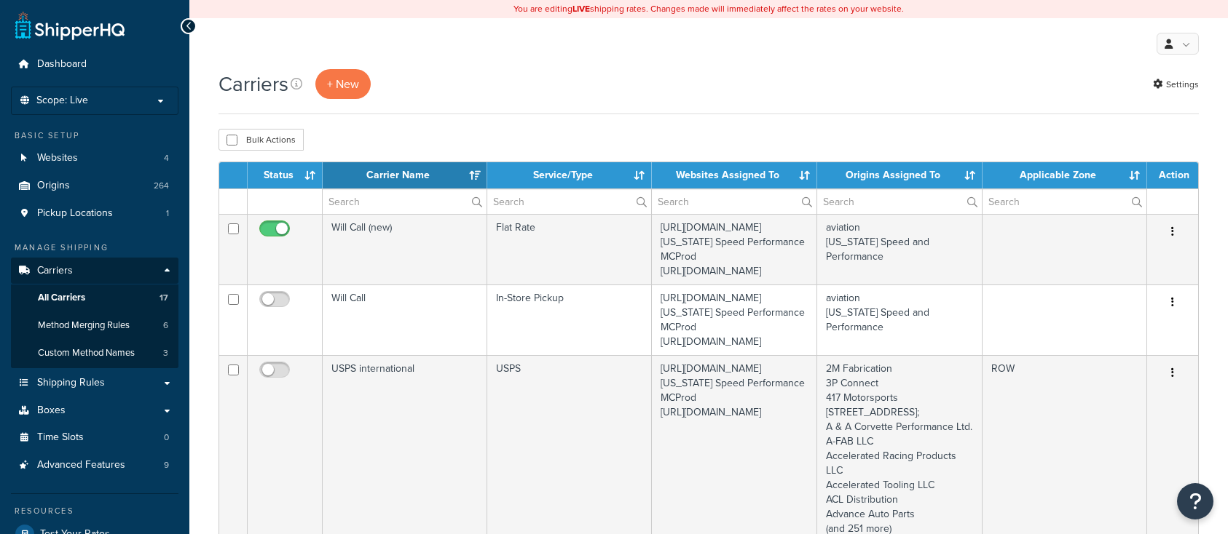
select select "15"
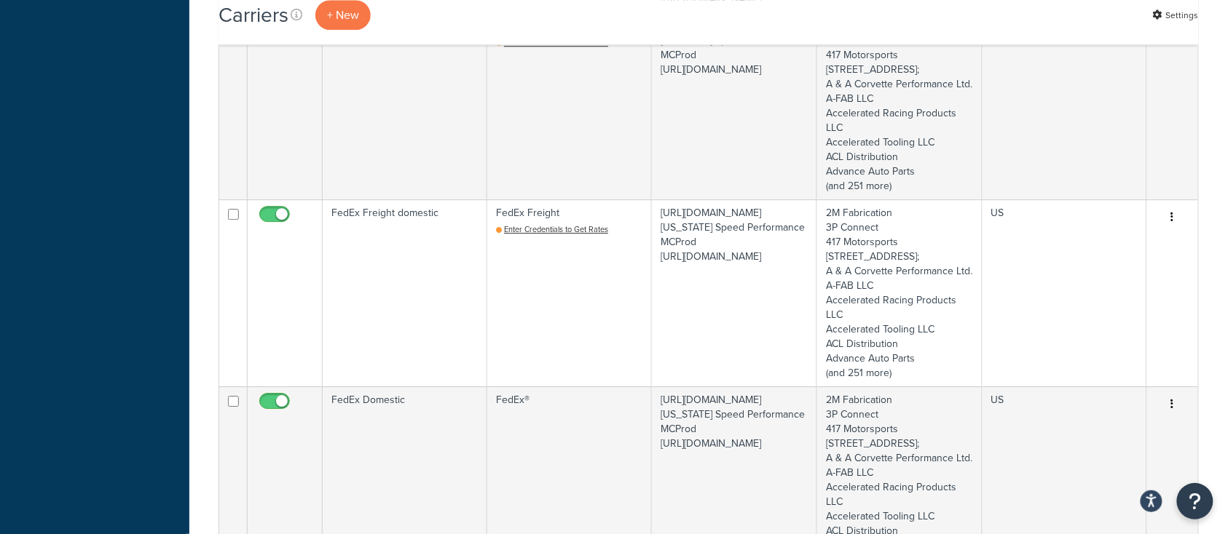
scroll to position [1359, 0]
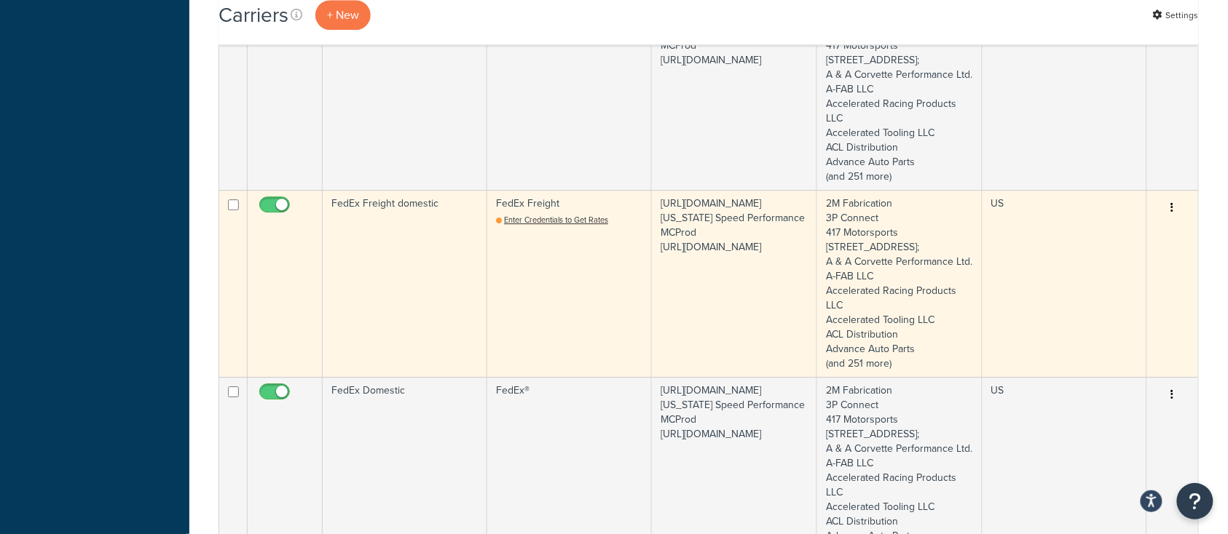
click at [390, 369] on td "FedEx Freight domestic" at bounding box center [405, 283] width 165 height 187
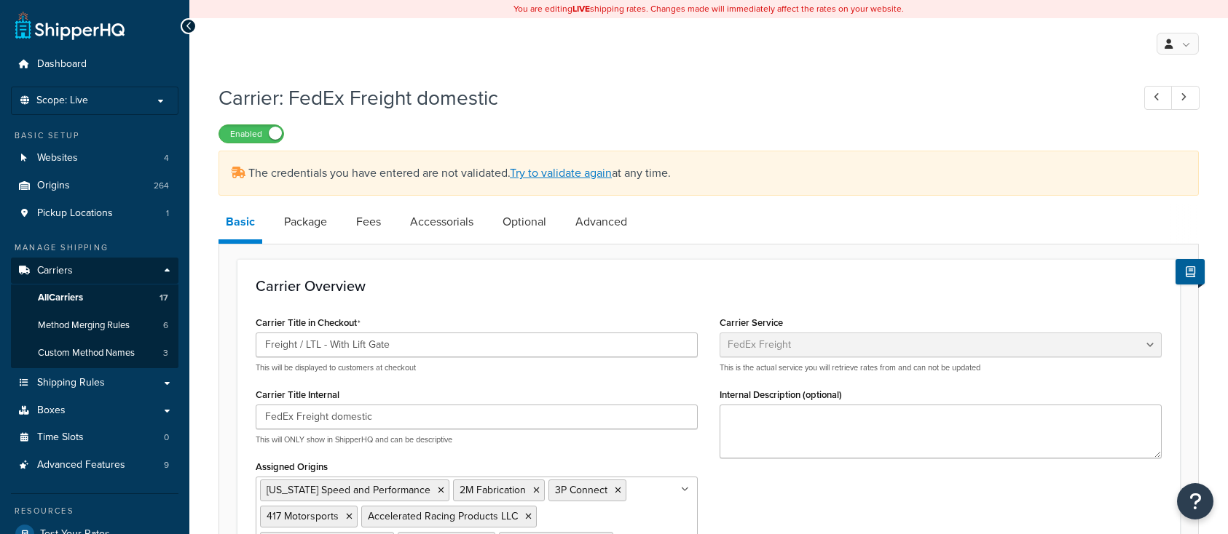
select select "fedExFreight"
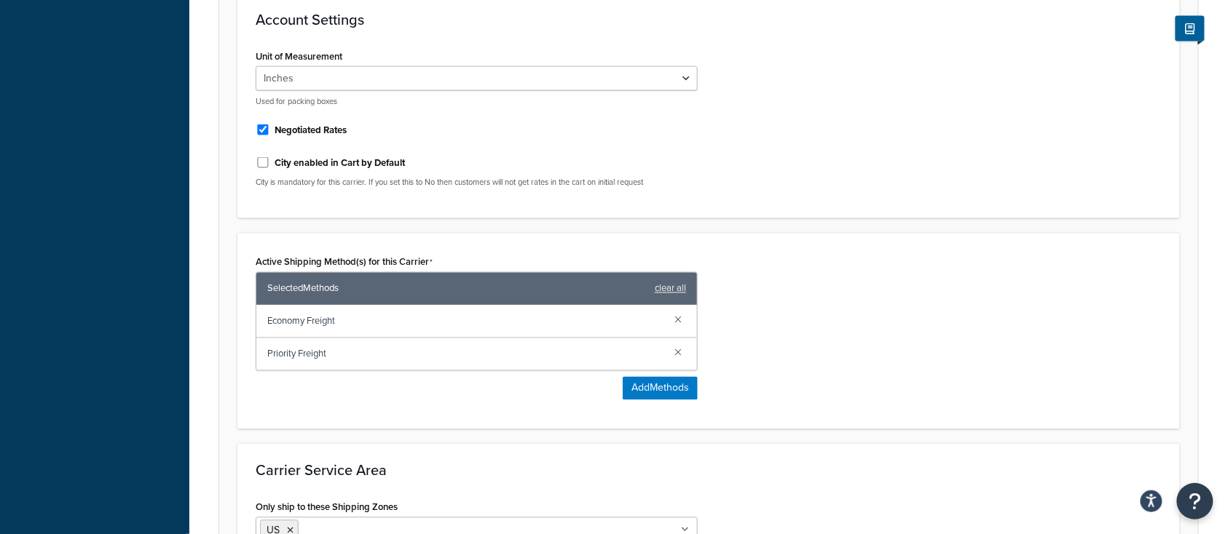
scroll to position [776, 0]
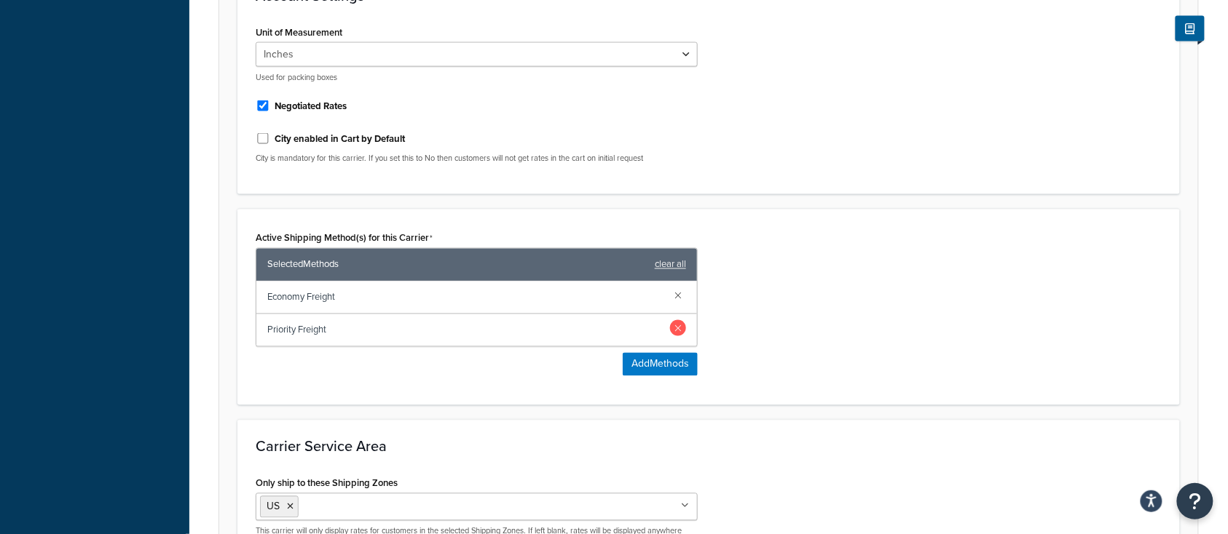
click at [681, 320] on link at bounding box center [678, 328] width 16 height 16
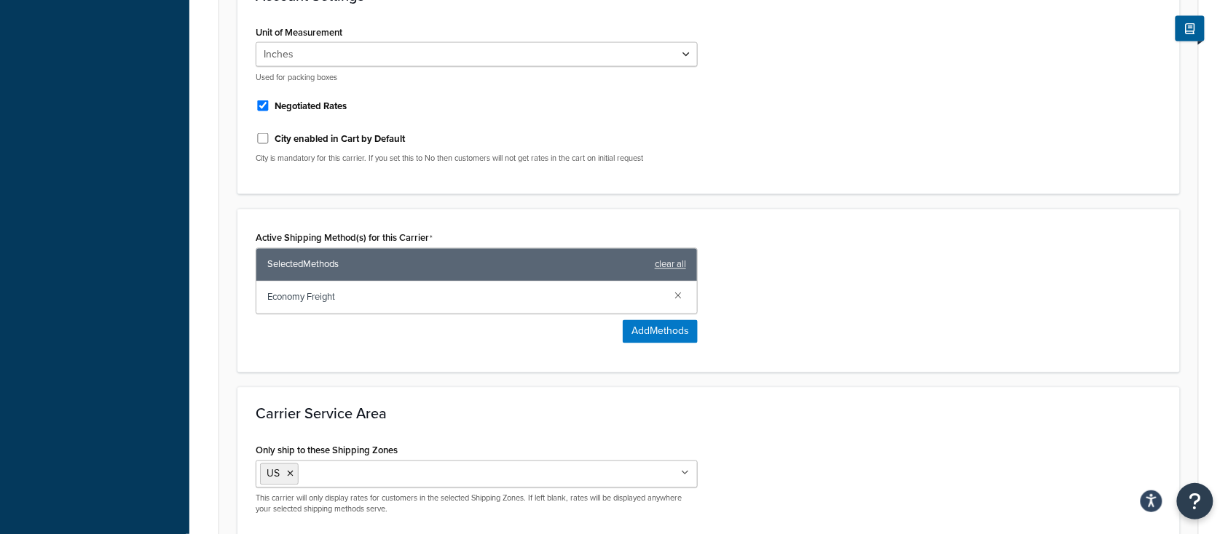
click at [783, 296] on div "Active Shipping Method(s) for this Carrier Selected Methods clear all Economy F…" at bounding box center [709, 291] width 928 height 127
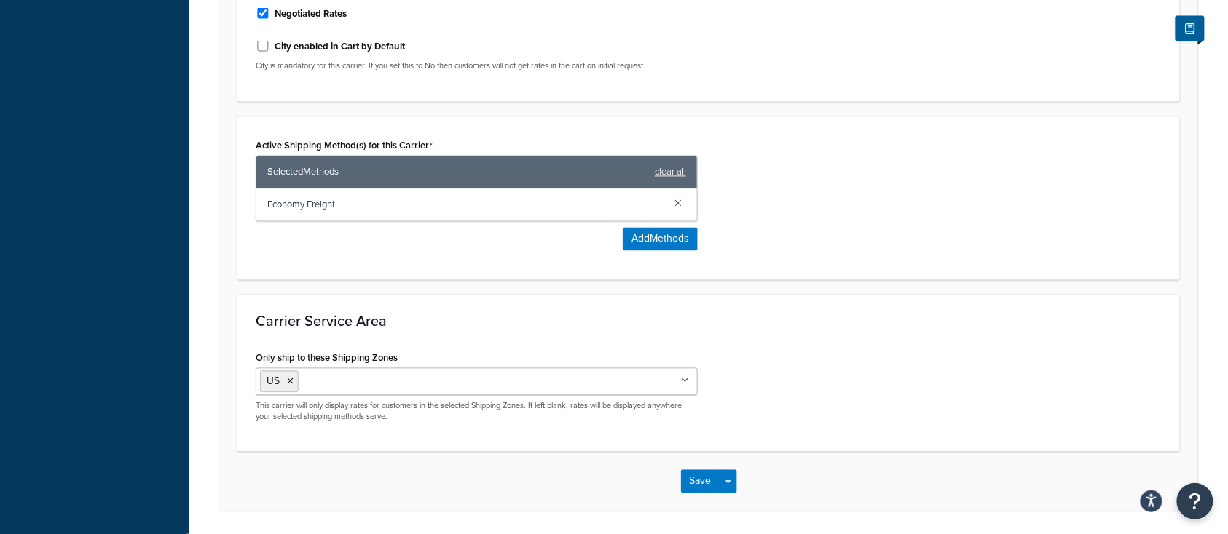
scroll to position [895, 0]
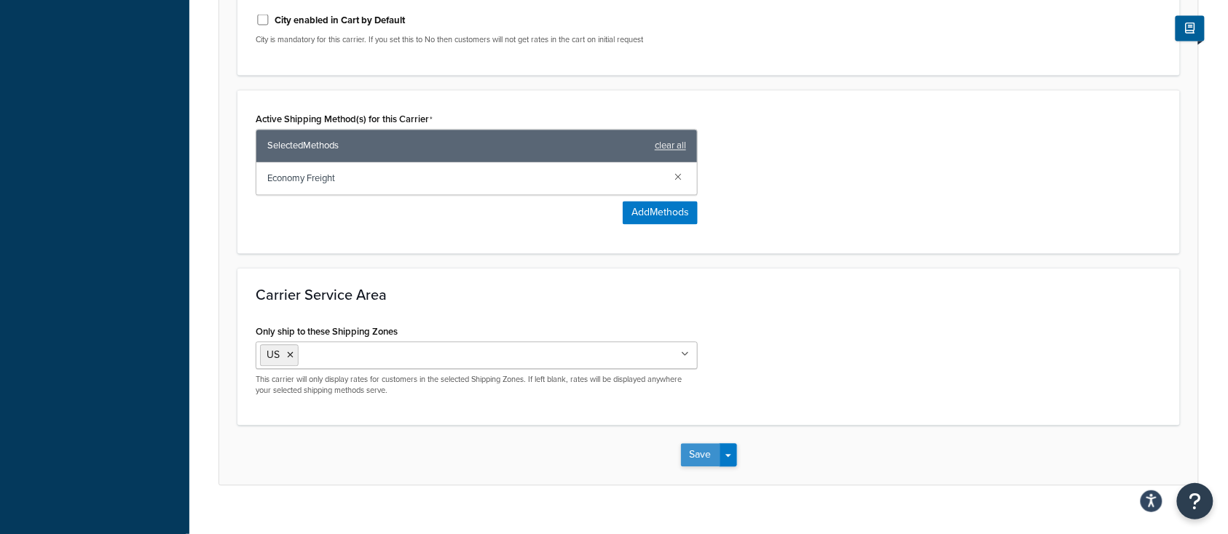
click at [704, 444] on button "Save" at bounding box center [700, 455] width 39 height 23
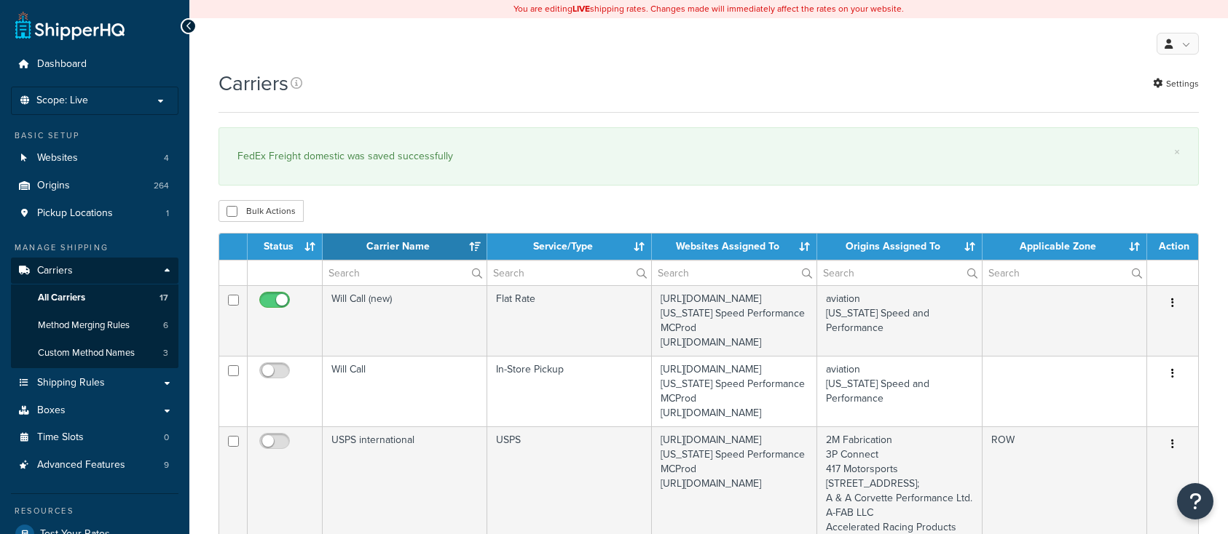
select select "15"
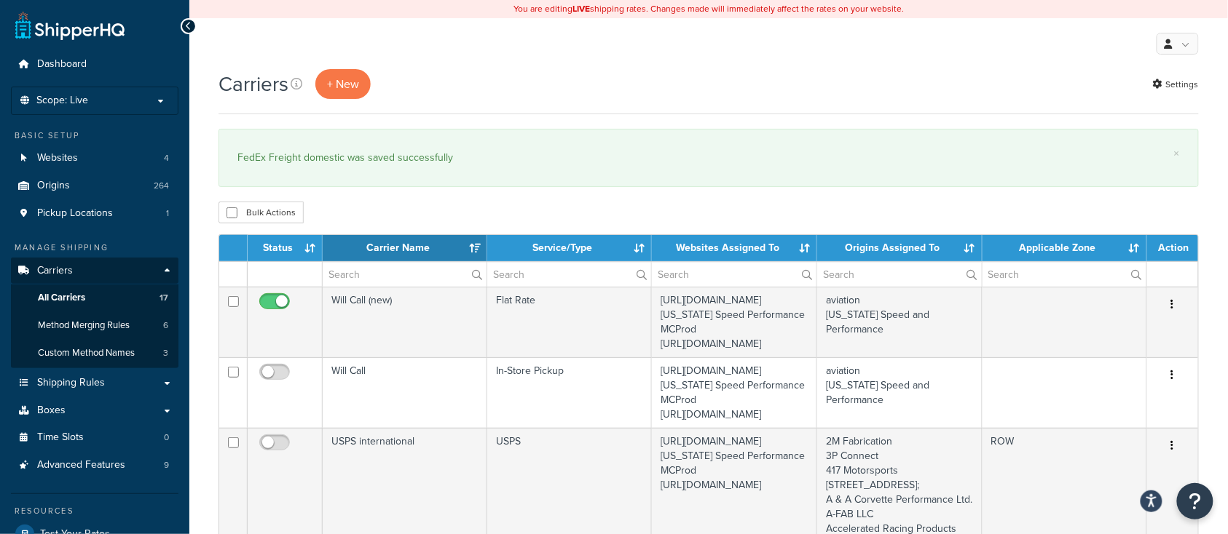
click at [478, 75] on div "Carriers + New Settings" at bounding box center [708, 84] width 980 height 30
click at [97, 325] on span "Method Merging Rules" at bounding box center [84, 326] width 92 height 12
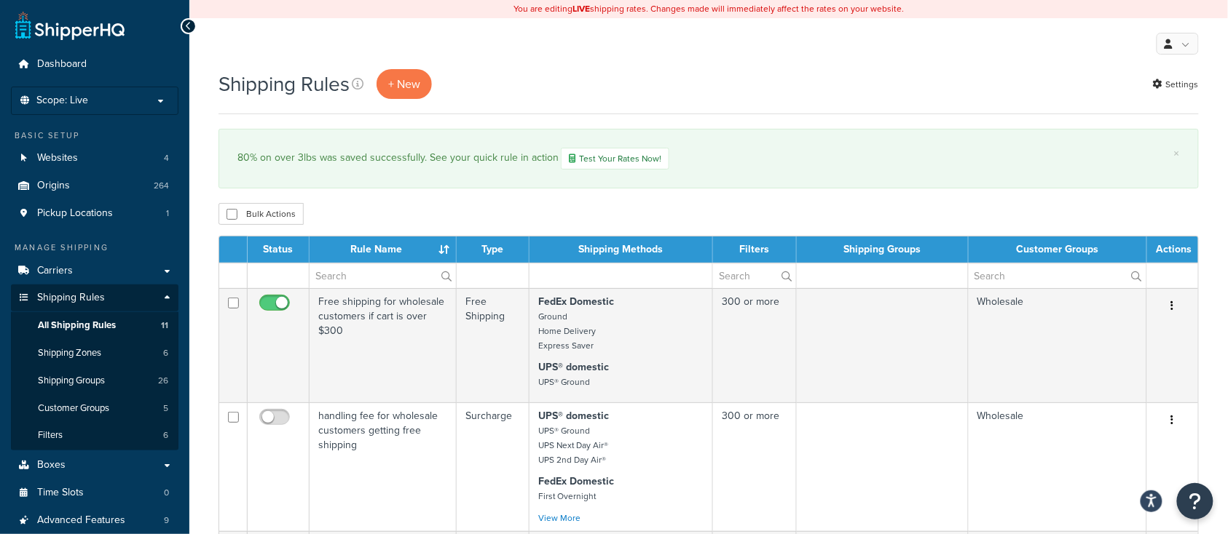
scroll to position [194, 0]
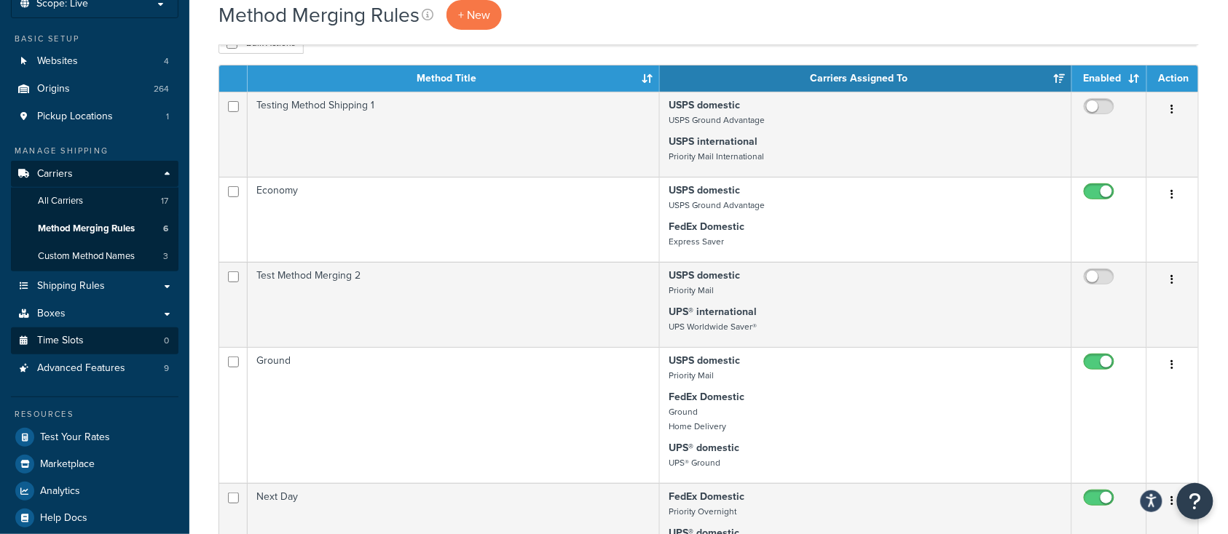
scroll to position [194, 0]
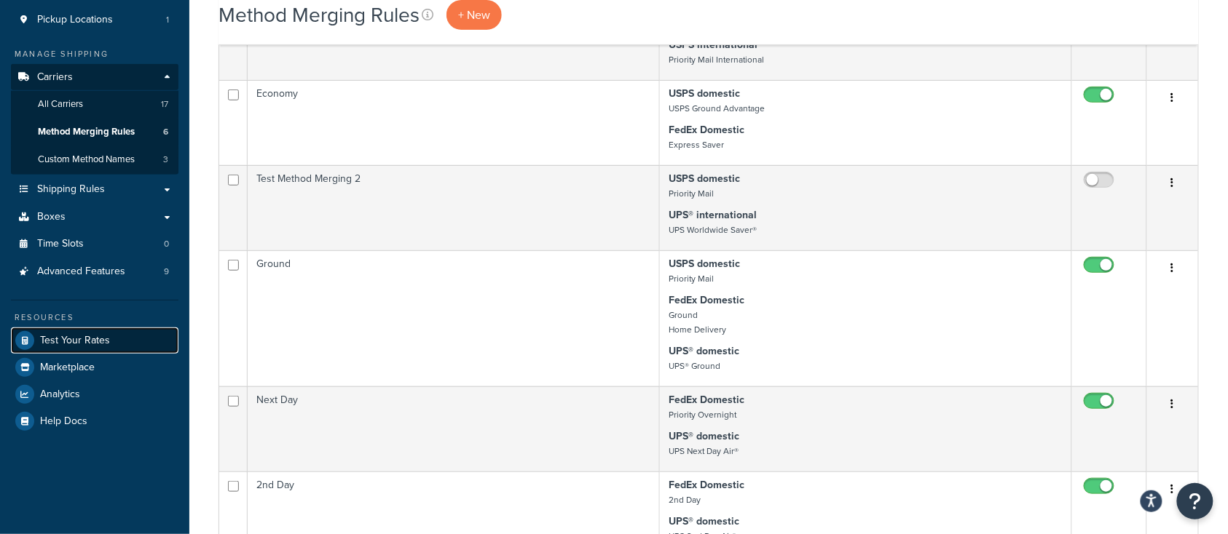
click at [104, 343] on span "Test Your Rates" at bounding box center [75, 341] width 70 height 12
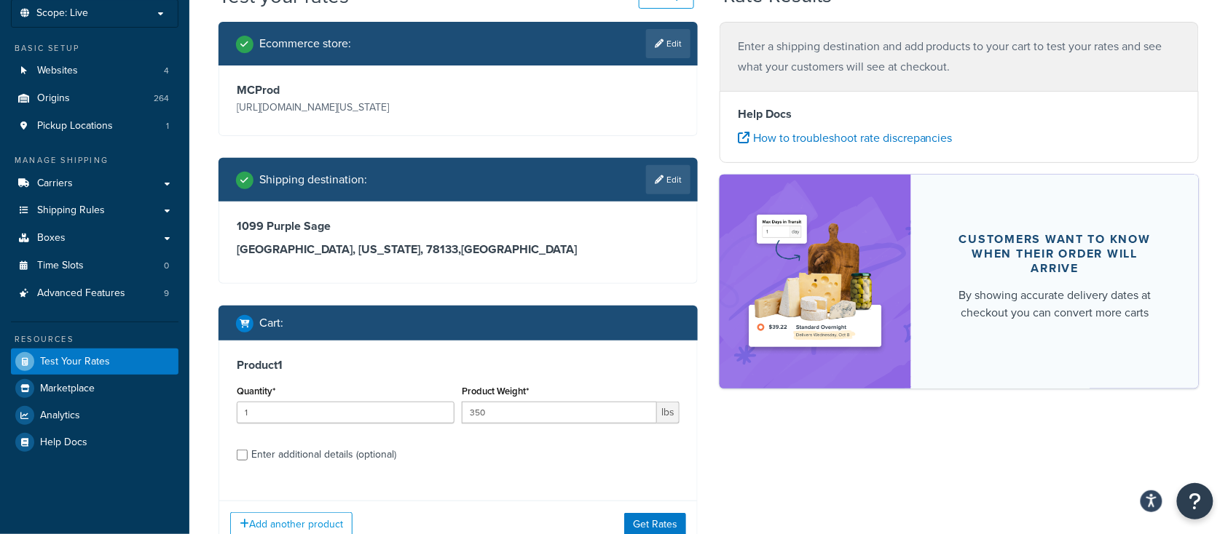
scroll to position [194, 0]
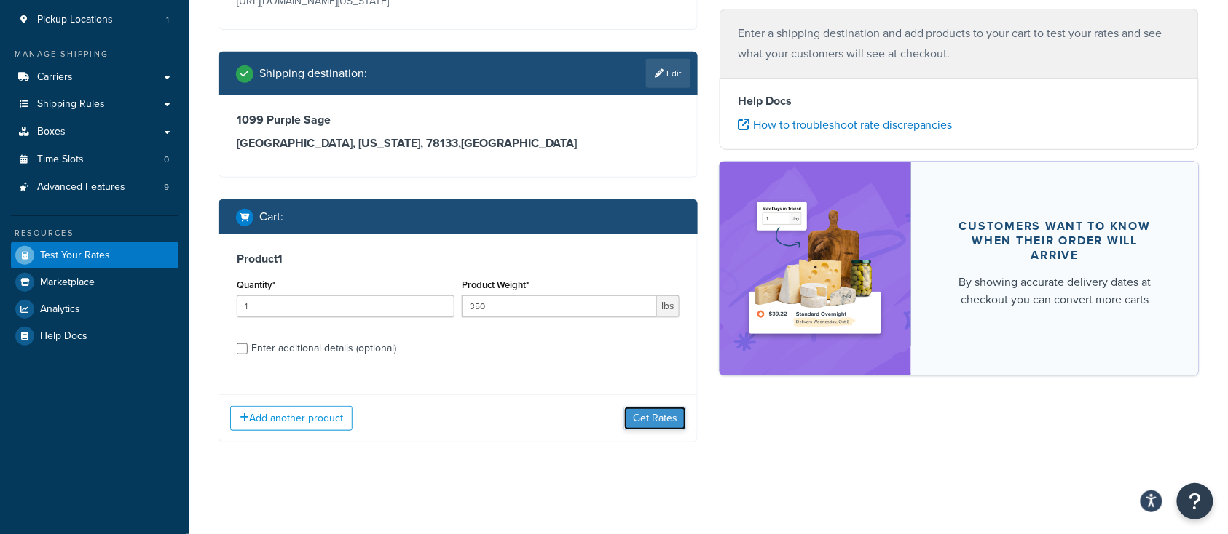
click at [653, 429] on button "Get Rates" at bounding box center [655, 418] width 62 height 23
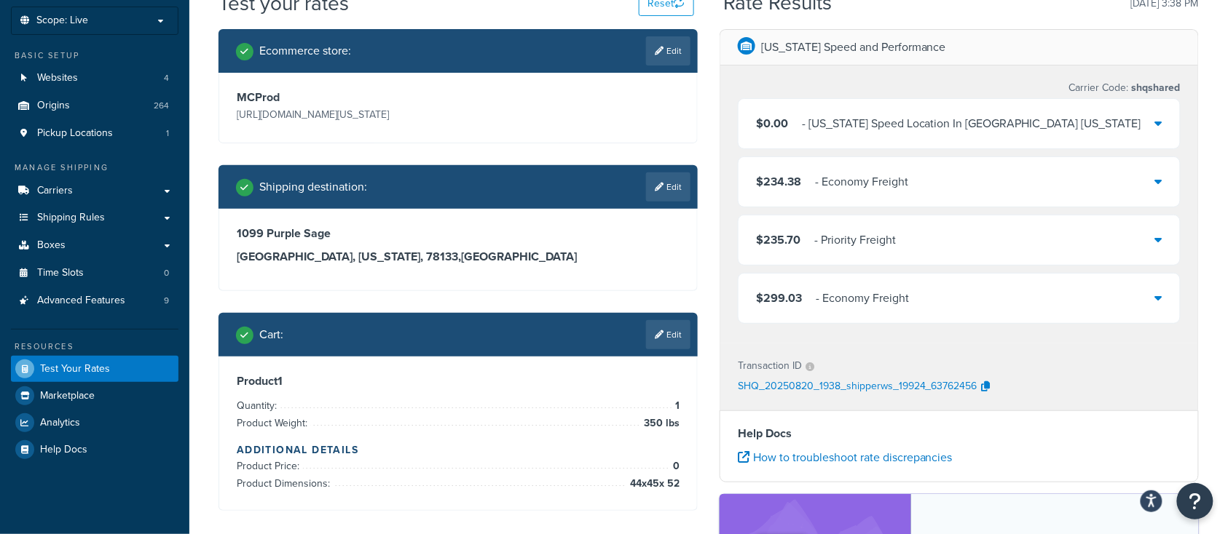
scroll to position [97, 0]
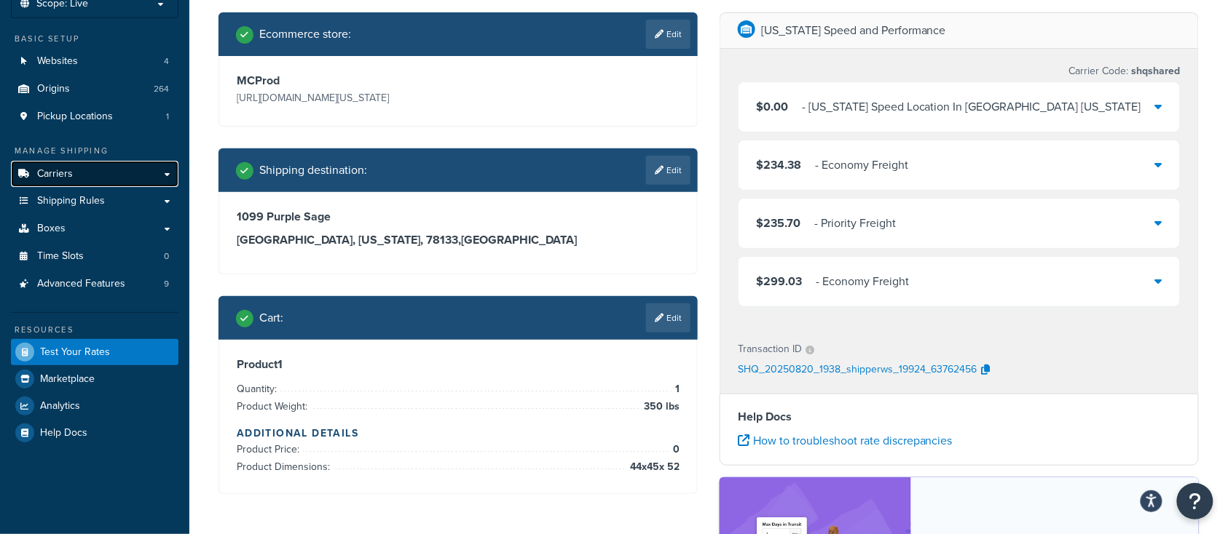
click at [72, 172] on link "Carriers" at bounding box center [94, 174] width 167 height 27
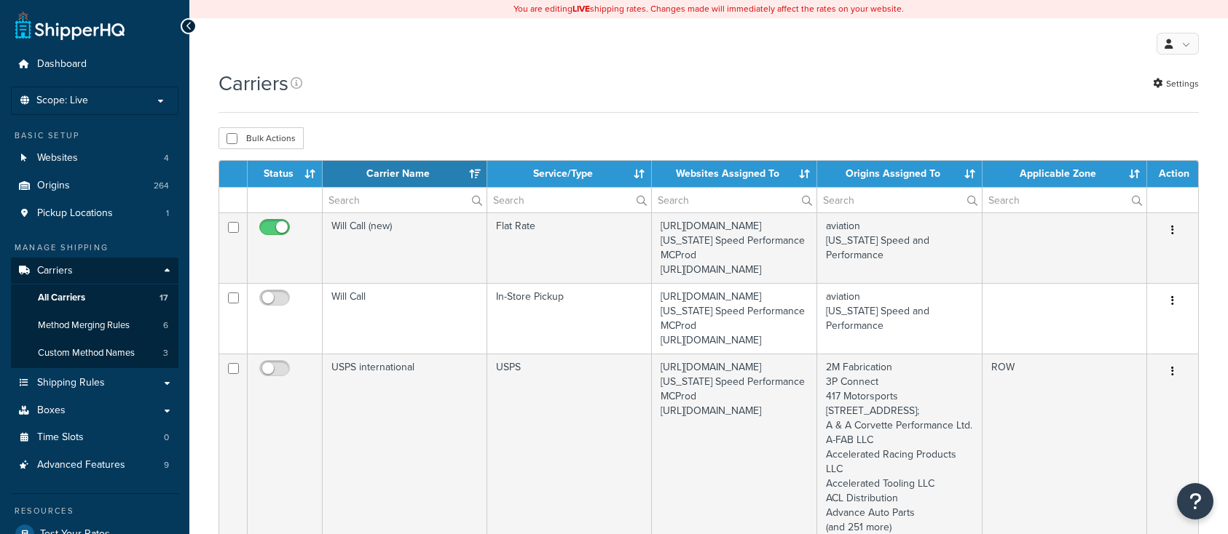
select select "15"
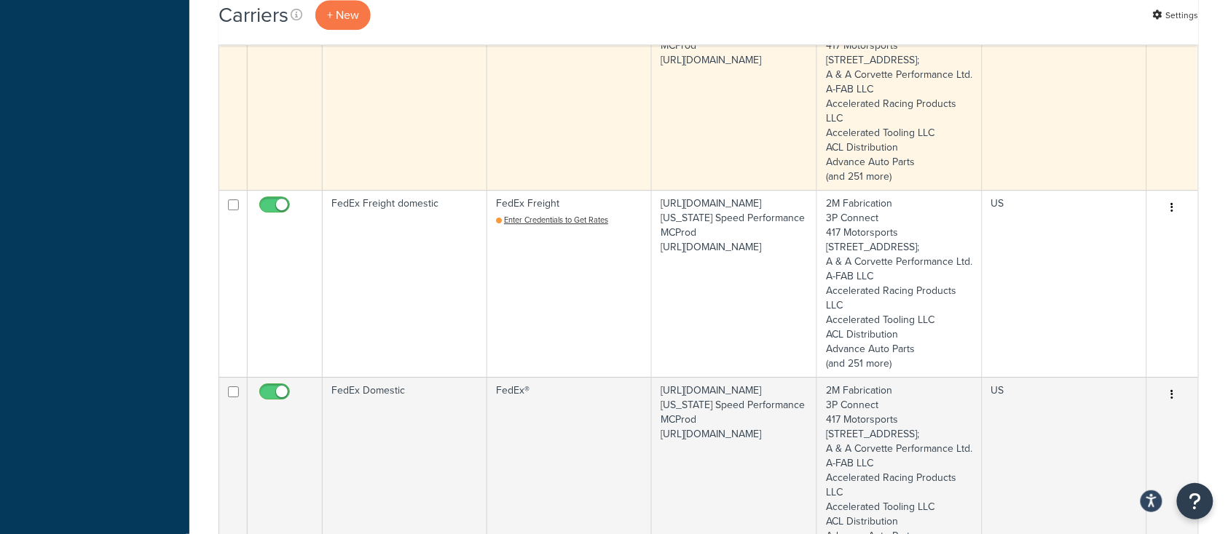
scroll to position [1262, 0]
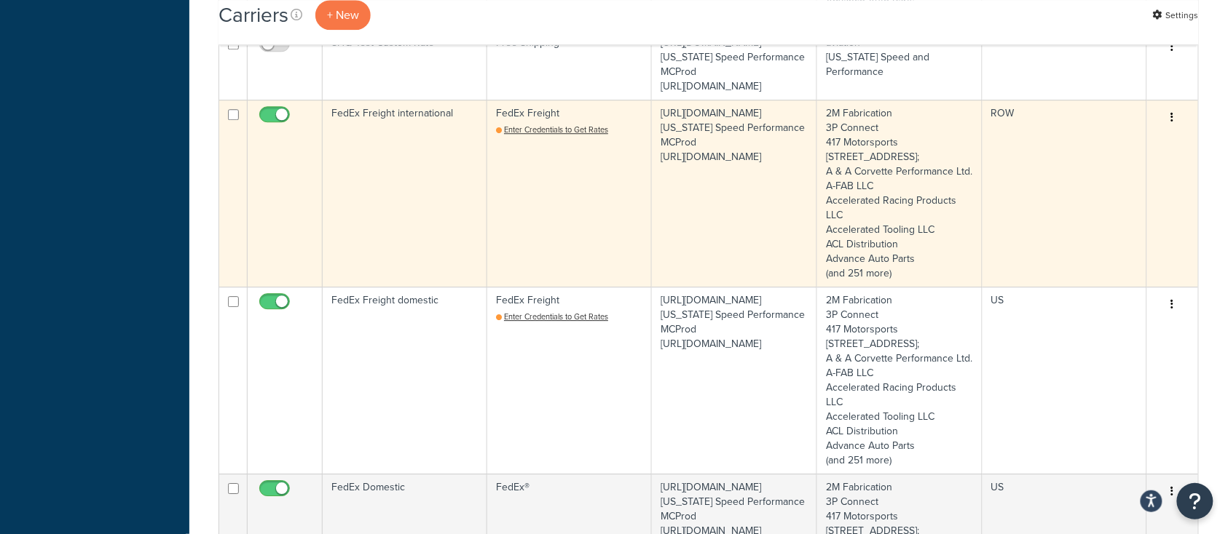
click at [373, 287] on td "FedEx Freight international" at bounding box center [405, 193] width 165 height 187
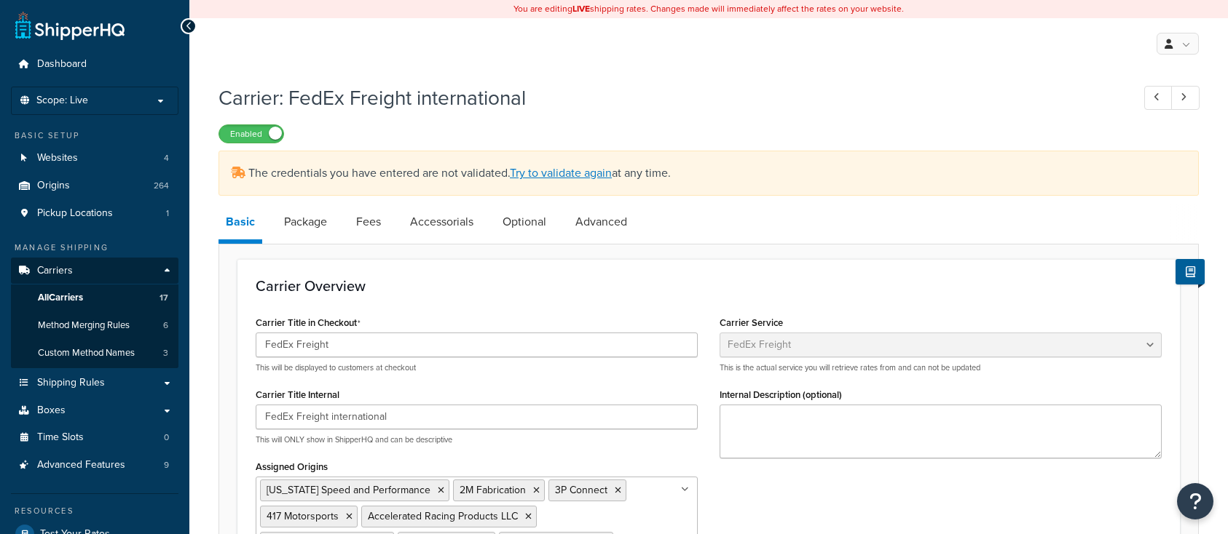
select select "fedExFreight"
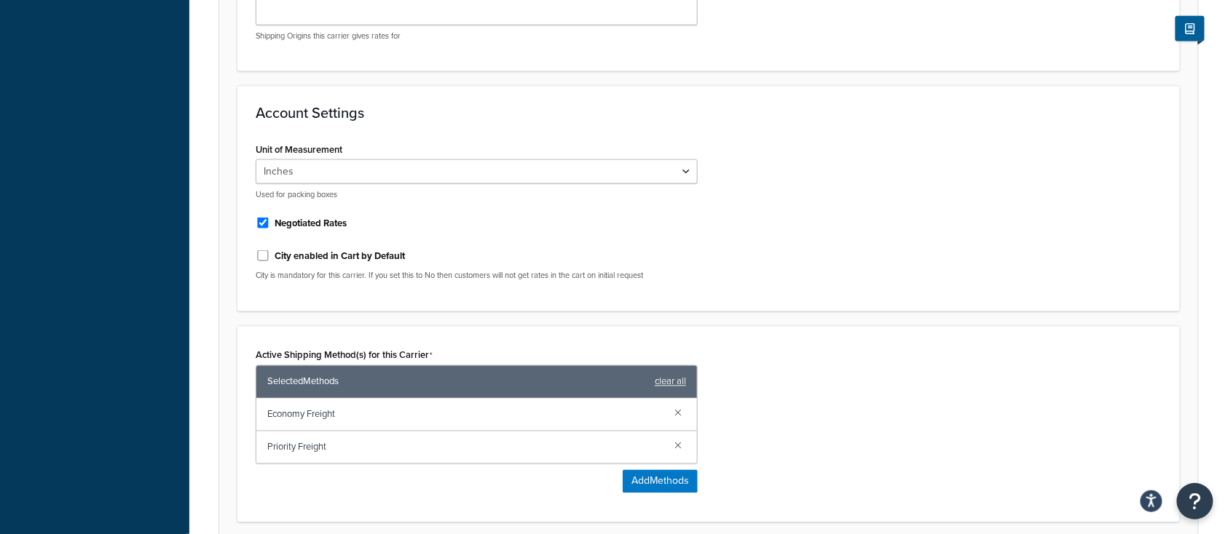
scroll to position [679, 0]
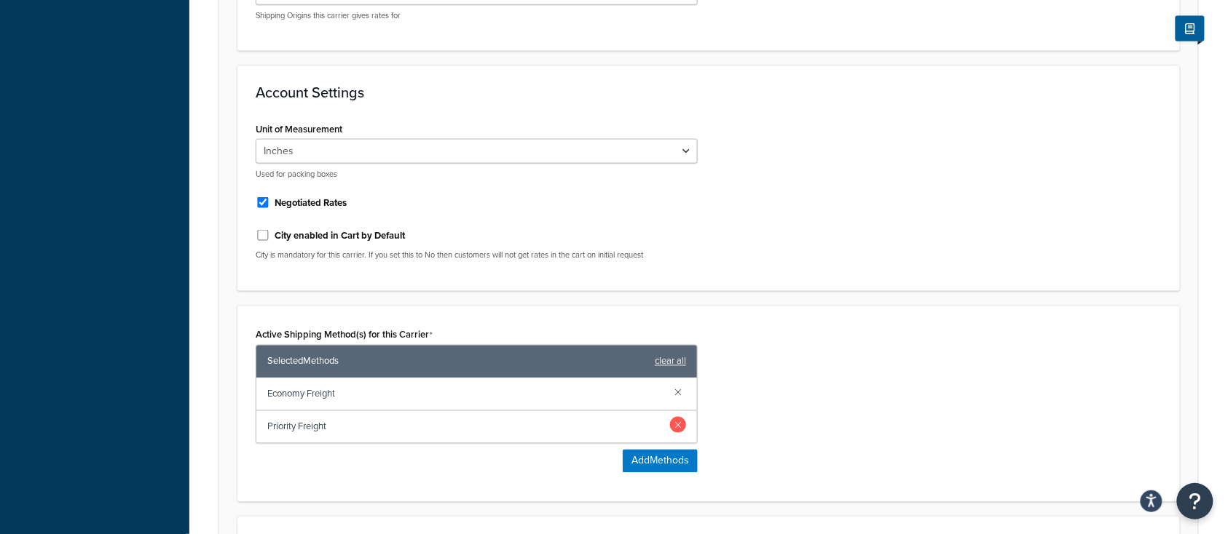
click at [676, 417] on link at bounding box center [678, 425] width 16 height 16
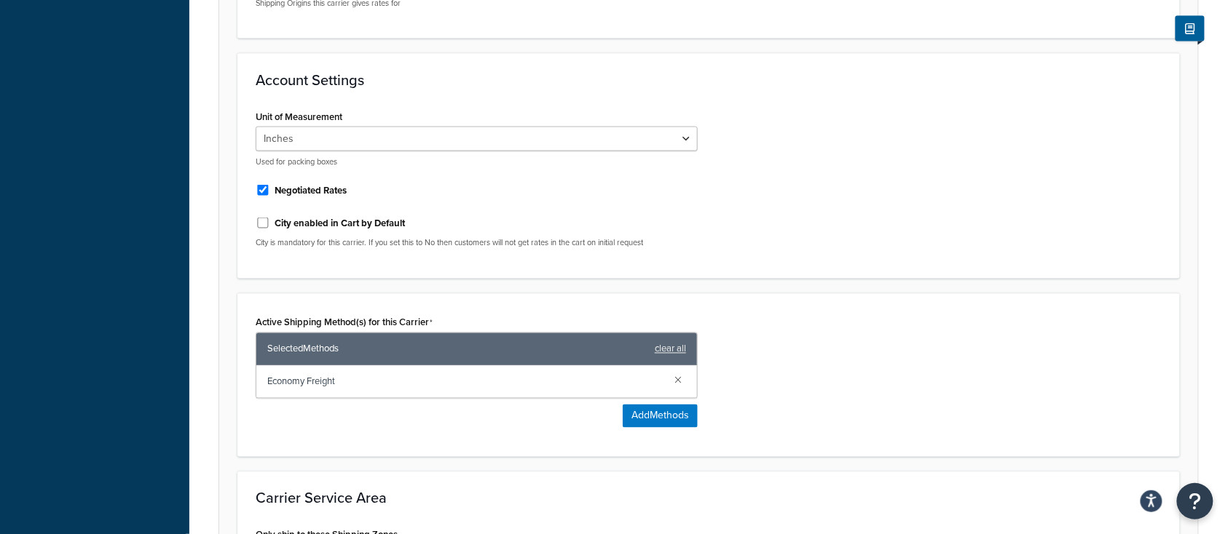
scroll to position [895, 0]
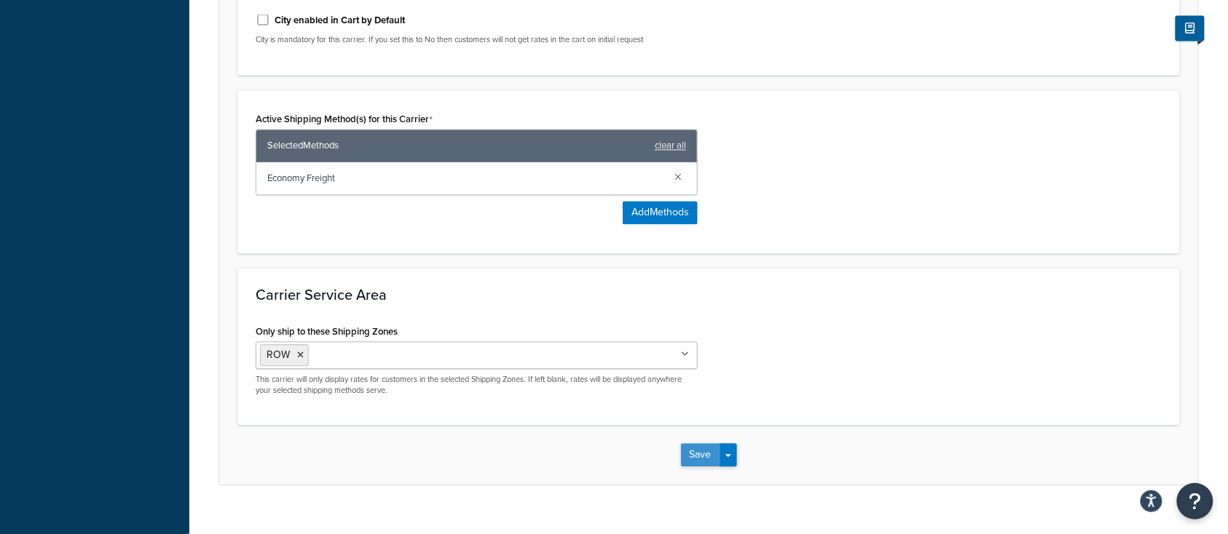
click at [694, 444] on button "Save" at bounding box center [700, 455] width 39 height 23
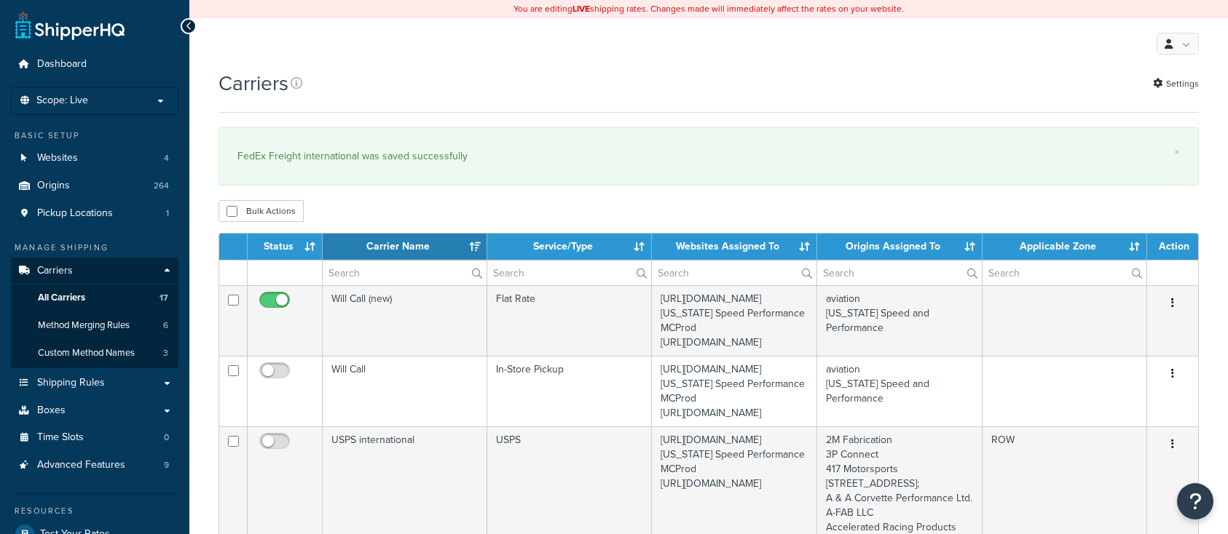
select select "15"
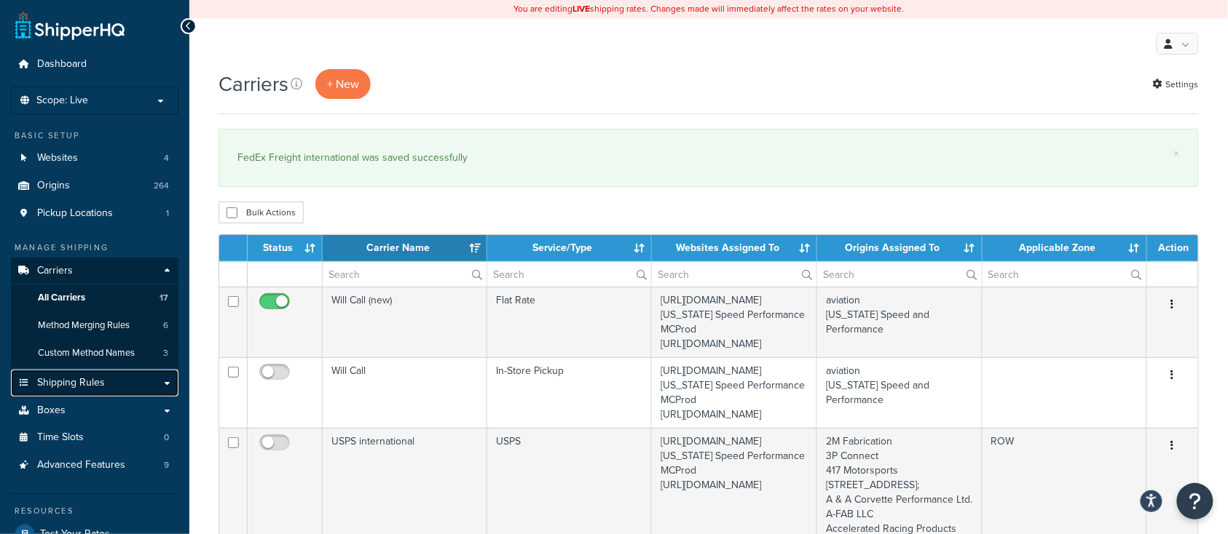
click at [100, 380] on span "Shipping Rules" at bounding box center [71, 383] width 68 height 12
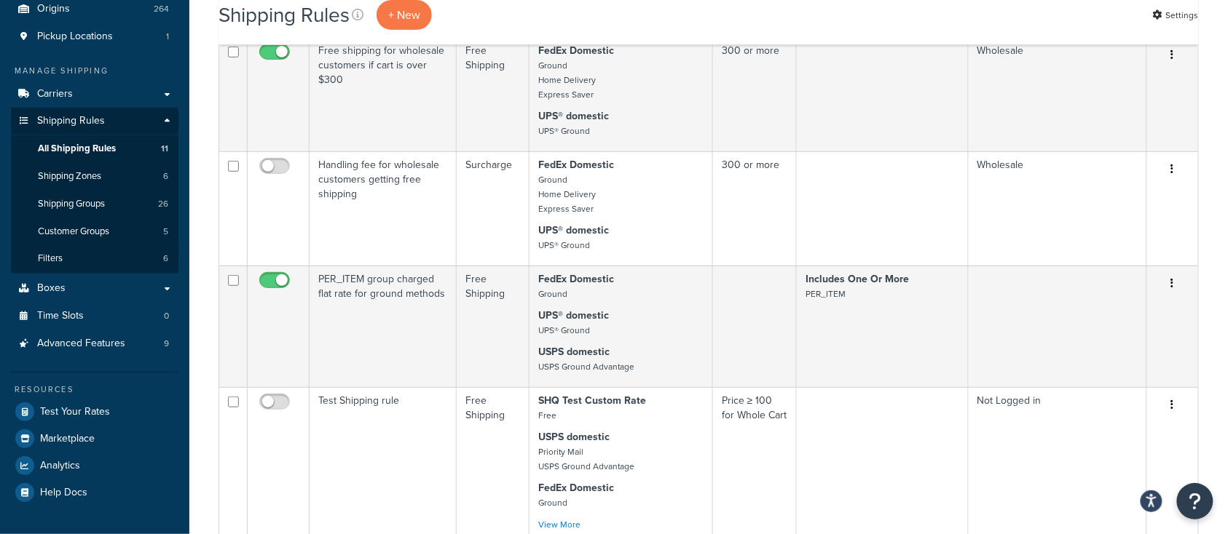
scroll to position [194, 0]
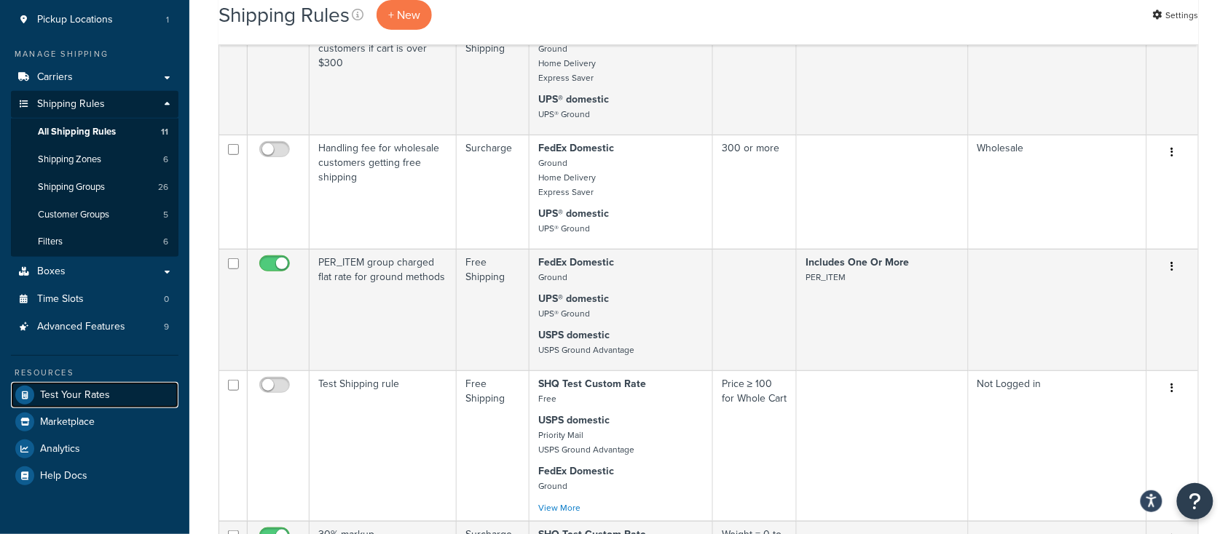
click at [106, 398] on span "Test Your Rates" at bounding box center [75, 396] width 70 height 12
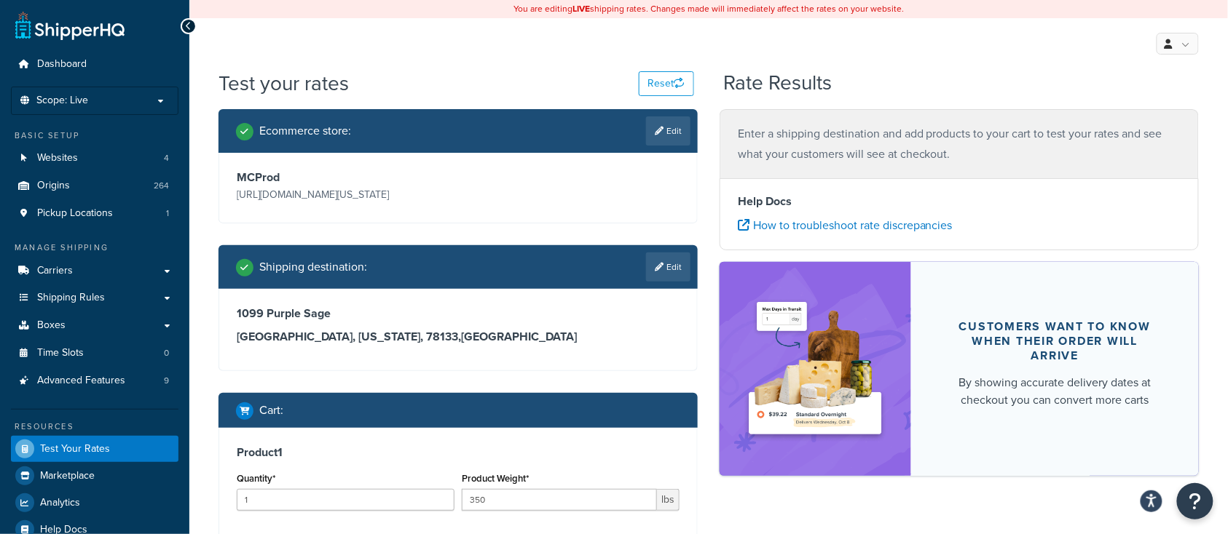
scroll to position [196, 0]
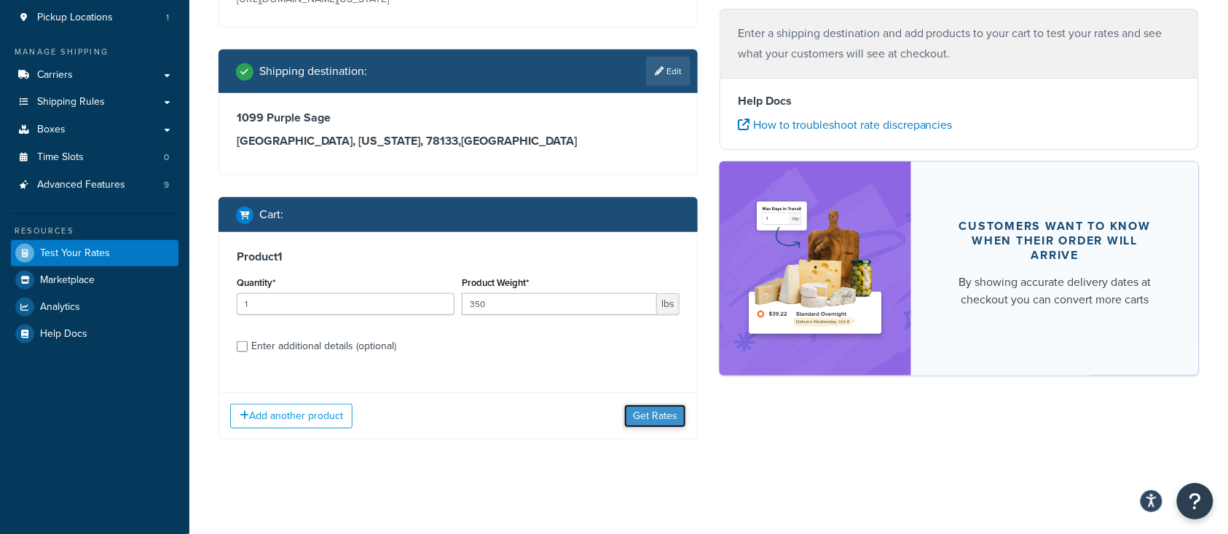
click at [663, 418] on button "Get Rates" at bounding box center [655, 416] width 62 height 23
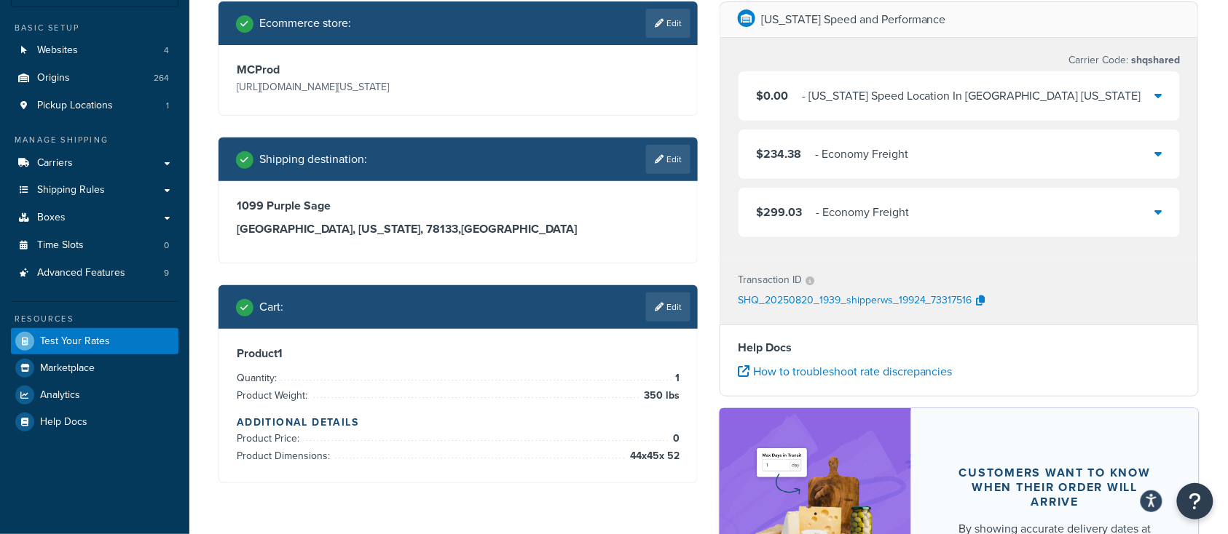
scroll to position [99, 0]
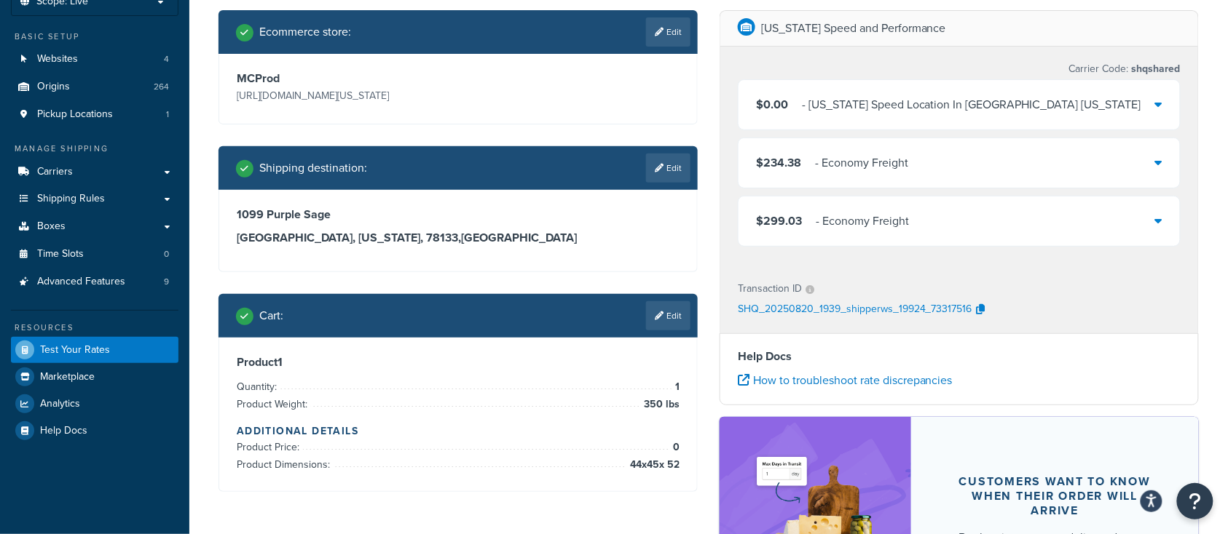
click at [893, 171] on div "- Economy Freight" at bounding box center [861, 163] width 93 height 20
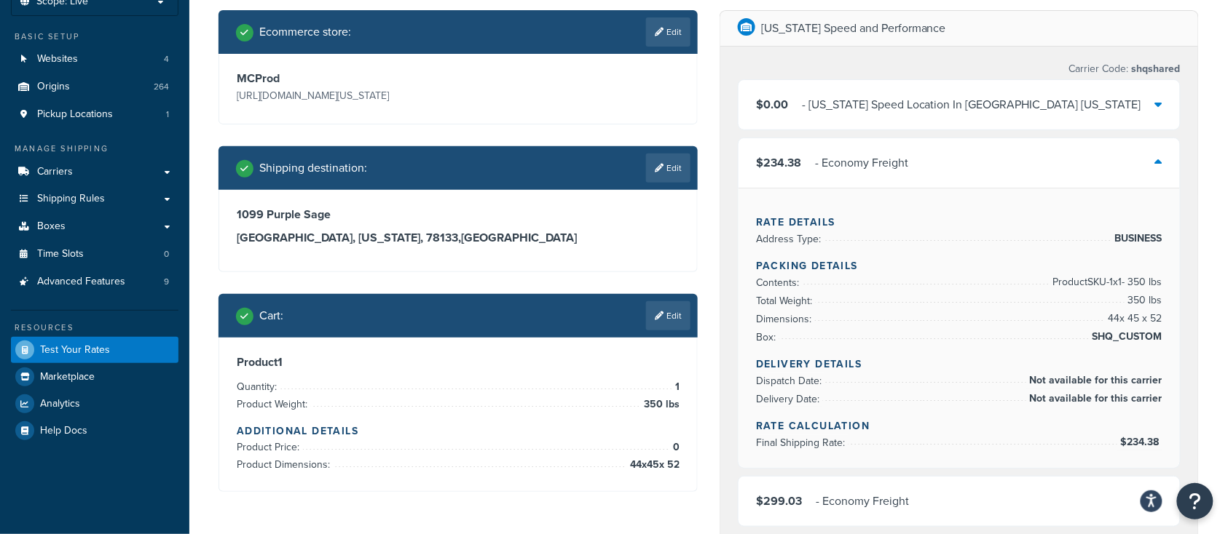
scroll to position [196, 0]
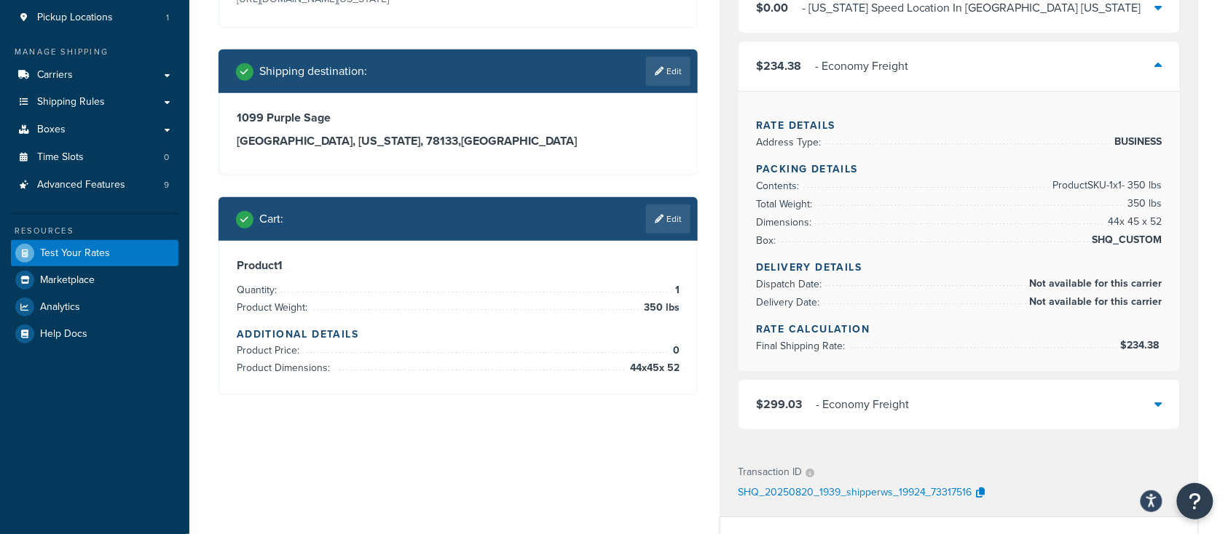
click at [1000, 399] on div "$299.03 - Economy Freight" at bounding box center [958, 405] width 441 height 50
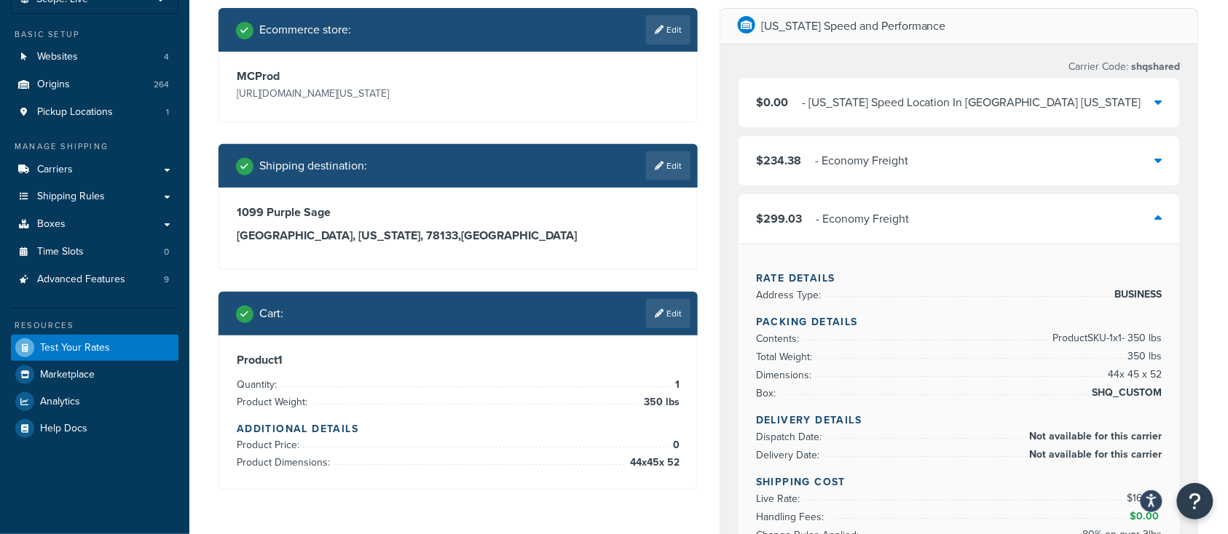
scroll to position [99, 0]
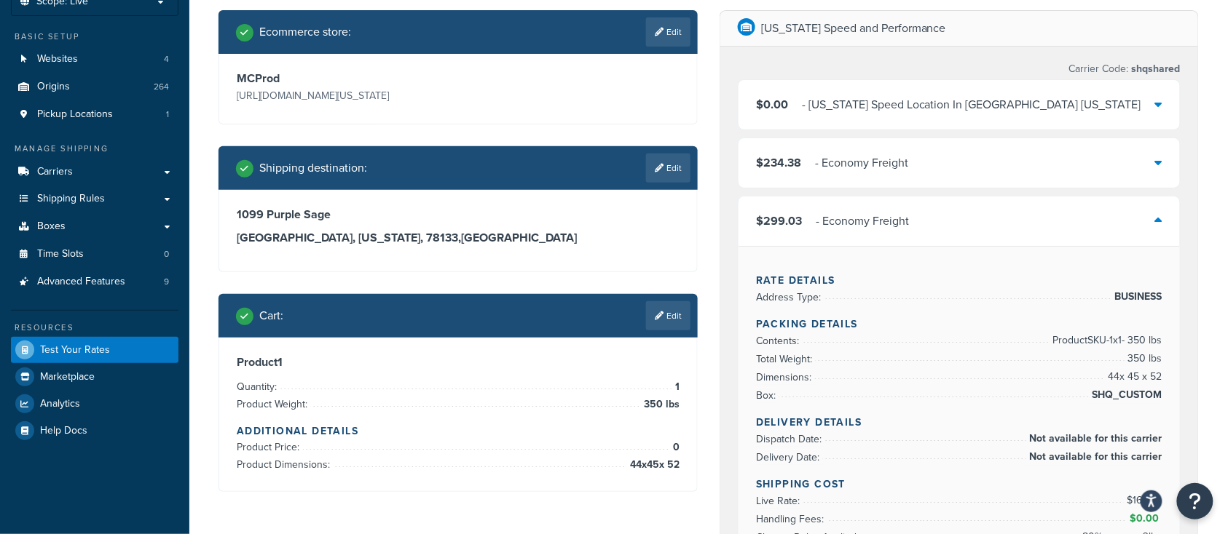
click at [965, 230] on div "$299.03 - Economy Freight" at bounding box center [958, 222] width 441 height 50
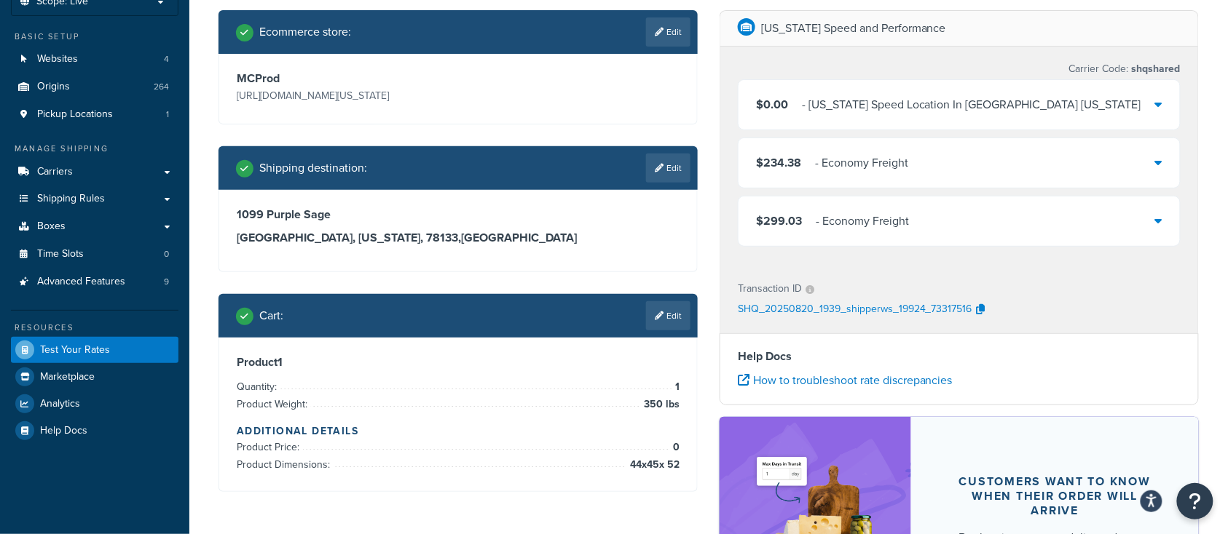
click at [974, 170] on div "$234.38 - Economy Freight" at bounding box center [958, 163] width 441 height 50
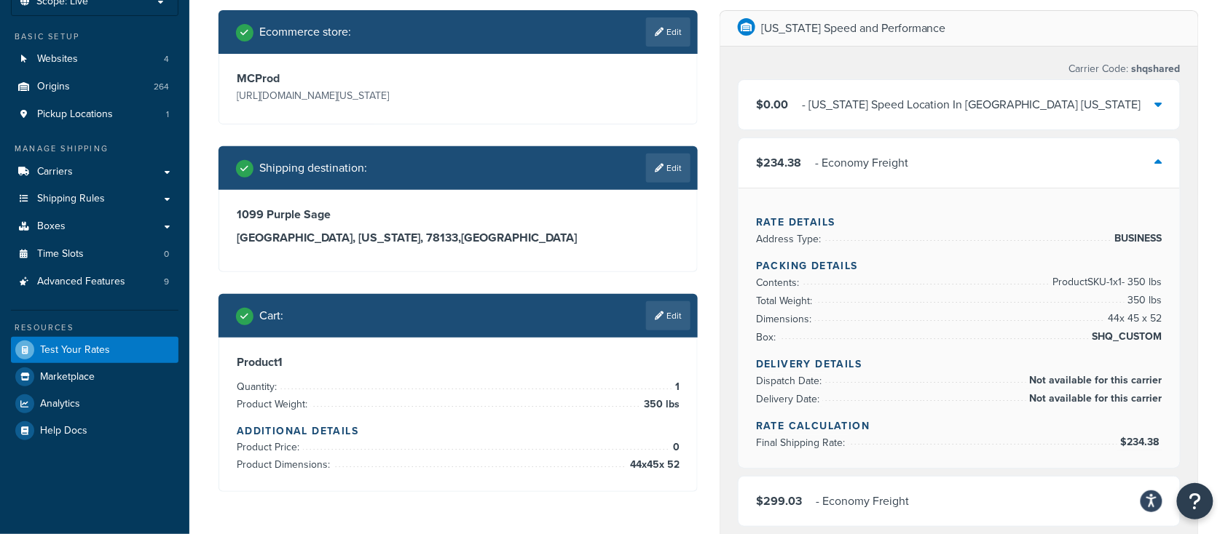
click at [974, 170] on div "$234.38 - Economy Freight" at bounding box center [958, 163] width 441 height 50
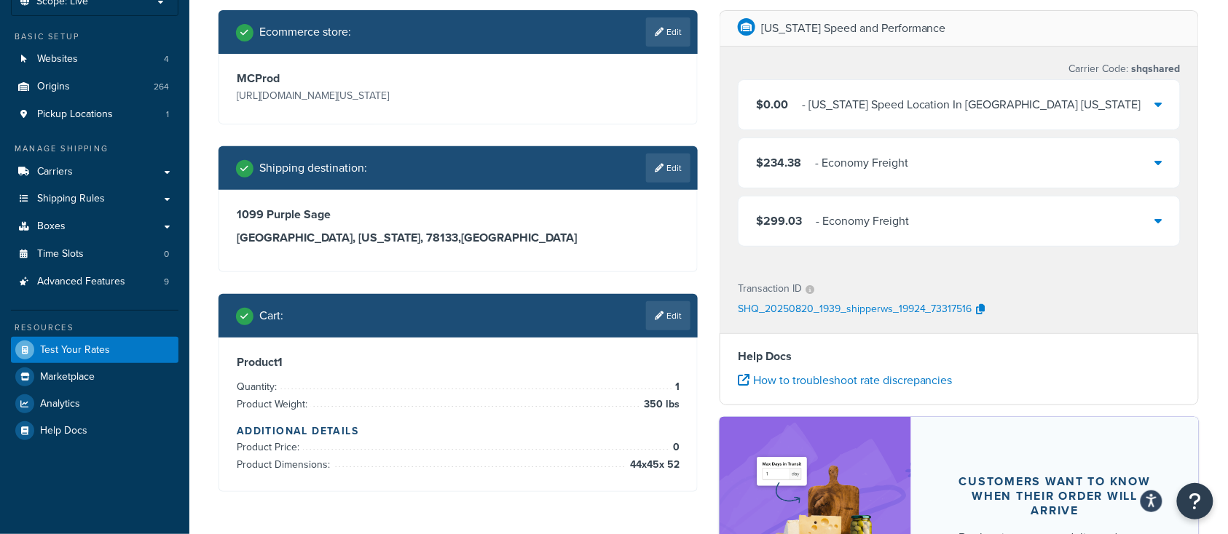
drag, startPoint x: 972, startPoint y: 309, endPoint x: 733, endPoint y: 309, distance: 238.8
click at [733, 309] on div "Transaction ID SHQ_20250820_1939_shipperws_19924_73317516" at bounding box center [959, 299] width 478 height 67
drag, startPoint x: 733, startPoint y: 315, endPoint x: 971, endPoint y: 315, distance: 238.1
click at [971, 315] on div "Transaction ID SHQ_20250820_1939_shipperws_19924_73317516" at bounding box center [959, 299] width 478 height 67
copy p "SHQ_20250820_1939_shipperws_19924_73317516"
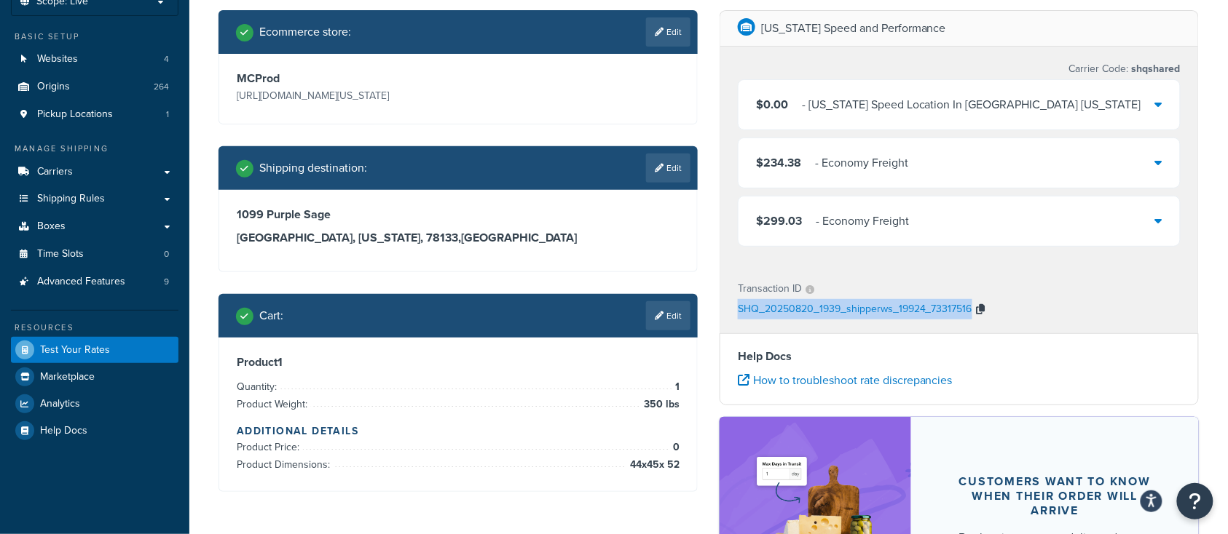
click at [986, 306] on button "button" at bounding box center [980, 310] width 17 height 22
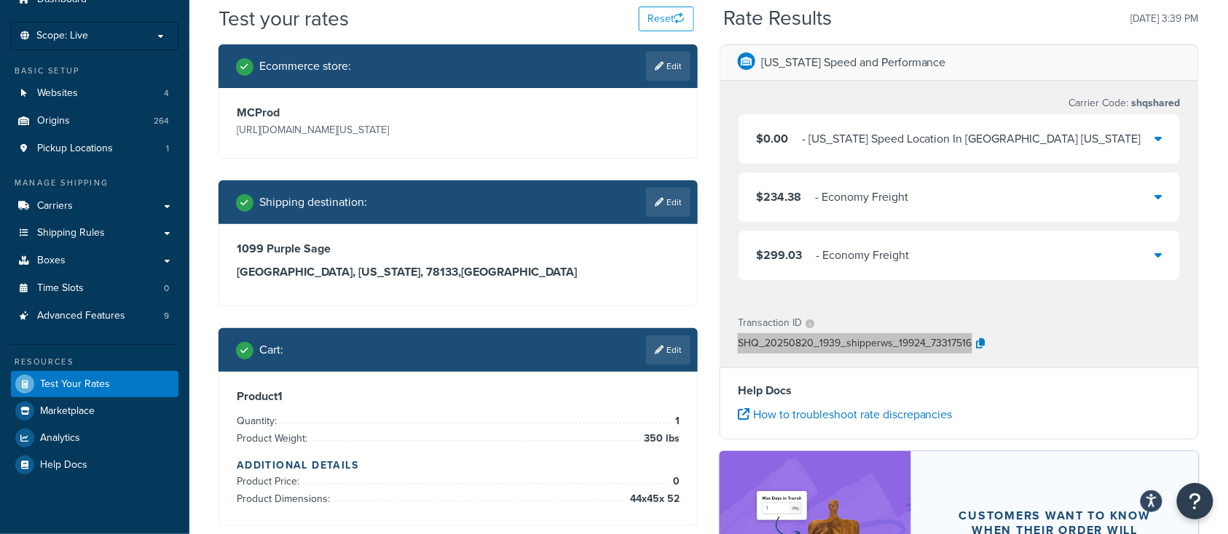
scroll to position [0, 0]
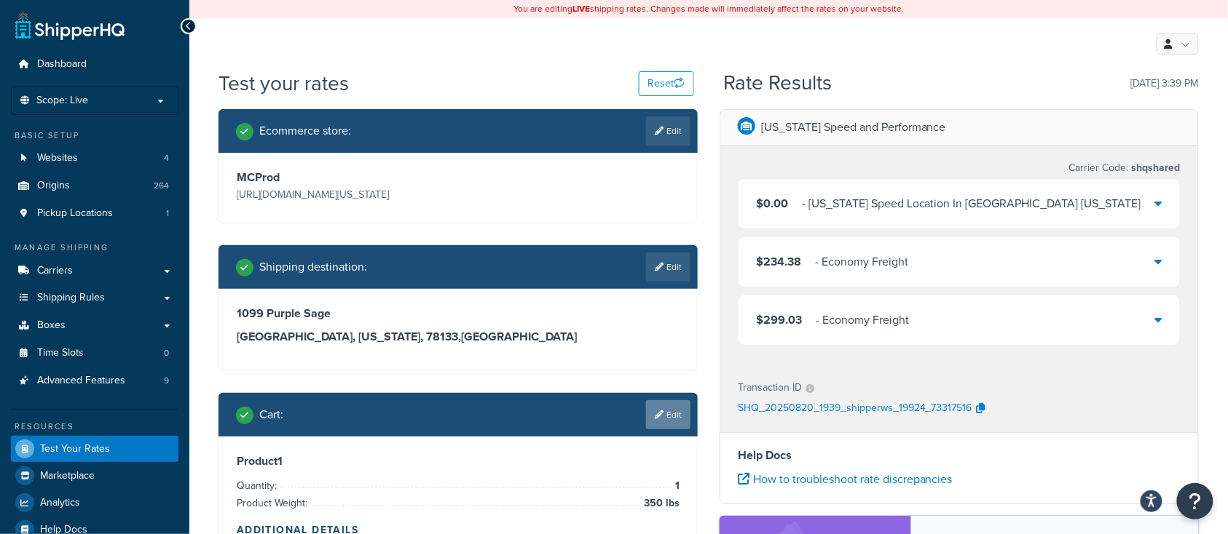
click at [673, 424] on link "Edit" at bounding box center [668, 414] width 44 height 29
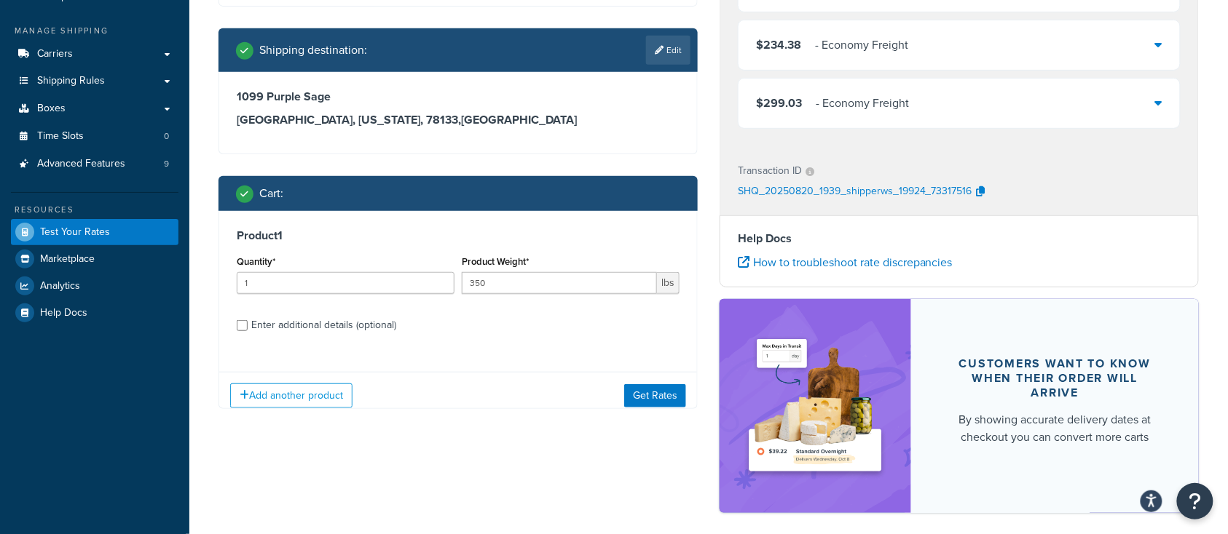
scroll to position [282, 0]
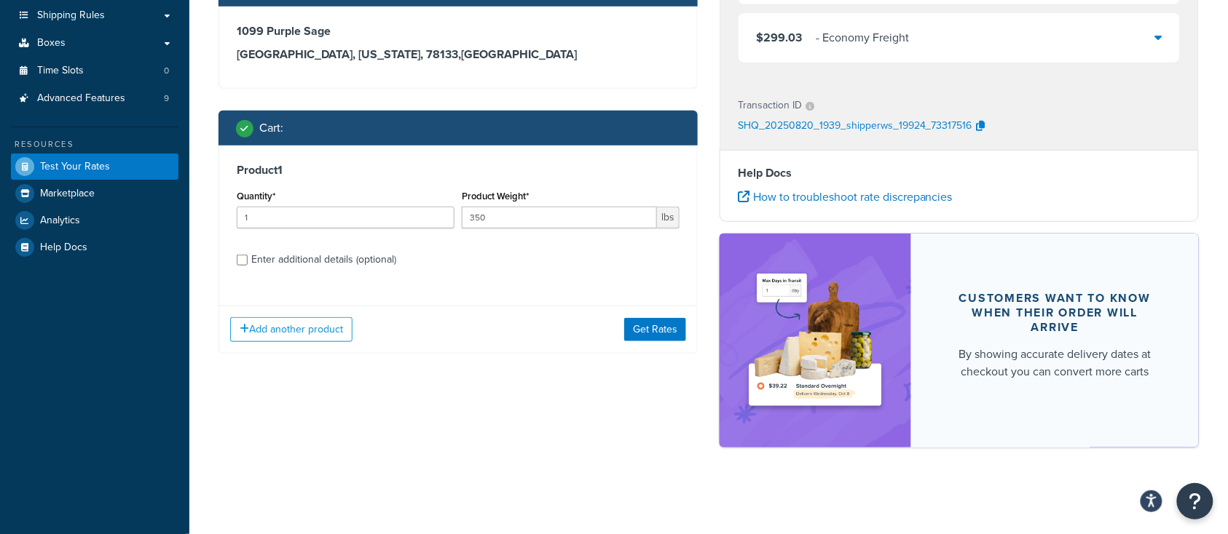
click at [248, 264] on div "Enter additional details (optional)" at bounding box center [458, 258] width 443 height 23
click at [243, 263] on input "Enter additional details (optional)" at bounding box center [242, 260] width 11 height 11
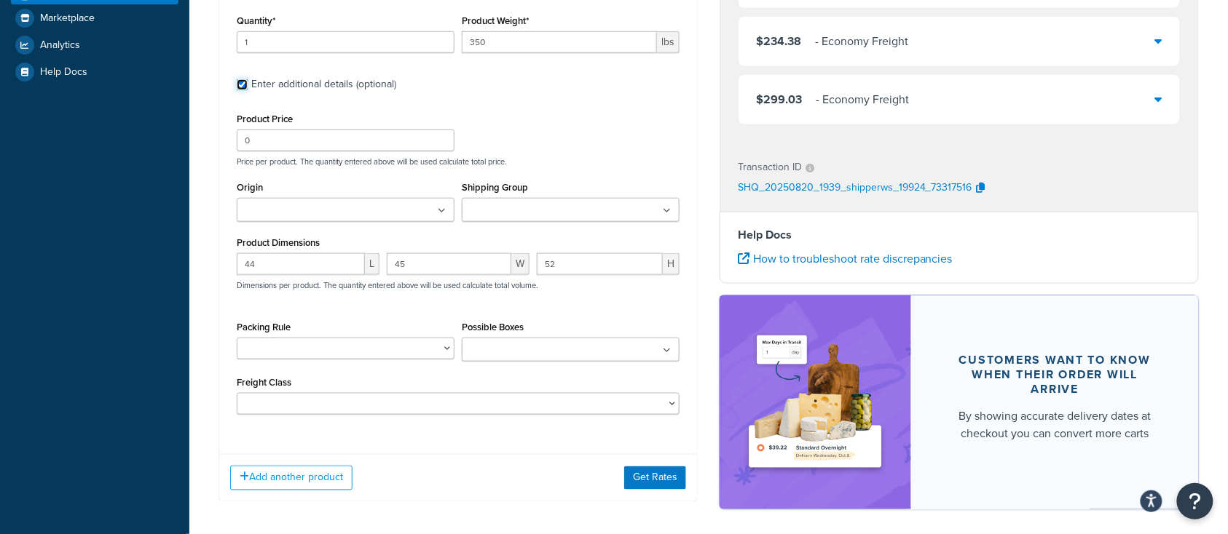
scroll to position [476, 0]
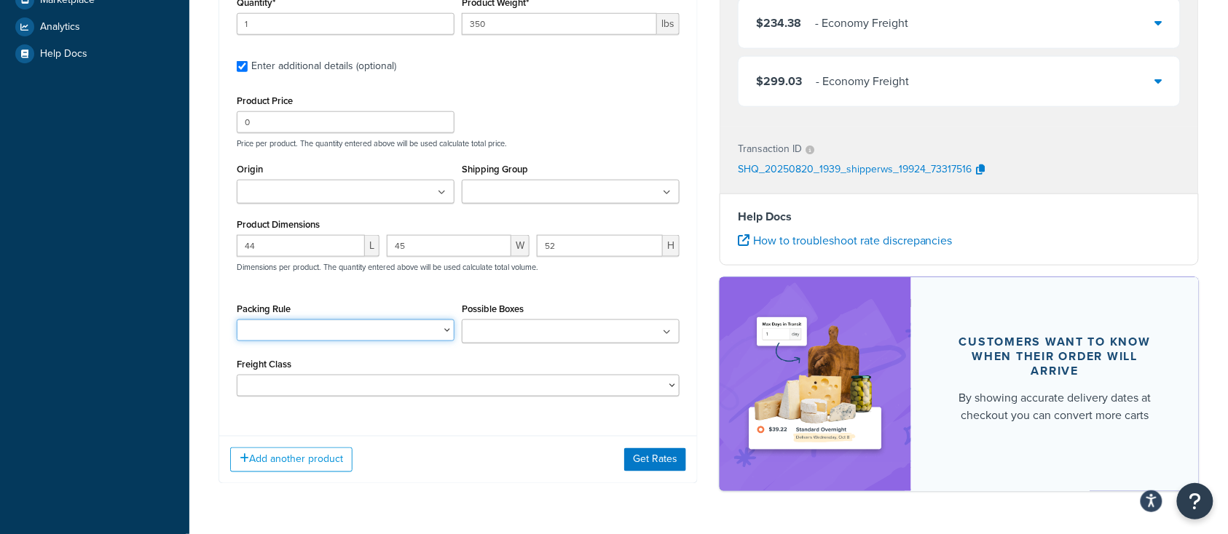
click at [424, 330] on select "BRA 2 Box Packing Rule Cylinder Head 2 box Packing Rule Ships Individually" at bounding box center [346, 331] width 218 height 22
click at [497, 332] on input "Possible Boxes" at bounding box center [530, 333] width 129 height 16
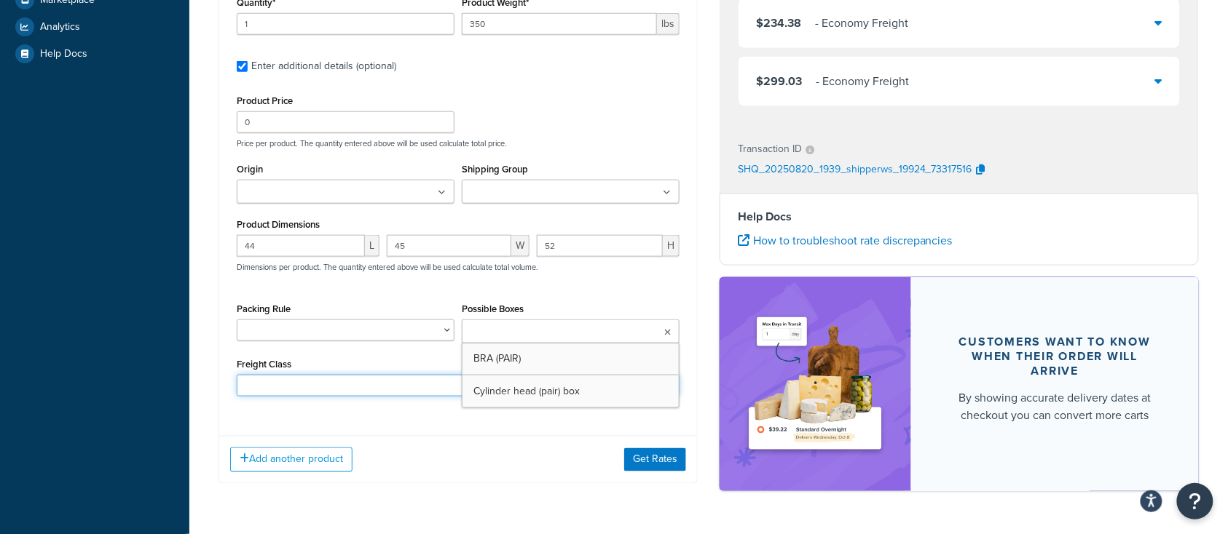
click at [349, 388] on select "50 55 60 65 70 77.5 85 92.5 100 110 125 150 175 200 250 300 400 500" at bounding box center [458, 386] width 443 height 22
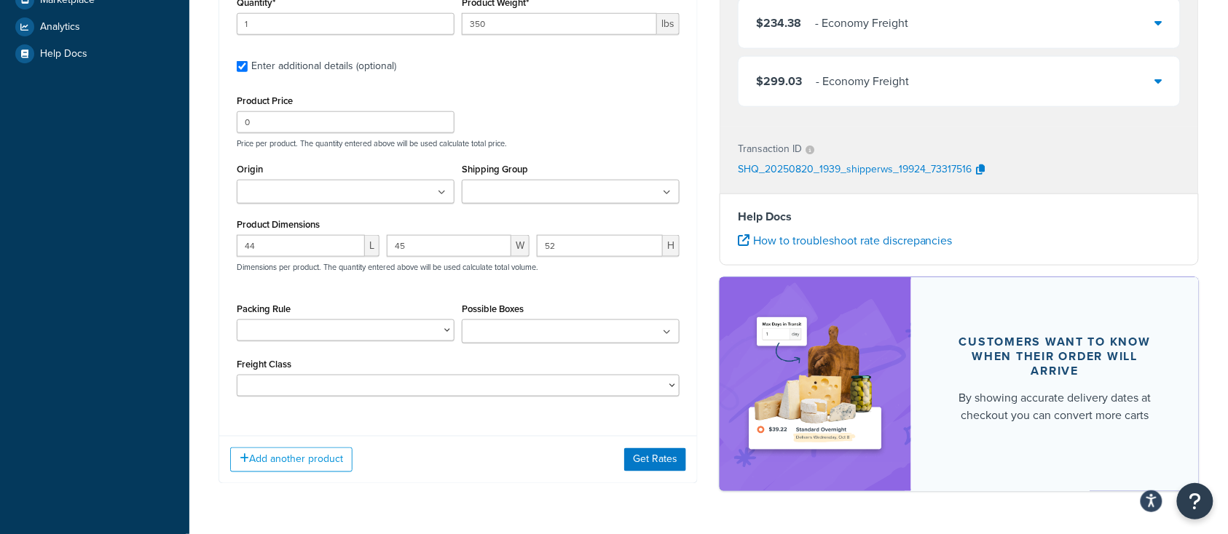
click at [407, 406] on div "Product 1 Quantity* 1 Product Weight* 350 lbs Enter additional details (optiona…" at bounding box center [458, 188] width 478 height 473
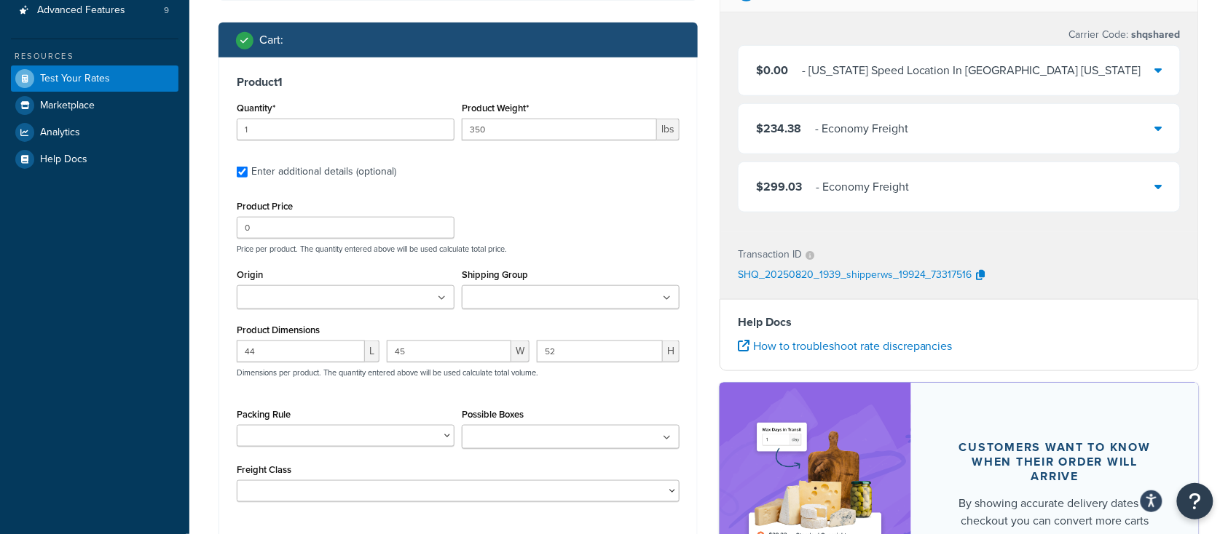
scroll to position [388, 0]
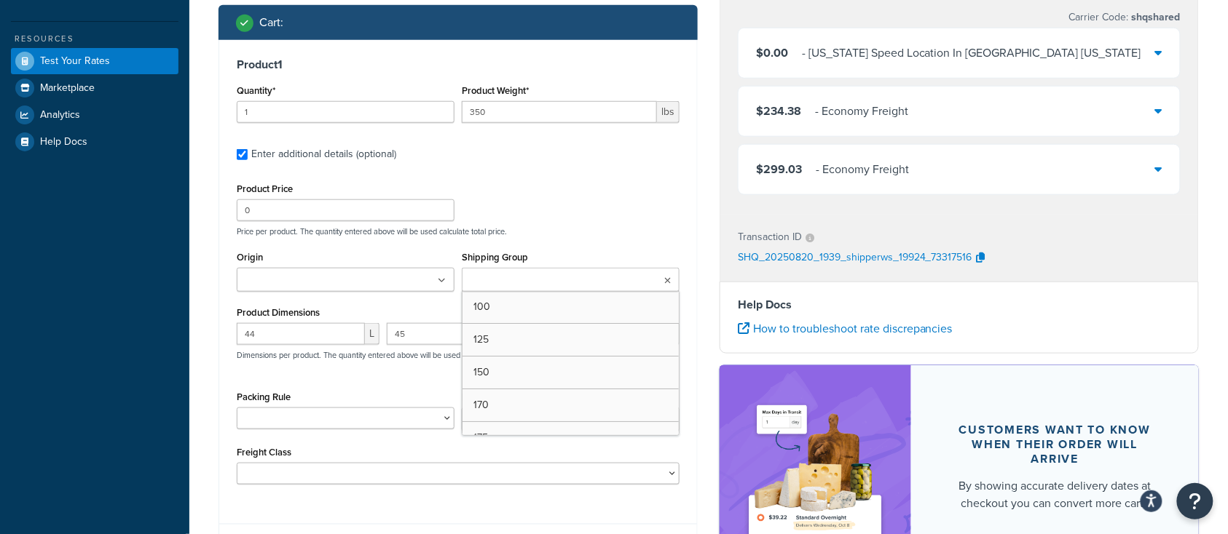
click at [538, 282] on input "Shipping Group" at bounding box center [530, 281] width 129 height 16
click at [553, 213] on div "Product Price 0 Price per product. The quantity entered above will be used calc…" at bounding box center [458, 208] width 450 height 58
click at [419, 417] on select "BRA 2 Box Packing Rule Cylinder Head 2 box Packing Rule Ships Individually" at bounding box center [346, 419] width 218 height 22
click at [408, 418] on select "BRA 2 Box Packing Rule Cylinder Head 2 box Packing Rule Ships Individually" at bounding box center [346, 419] width 218 height 22
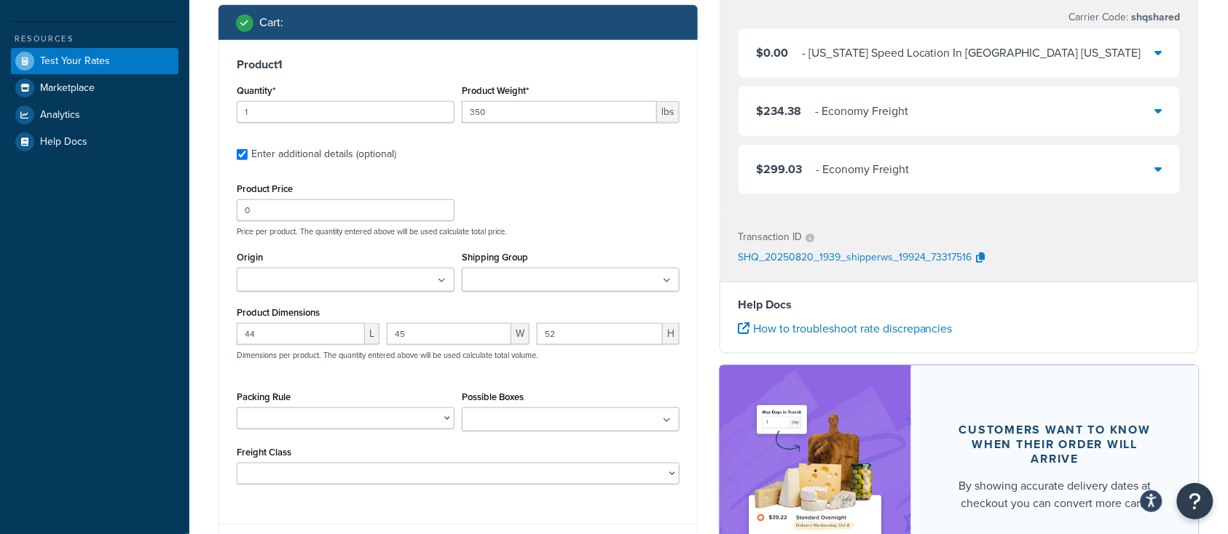
click at [483, 418] on input "Possible Boxes" at bounding box center [530, 421] width 129 height 16
click at [483, 417] on input "Possible Boxes" at bounding box center [530, 421] width 129 height 16
click at [1031, 163] on div "$299.03 - Economy Freight" at bounding box center [958, 170] width 441 height 50
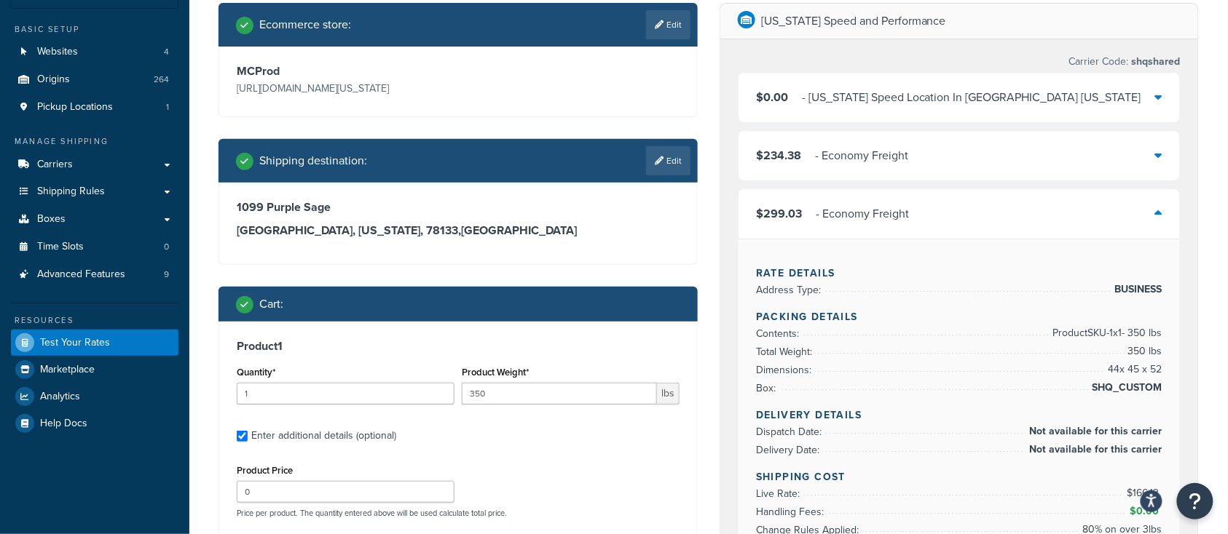
scroll to position [97, 0]
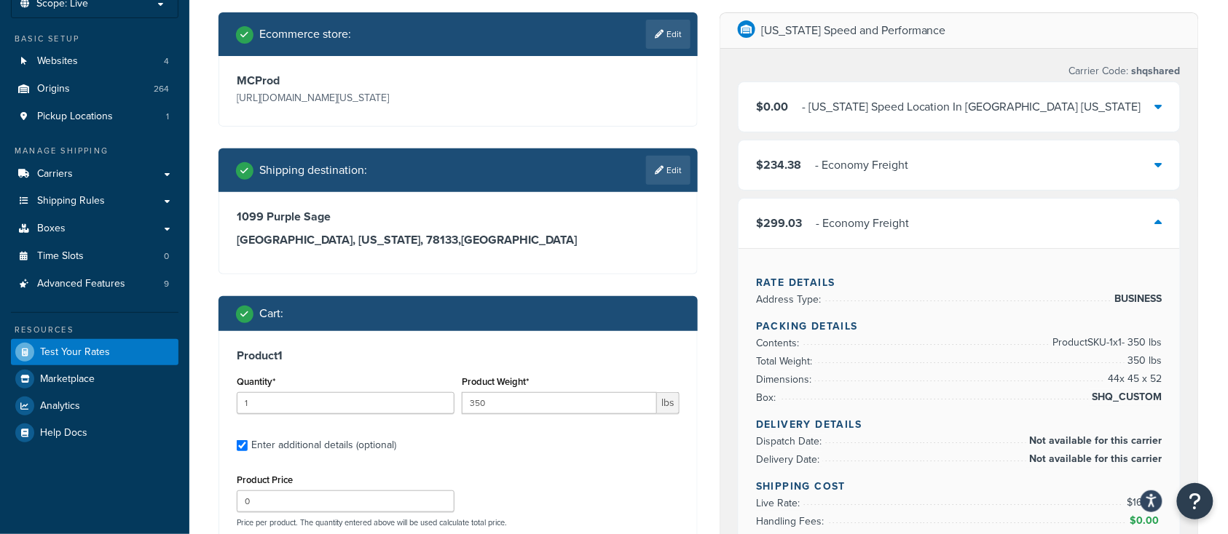
click at [930, 167] on div "$234.38 - Economy Freight" at bounding box center [958, 166] width 441 height 50
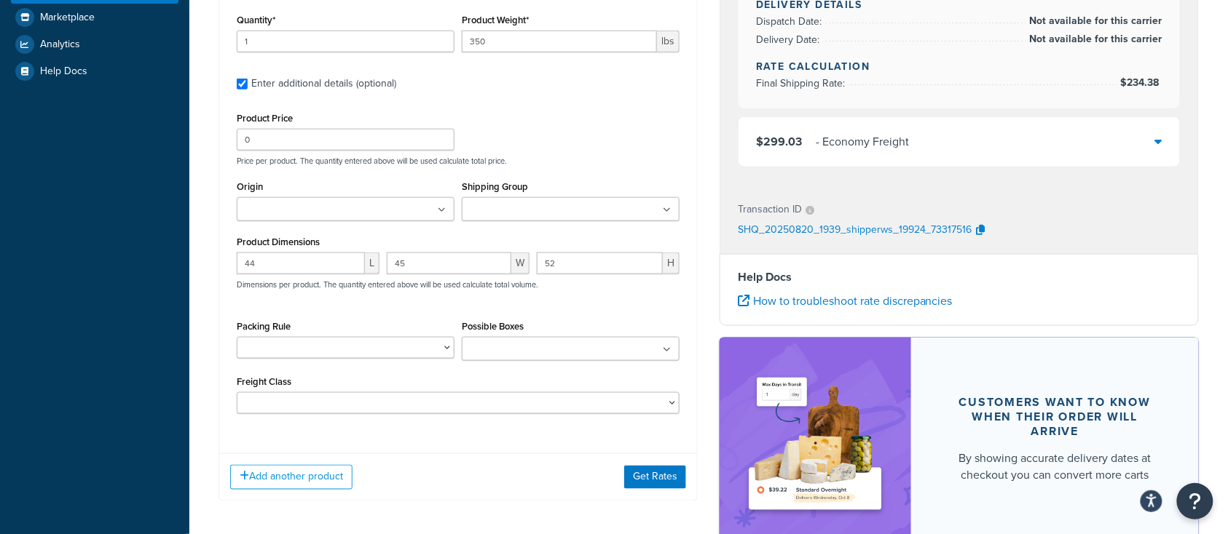
scroll to position [388, 0]
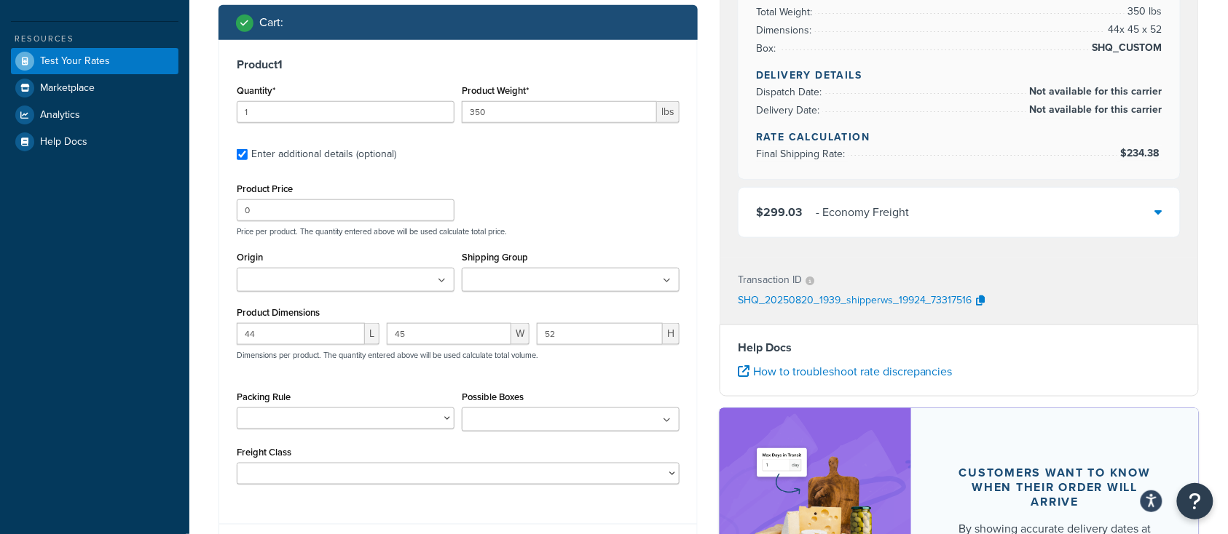
click at [914, 207] on div "$299.03 - Economy Freight" at bounding box center [958, 213] width 441 height 50
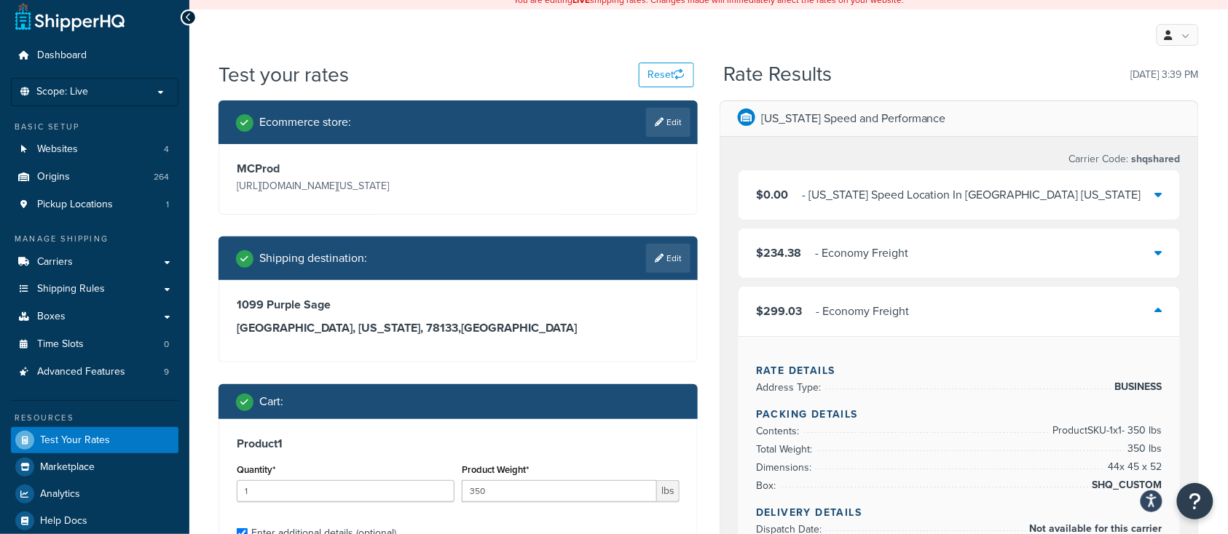
scroll to position [0, 0]
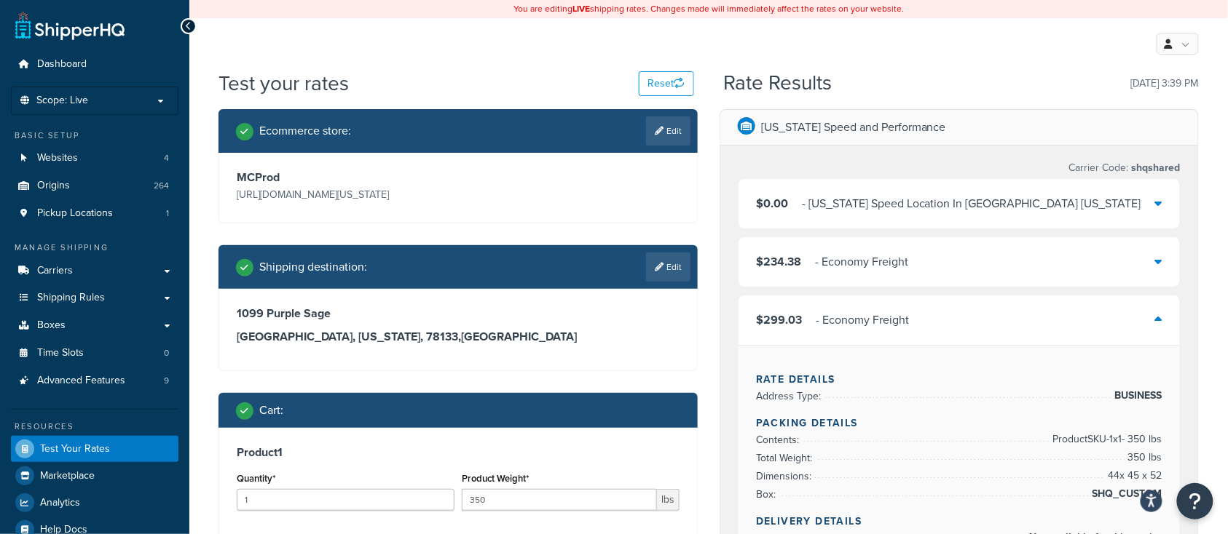
click at [930, 274] on div "$234.38 - Economy Freight" at bounding box center [958, 262] width 441 height 50
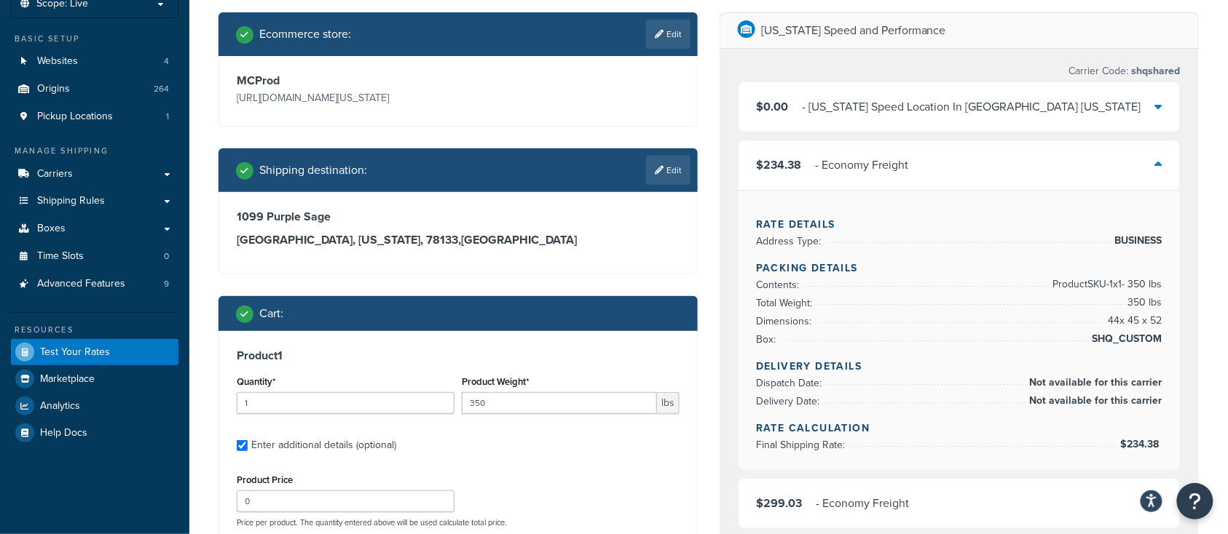
scroll to position [291, 0]
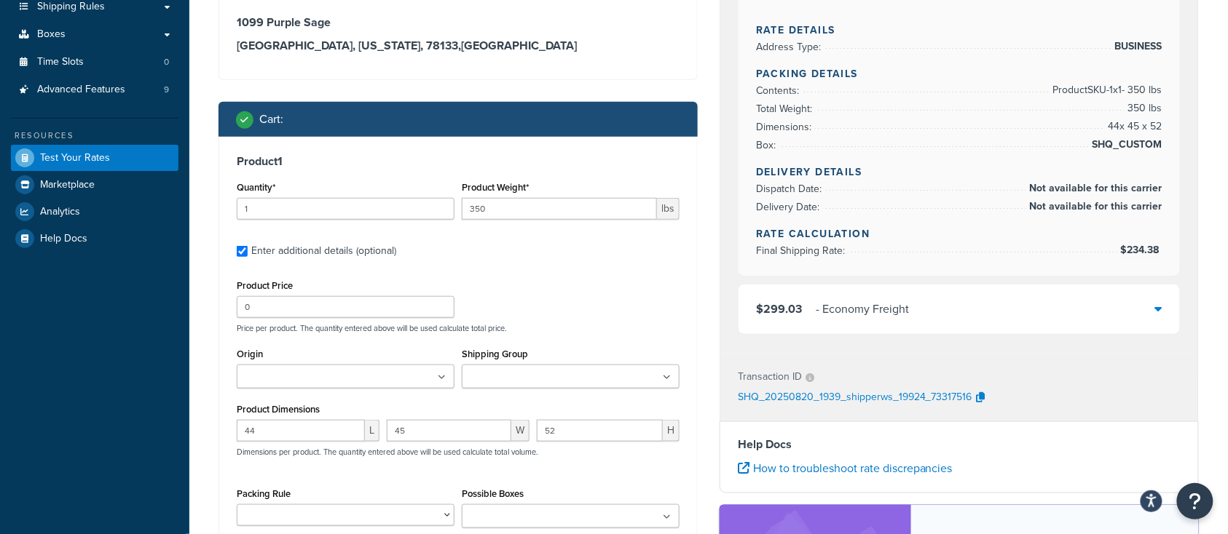
click at [927, 307] on div "$299.03 - Economy Freight" at bounding box center [958, 310] width 441 height 50
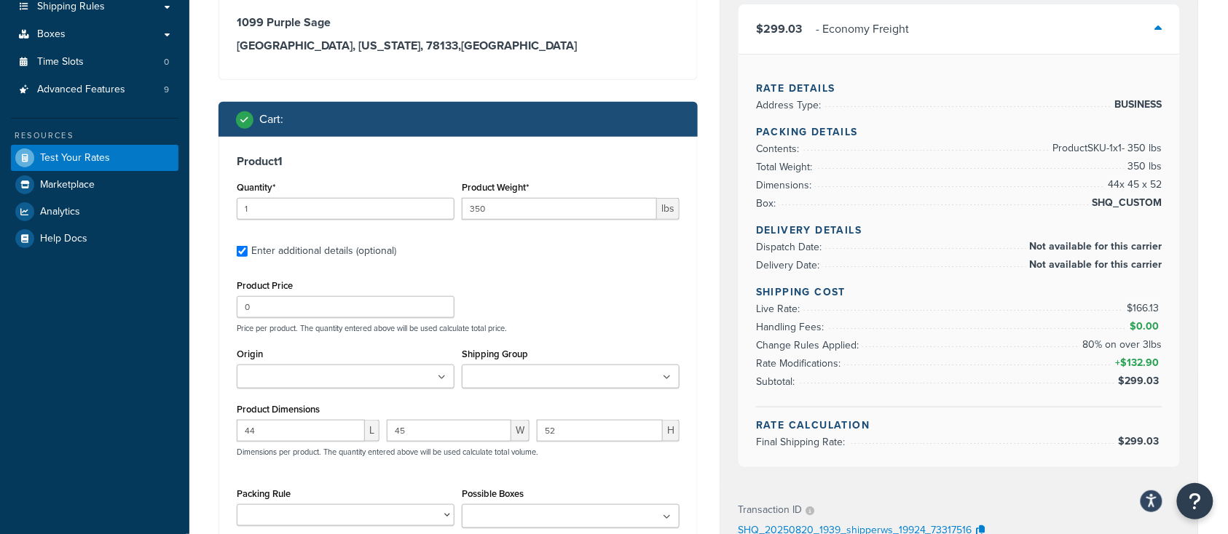
scroll to position [388, 0]
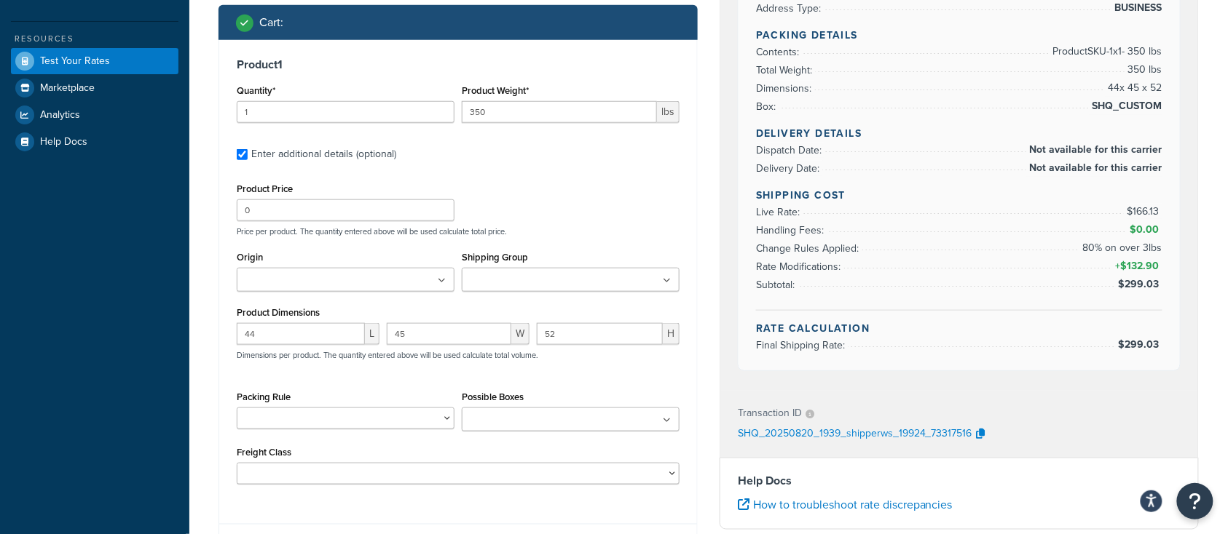
click at [421, 282] on ul at bounding box center [346, 280] width 218 height 24
click at [585, 191] on div "Product Price 0 Price per product. The quantity entered above will be used calc…" at bounding box center [458, 208] width 450 height 58
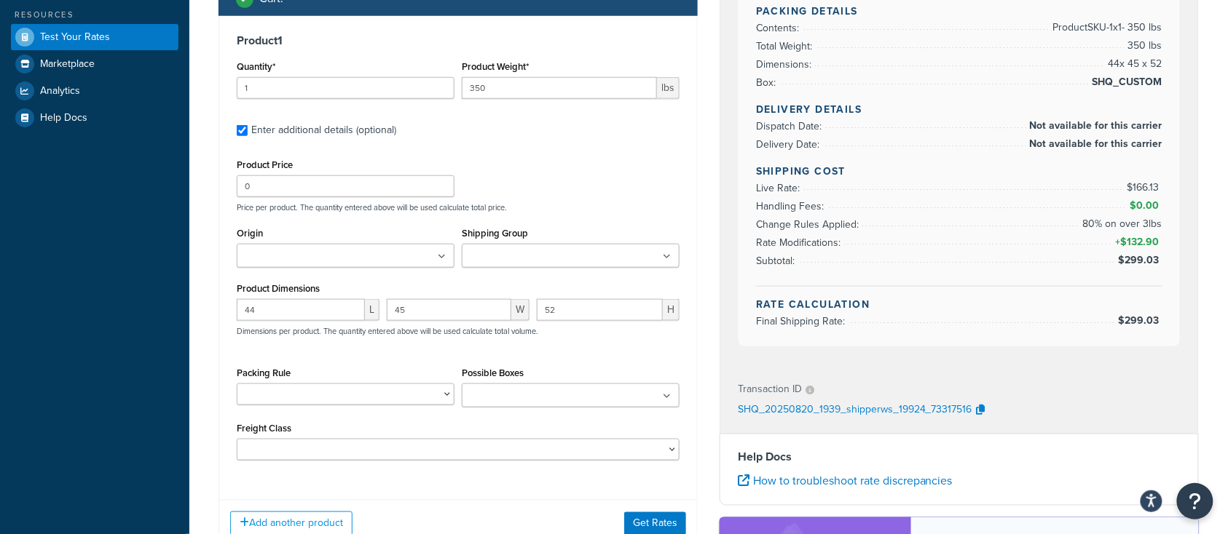
scroll to position [485, 0]
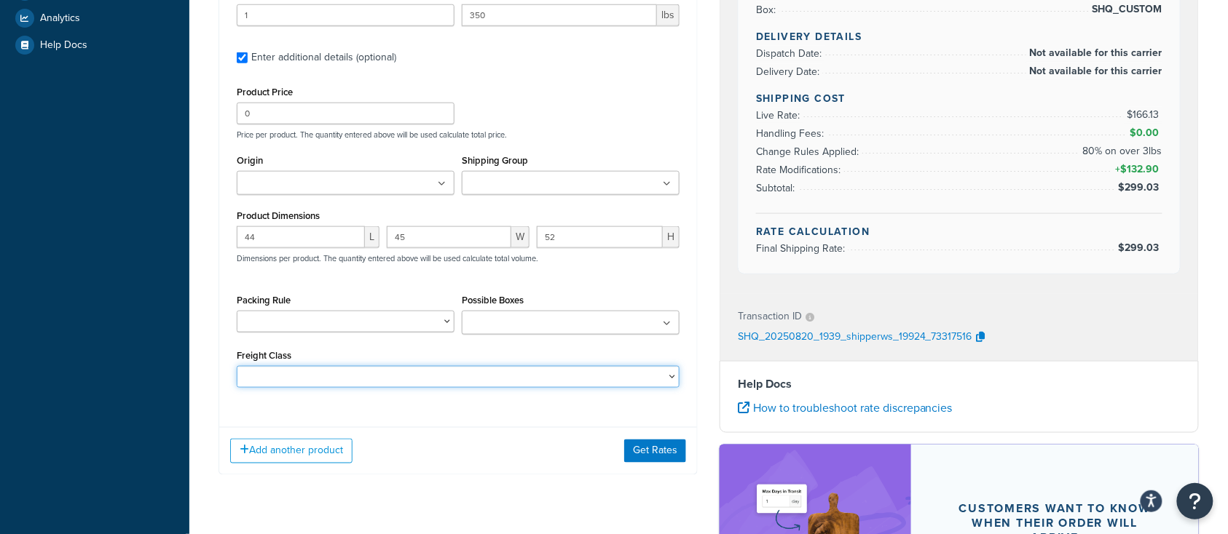
click at [406, 382] on select "50 55 60 65 70 77.5 85 92.5 100 110 125 150 175 200 250 300 400 500" at bounding box center [458, 377] width 443 height 22
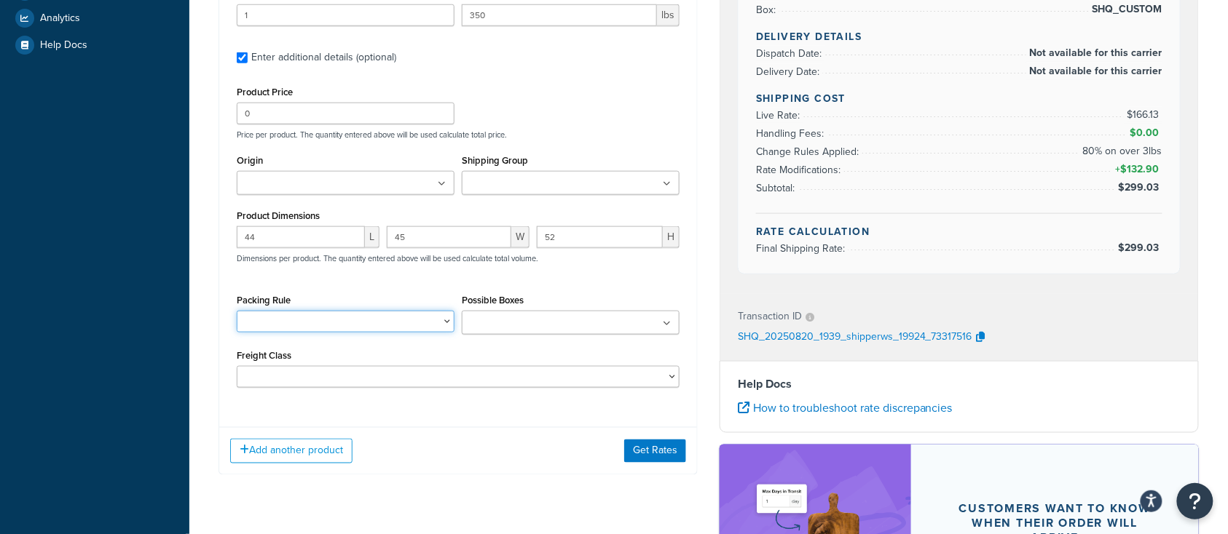
click at [391, 323] on select "BRA 2 Box Packing Rule Cylinder Head 2 box Packing Rule Ships Individually" at bounding box center [346, 322] width 218 height 22
click at [378, 295] on div "Packing Rule BRA 2 Box Packing Rule Cylinder Head 2 box Packing Rule Ships Indi…" at bounding box center [346, 312] width 218 height 42
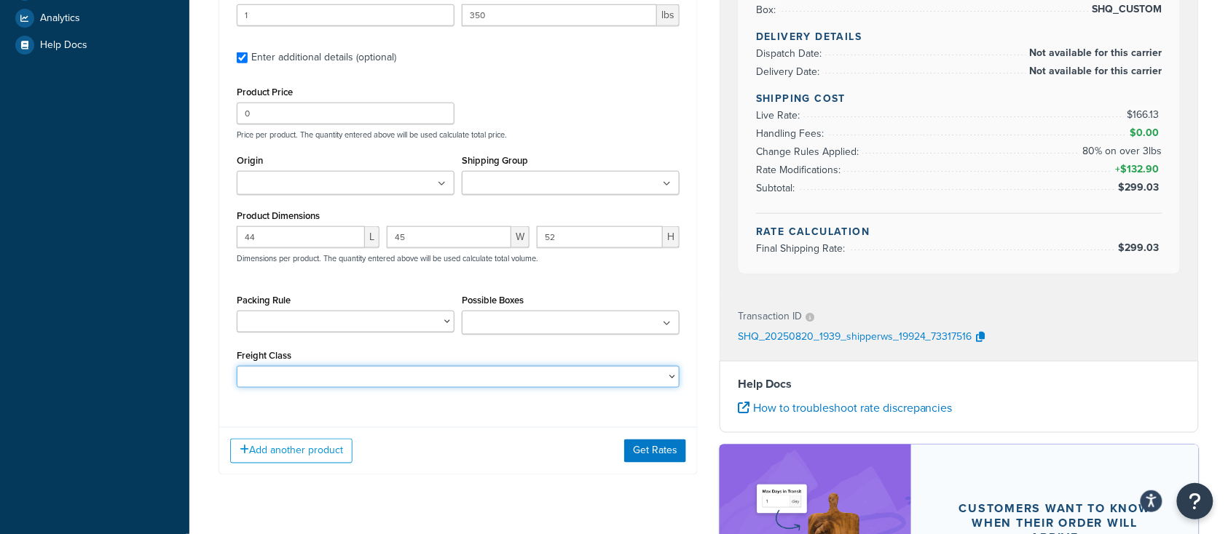
click at [403, 382] on select "50 55 60 65 70 77.5 85 92.5 100 110 125 150 175 200 250 300 400 500" at bounding box center [458, 377] width 443 height 22
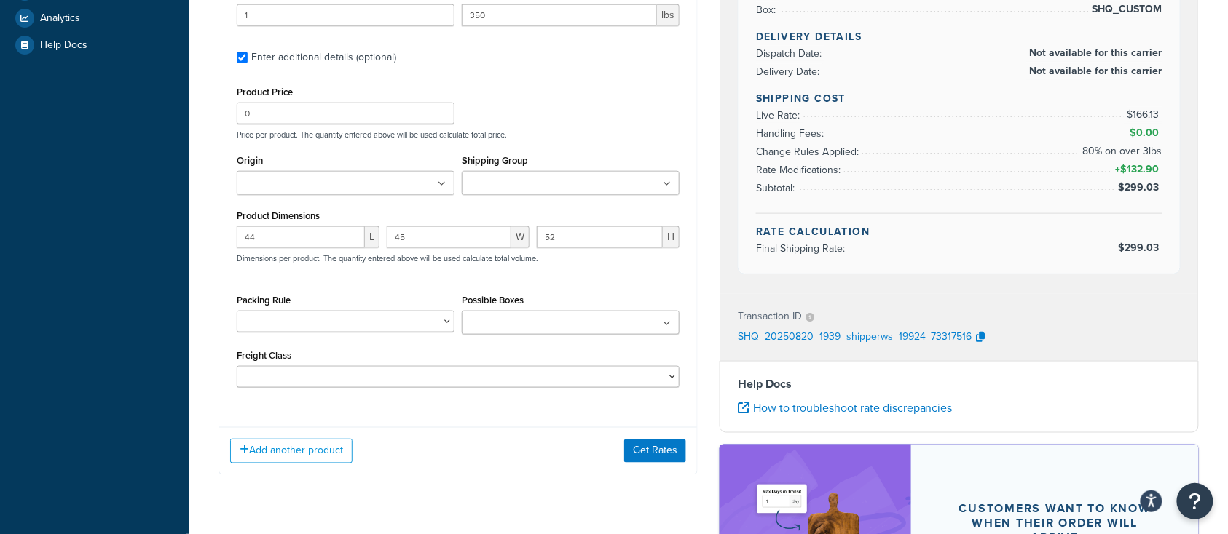
click at [473, 400] on div "Product 1 Quantity* 1 Product Weight* 350 lbs Enter additional details (optiona…" at bounding box center [458, 179] width 478 height 473
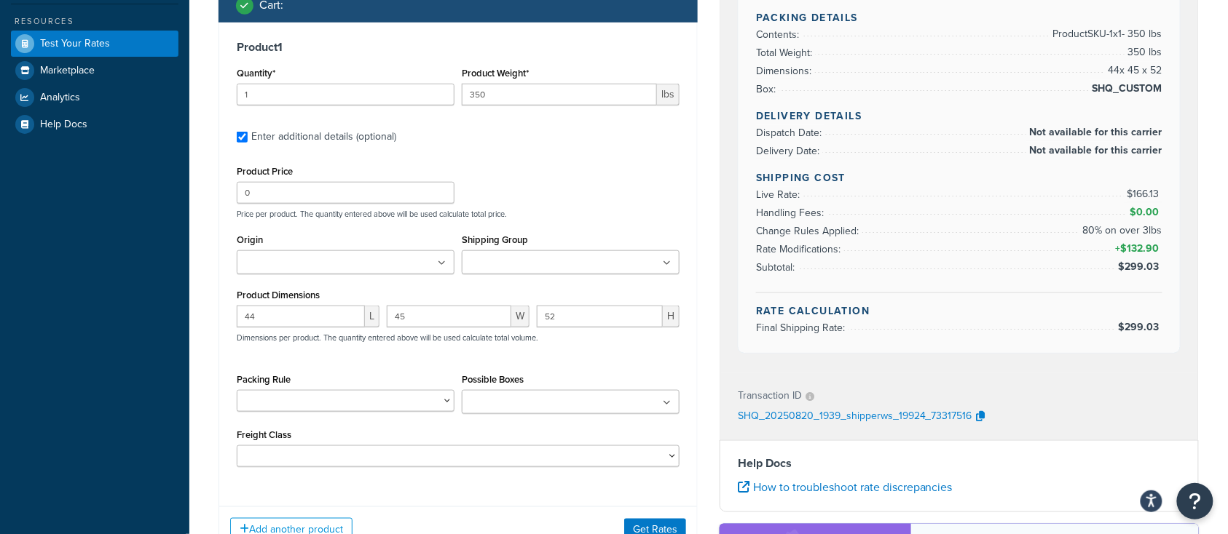
scroll to position [388, 0]
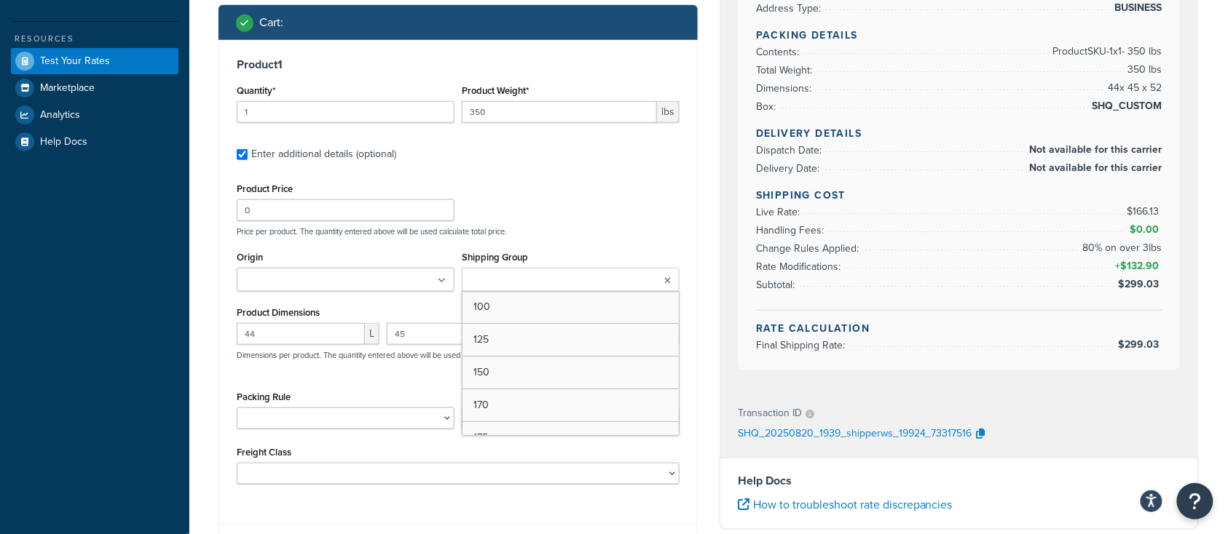
click at [524, 285] on input "Shipping Group" at bounding box center [530, 281] width 129 height 16
click at [592, 146] on label "Enter additional details (optional)" at bounding box center [465, 152] width 428 height 23
click at [248, 149] on input "Enter additional details (optional)" at bounding box center [242, 154] width 11 height 11
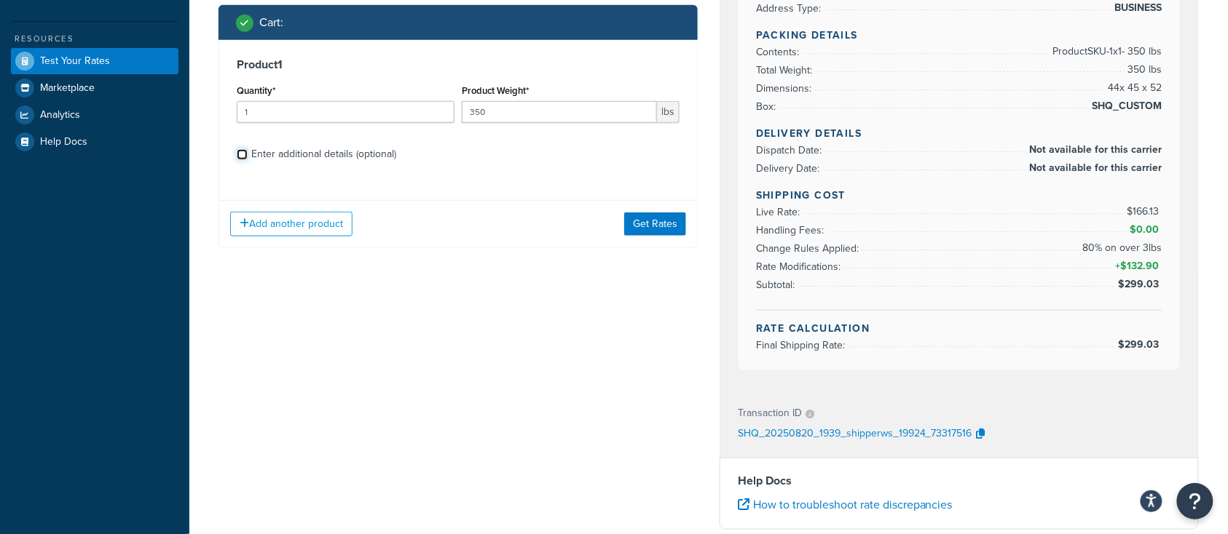
click at [247, 156] on input "Enter additional details (optional)" at bounding box center [242, 154] width 11 height 11
checkbox input "true"
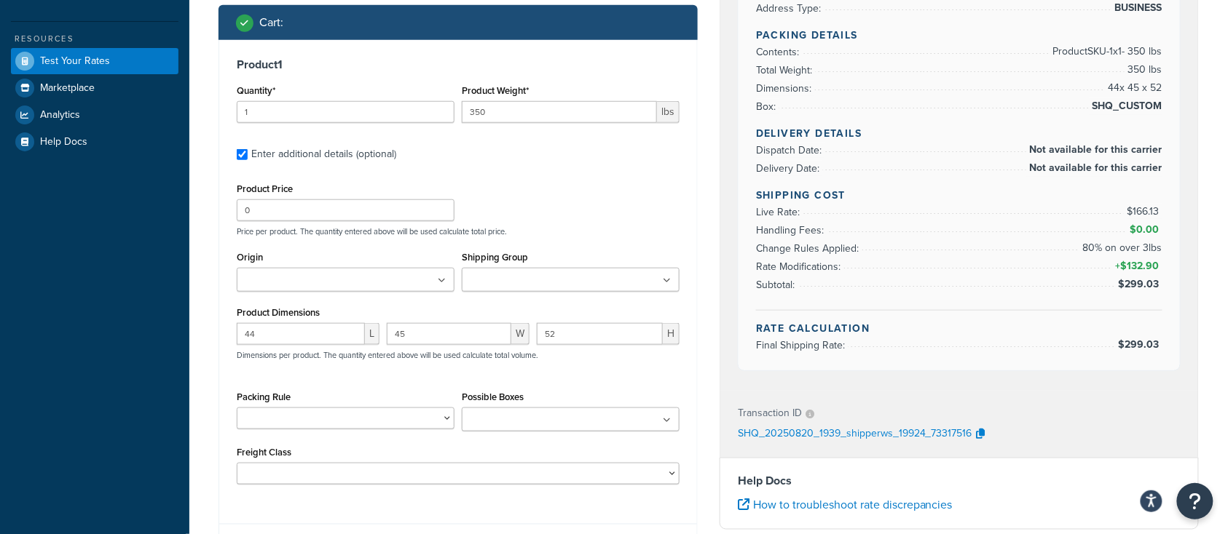
click at [544, 211] on div "Product Price 0 Price per product. The quantity entered above will be used calc…" at bounding box center [458, 208] width 450 height 58
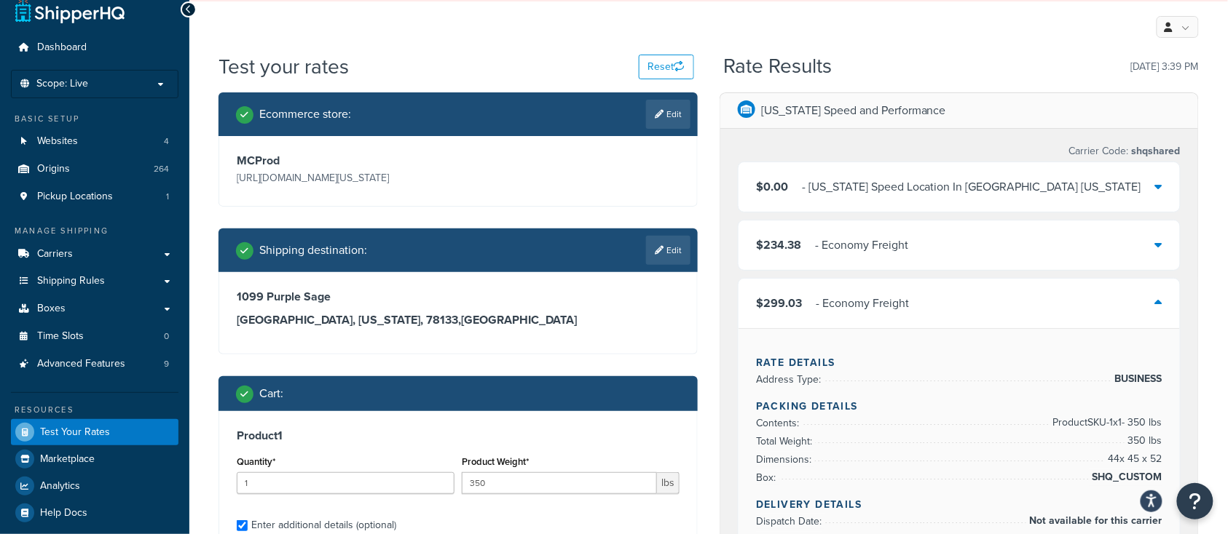
scroll to position [0, 0]
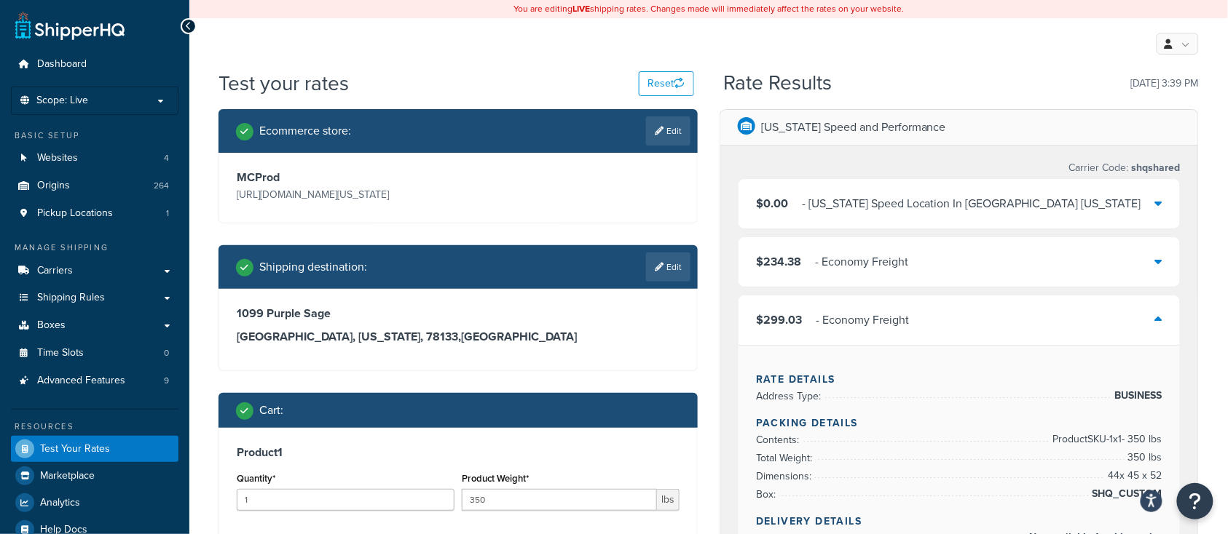
click at [1067, 328] on div "$299.03 - Economy Freight" at bounding box center [958, 321] width 441 height 50
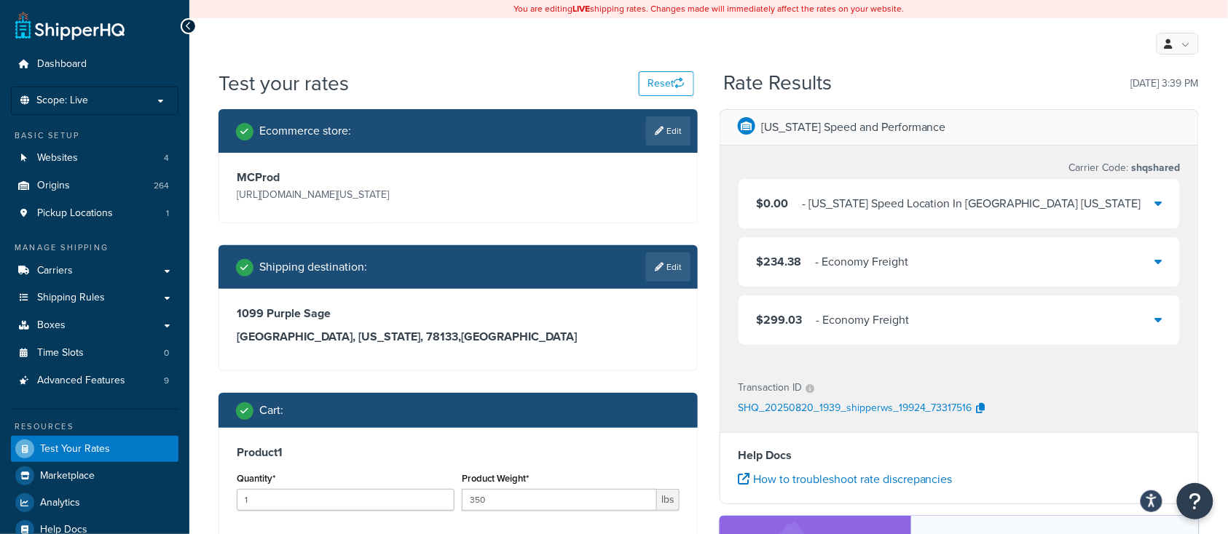
scroll to position [97, 0]
